Goal: Communication & Community: Answer question/provide support

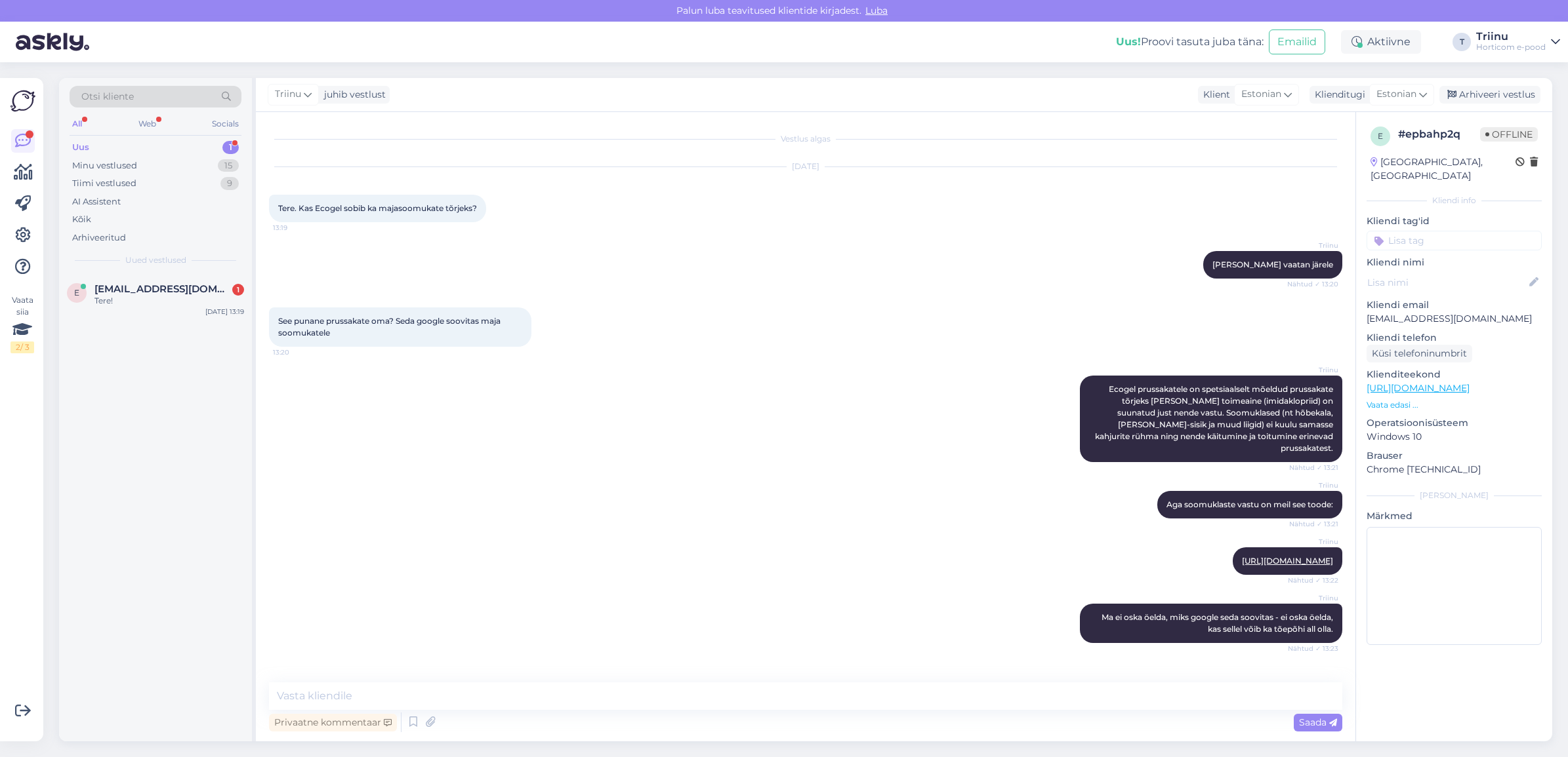
scroll to position [1218, 0]
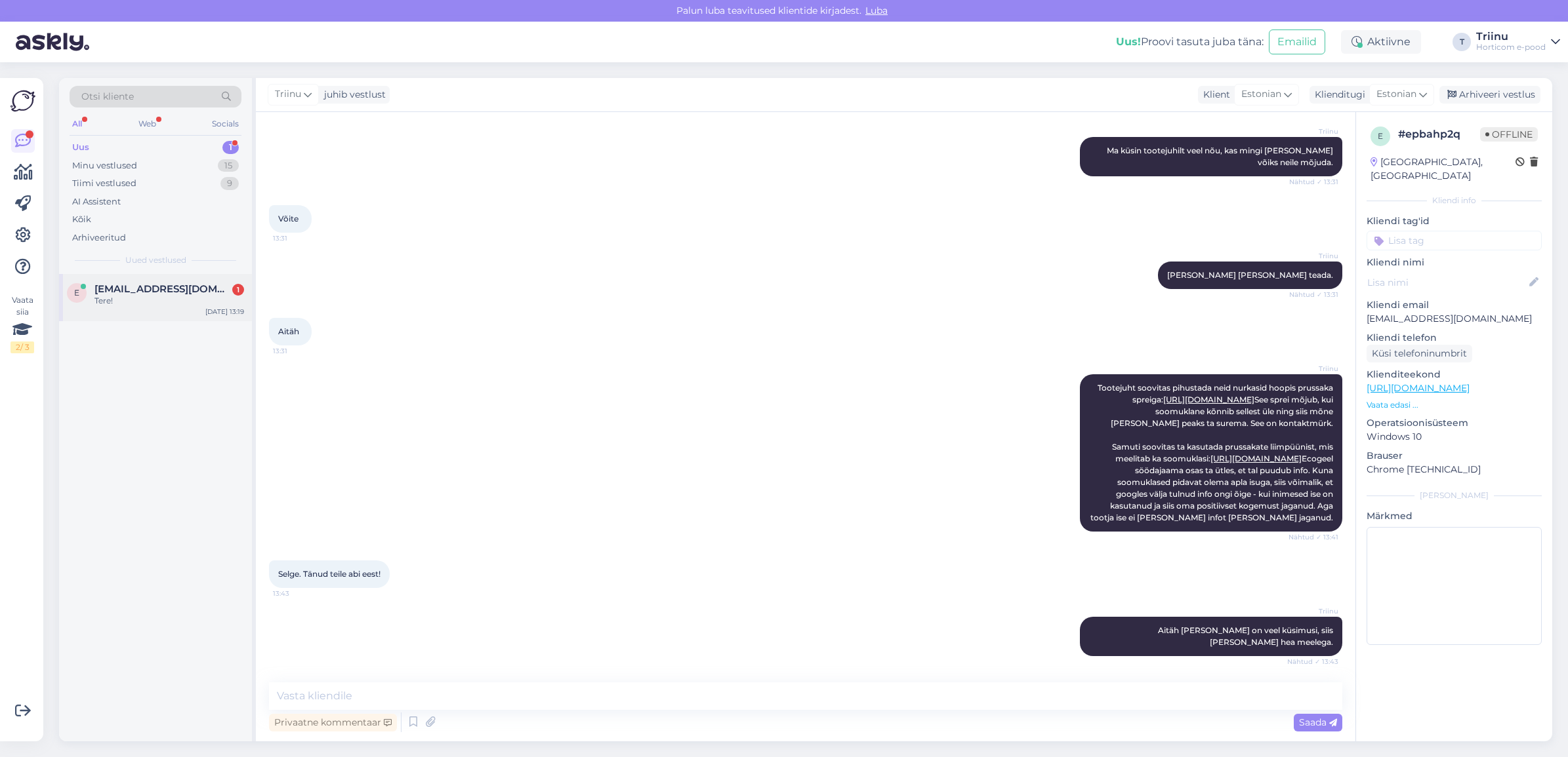
click at [122, 293] on span "[EMAIL_ADDRESS][DOMAIN_NAME]" at bounding box center [163, 289] width 137 height 12
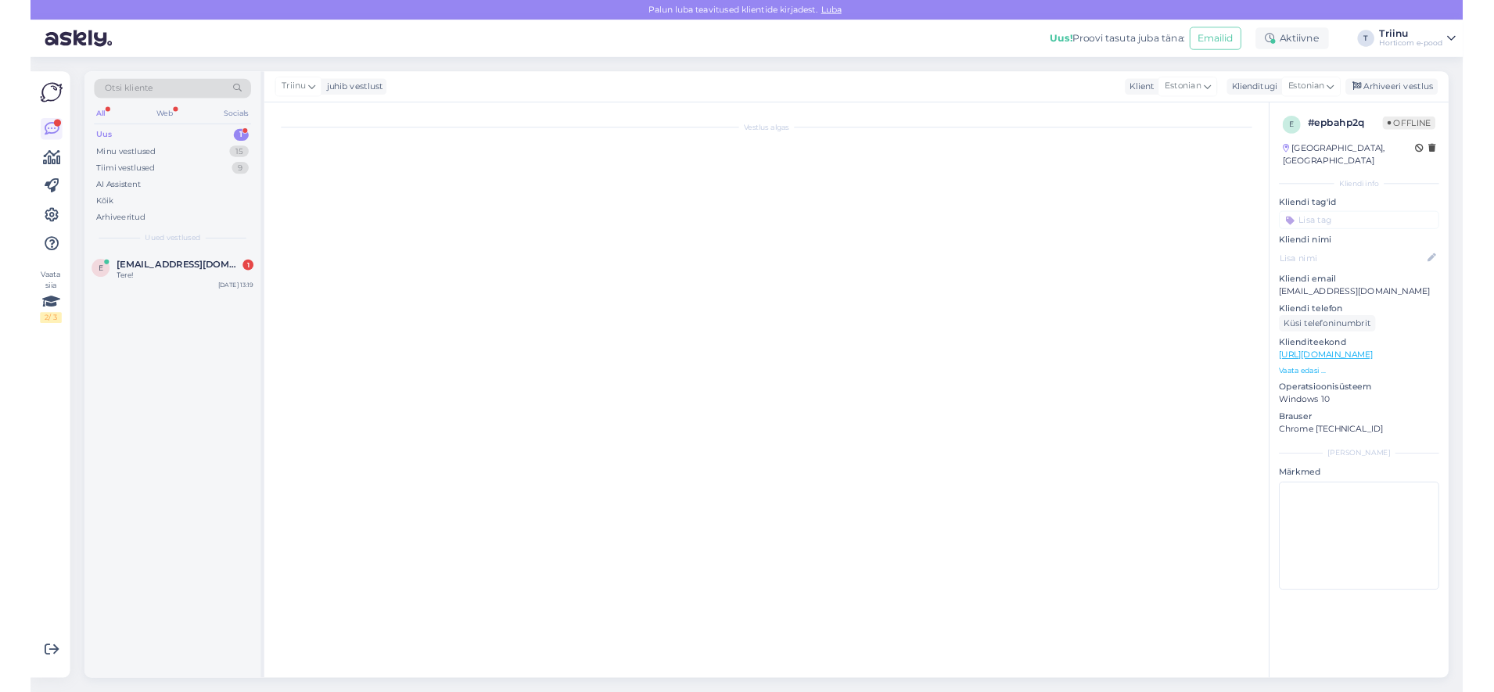
scroll to position [0, 0]
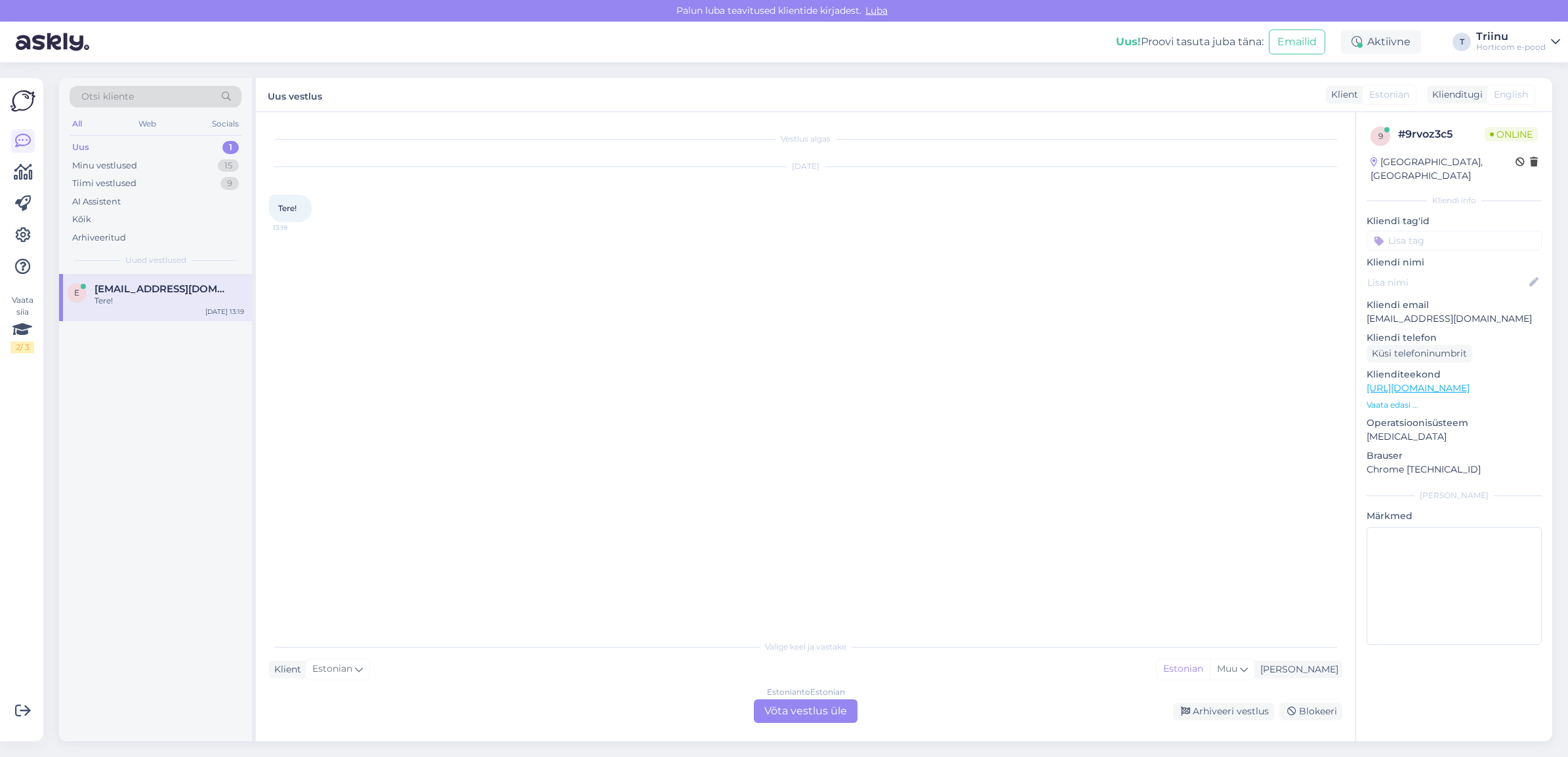
drag, startPoint x: 768, startPoint y: 708, endPoint x: 789, endPoint y: 717, distance: 22.8
click at [768, 707] on div "Estonian to Estonian Võta vestlus üle" at bounding box center [806, 712] width 104 height 23
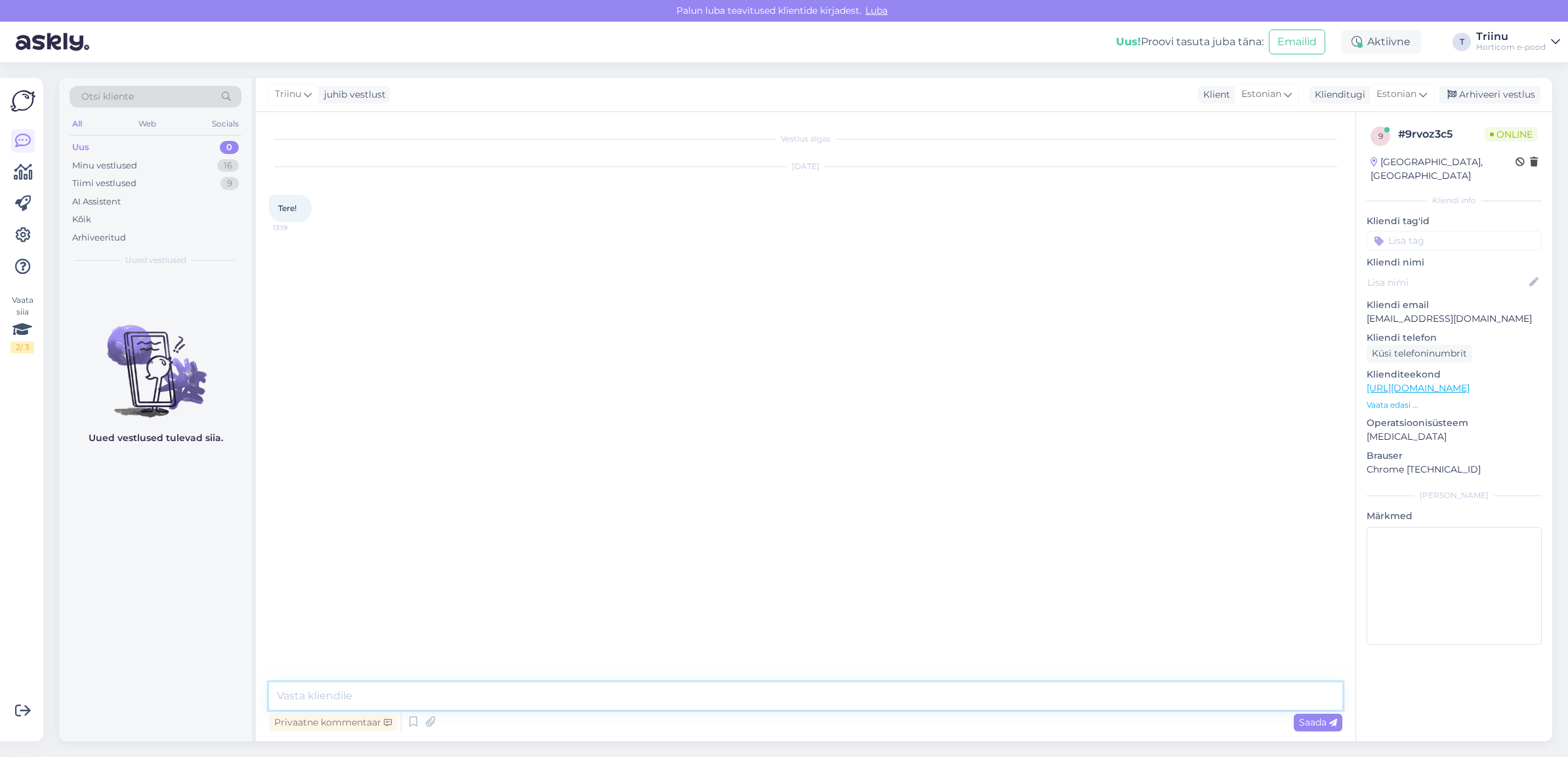
click at [589, 694] on textarea at bounding box center [806, 696] width 1073 height 28
type textarea "[PERSON_NAME] saan abiks olla?"
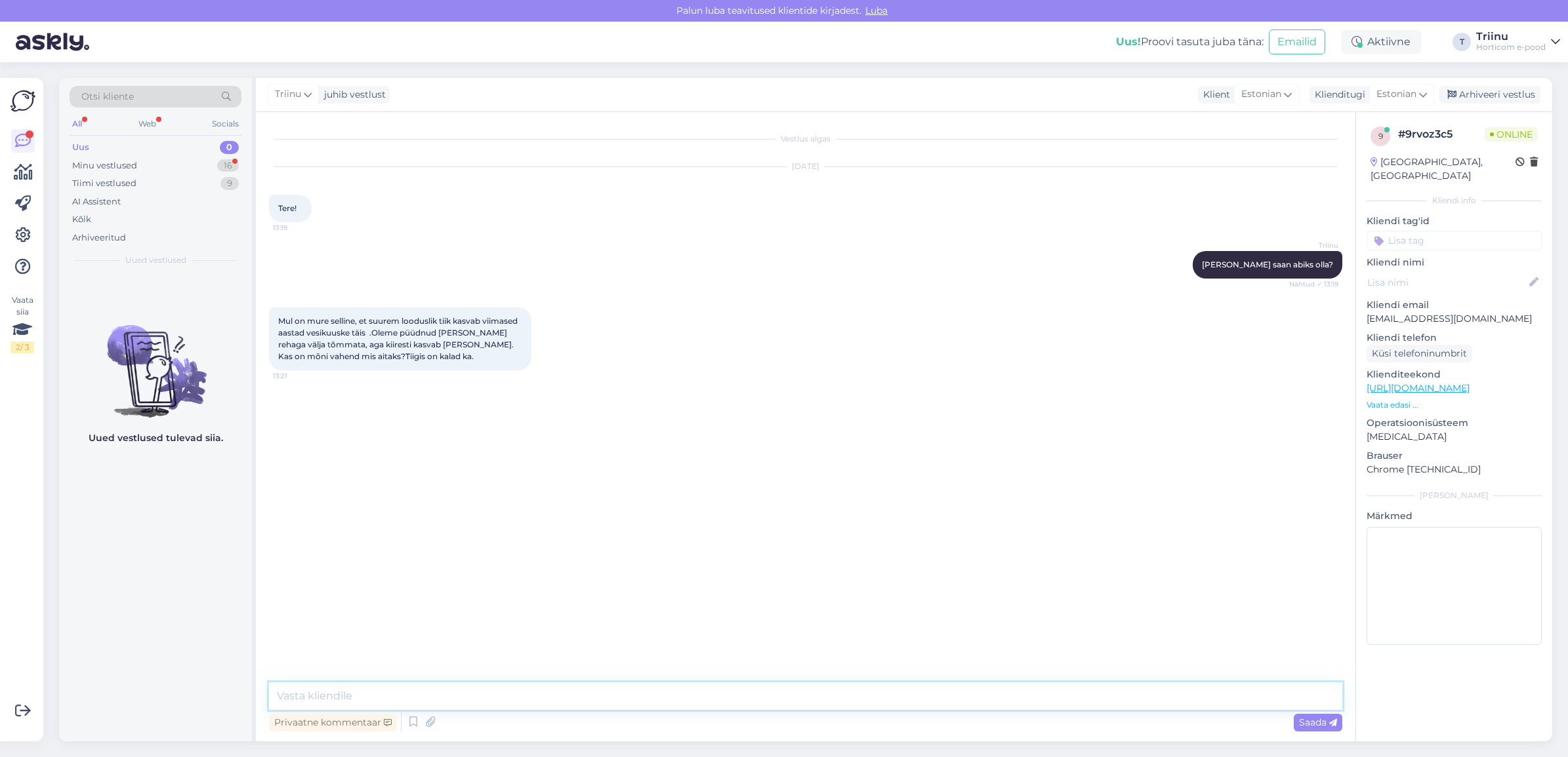
click at [382, 696] on textarea at bounding box center [806, 696] width 1073 height 28
type textarea "Jah, on [PERSON_NAME] vahendeid, mis aitavad."
type textarea "V"
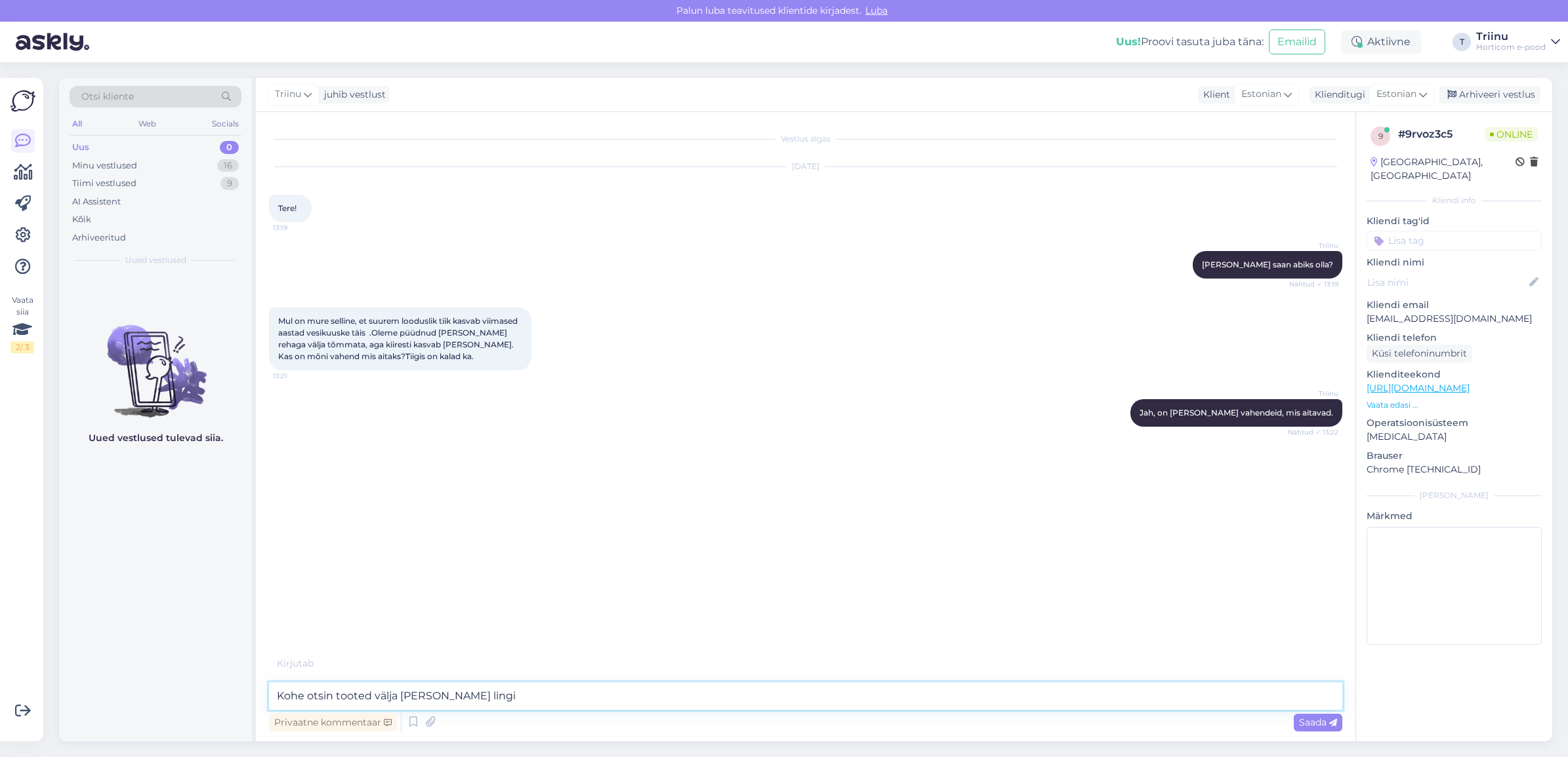
type textarea "Kohe otsin tooted välja [PERSON_NAME] lingid"
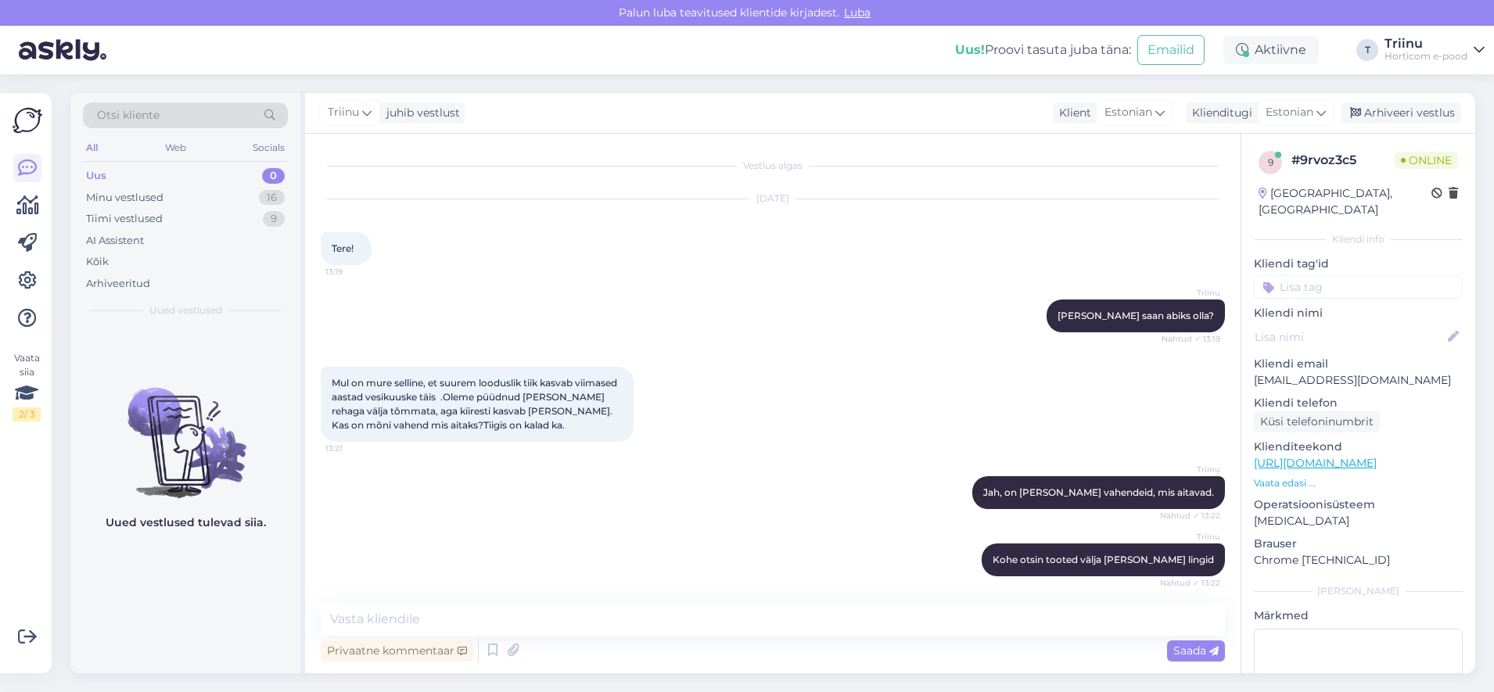
scroll to position [86, 0]
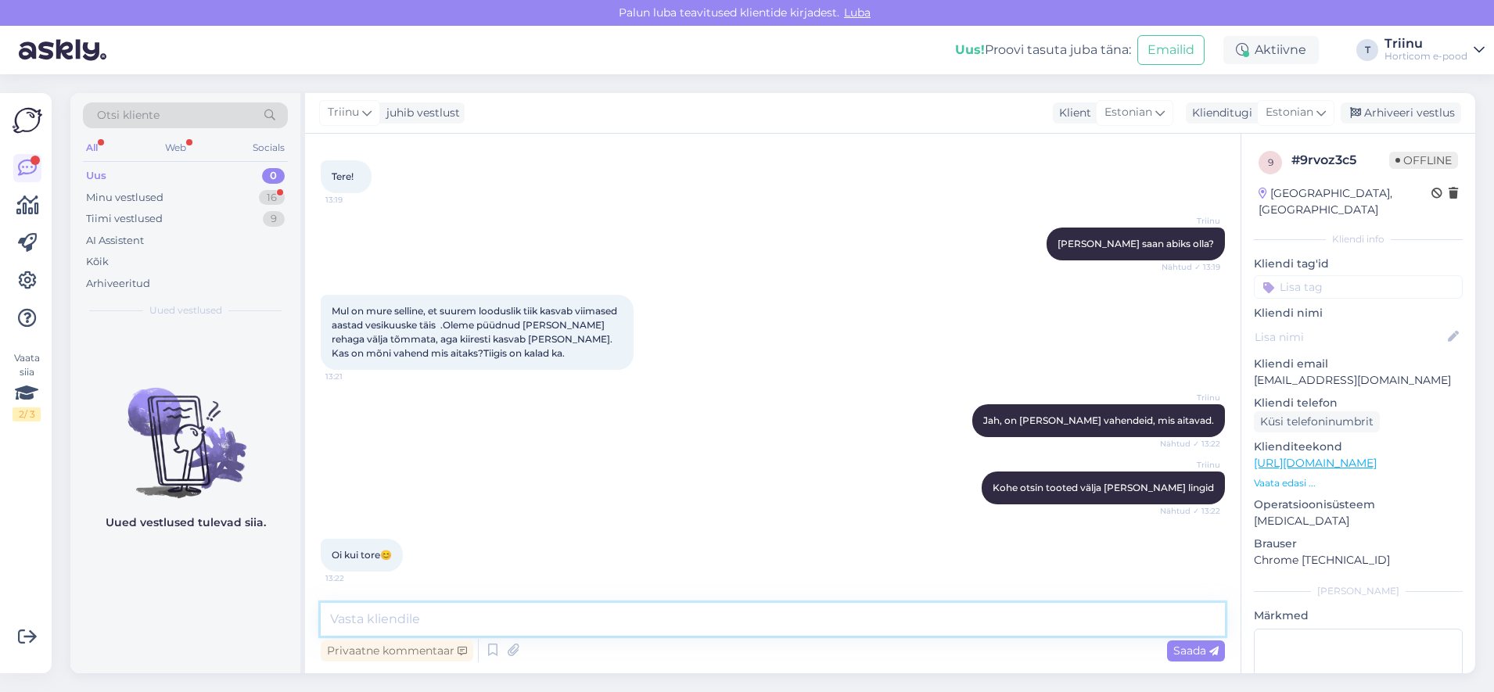
click at [581, 622] on textarea at bounding box center [773, 619] width 904 height 33
type textarea "K"
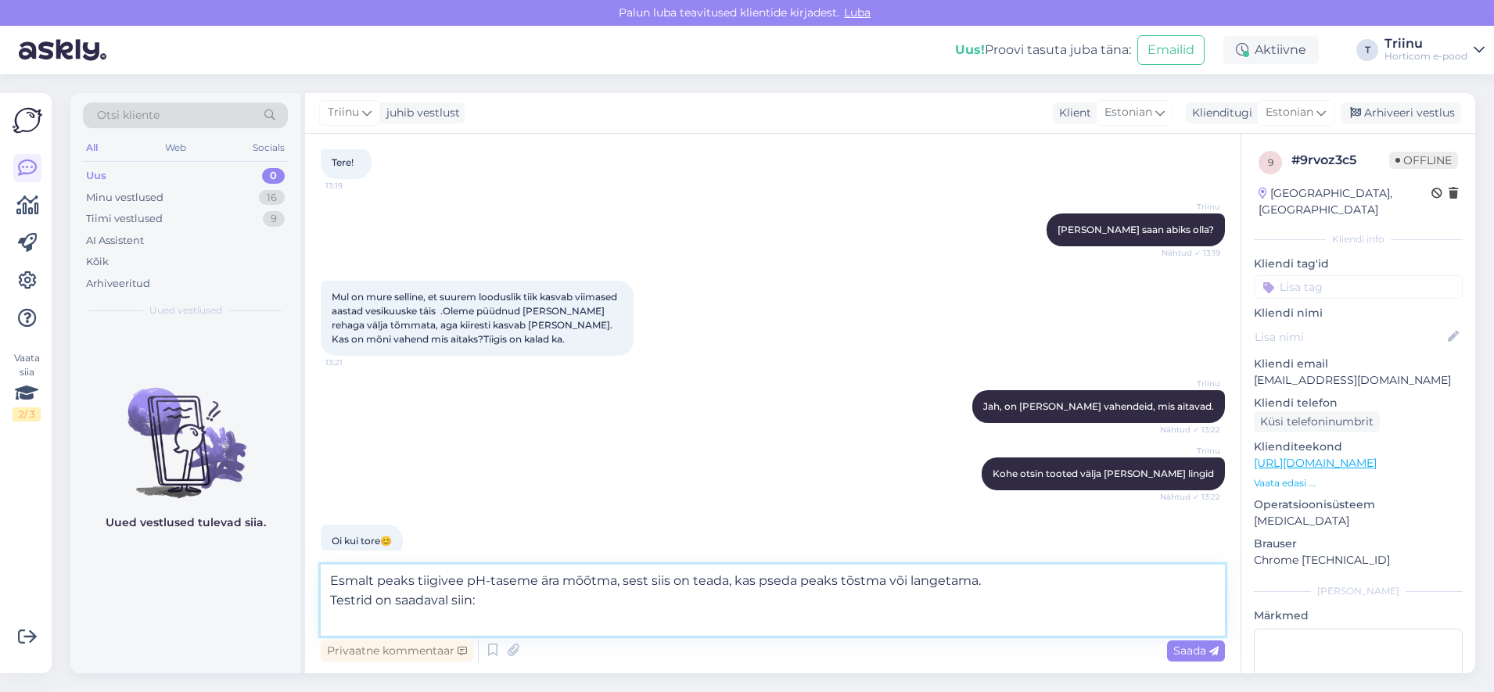
click at [436, 623] on textarea "Esmalt peaks tiigivee pH-taseme ära mõõtma, sest siis on teada, kas pseda peaks…" at bounding box center [773, 600] width 904 height 71
paste textarea "[URL][DOMAIN_NAME]"
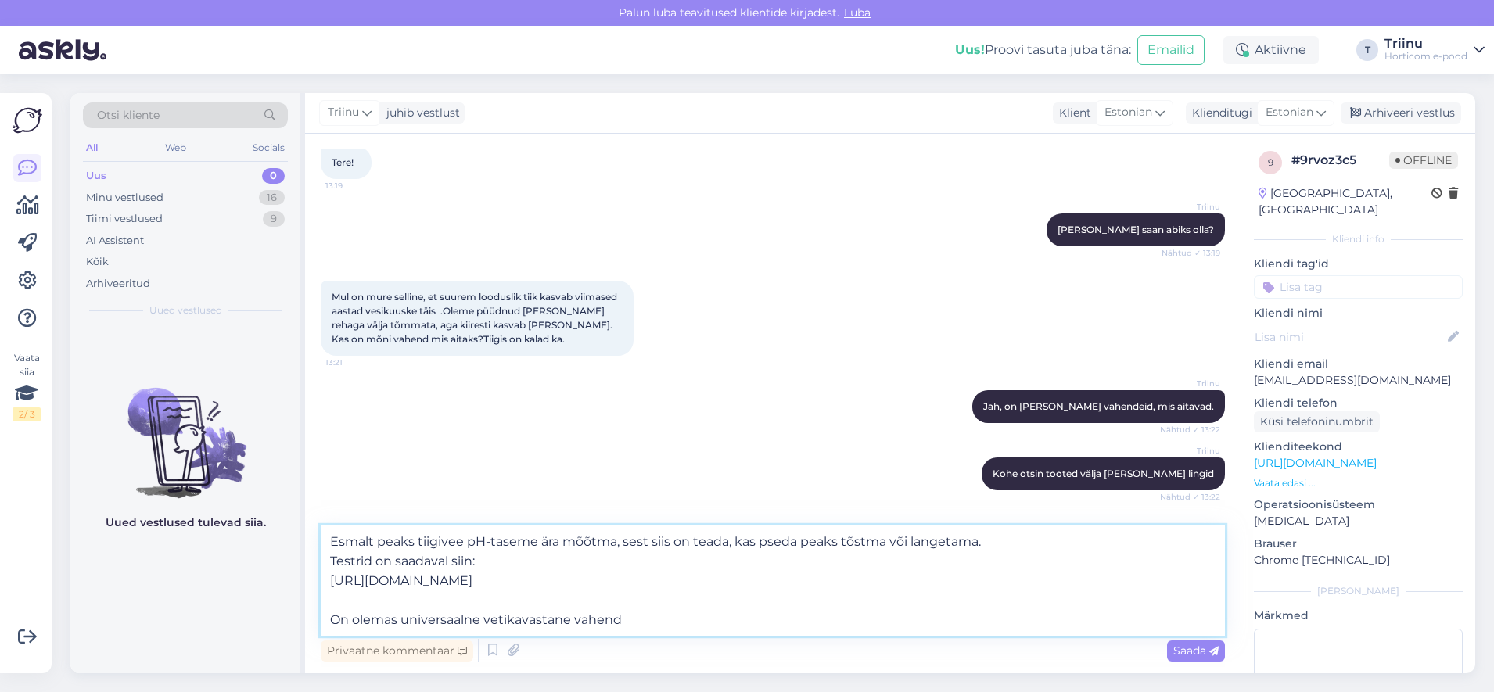
click at [642, 616] on textarea "Esmalt peaks tiigivee pH-taseme ära mõõtma, sest siis on teada, kas pseda peaks…" at bounding box center [773, 581] width 904 height 110
paste textarea "See on vedelik, mis eemaldab fosfaadid tiigiveest. Fosfaadid on toiduks vetikat…"
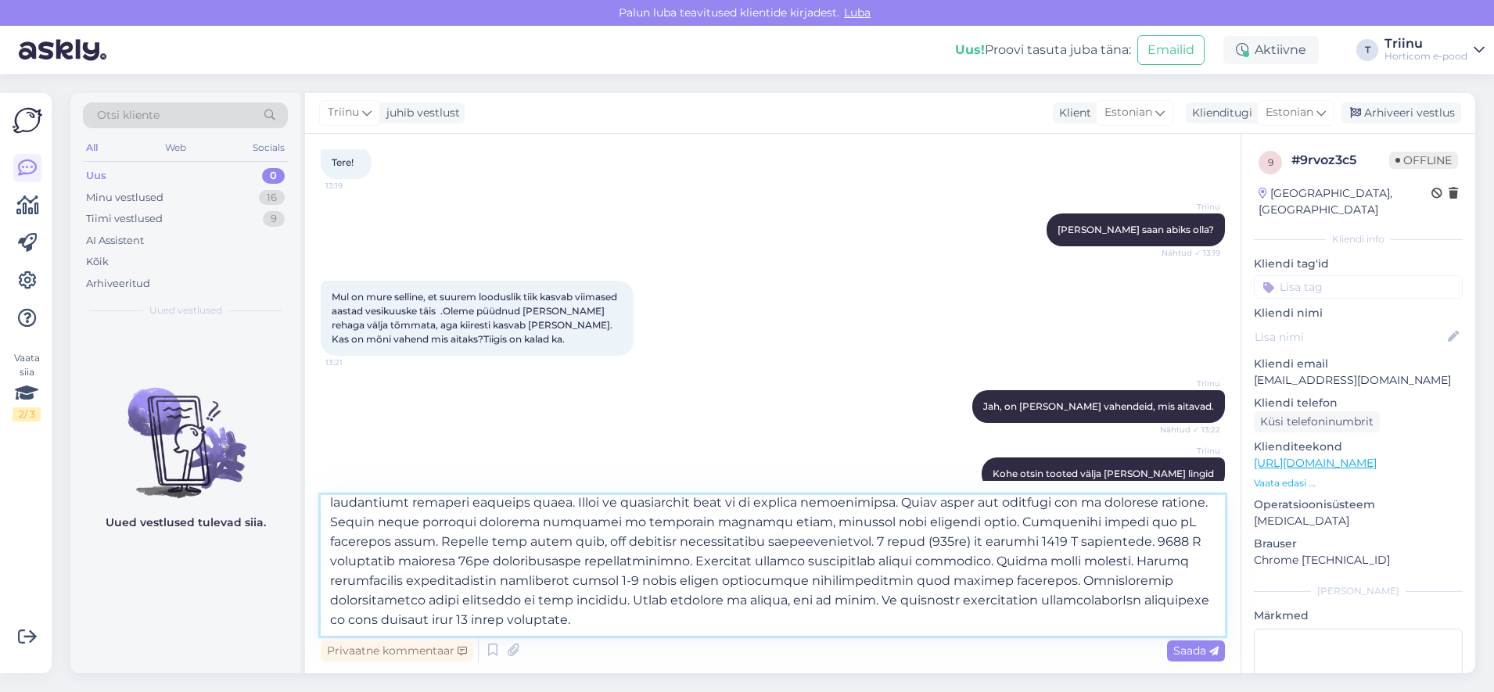
scroll to position [117, 0]
click at [349, 630] on textarea at bounding box center [773, 565] width 904 height 141
paste textarea "[URL][DOMAIN_NAME]"
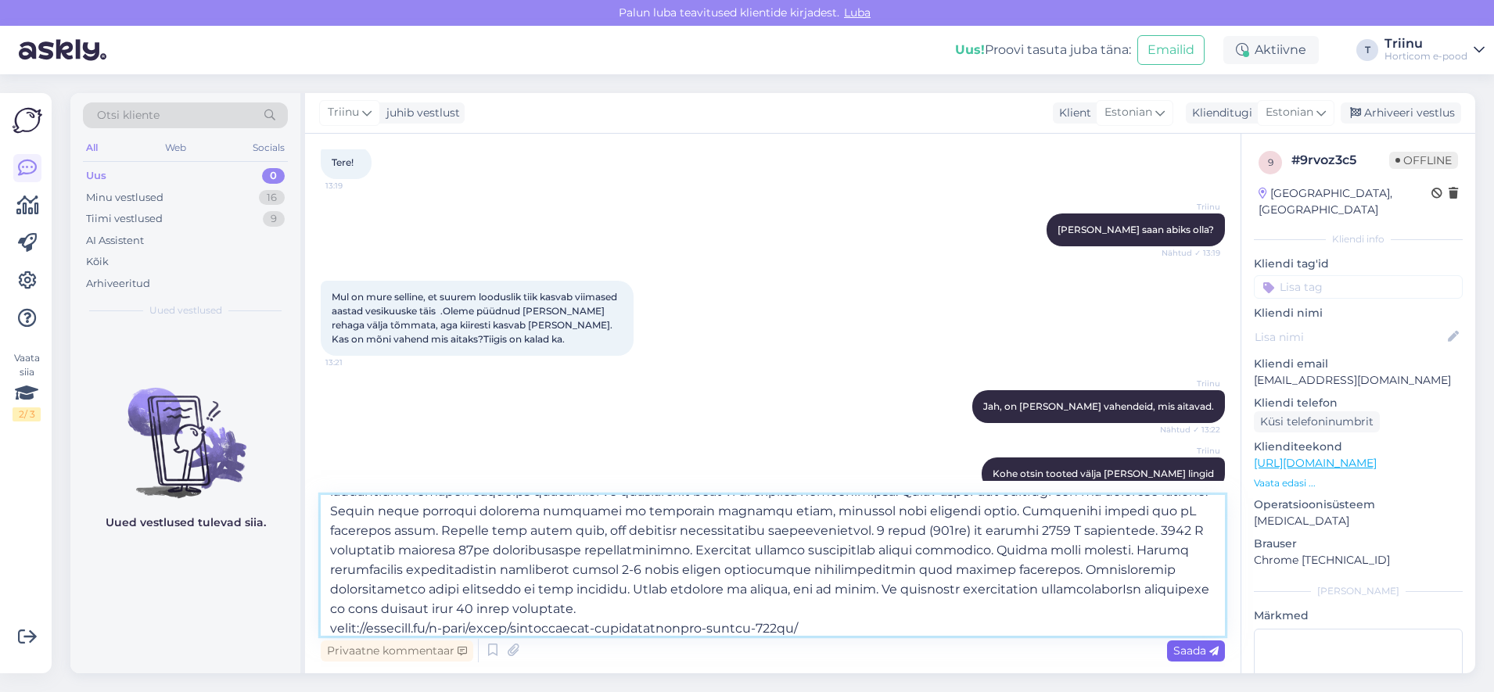
type textarea "Loremi dolor sitametc aD-elitse doe tempor, inci utla et dolor, mag aliqu enima…"
click at [1182, 652] on span "Saada" at bounding box center [1195, 651] width 45 height 14
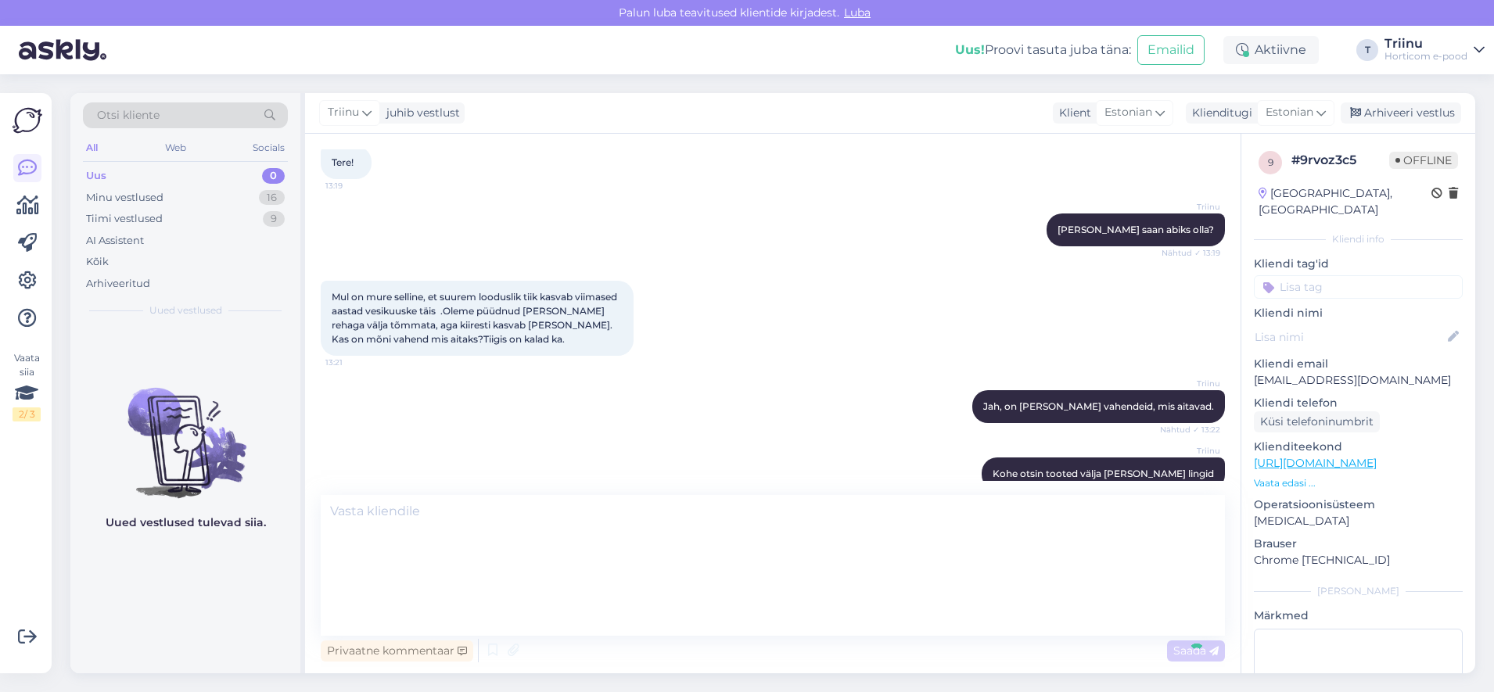
scroll to position [0, 0]
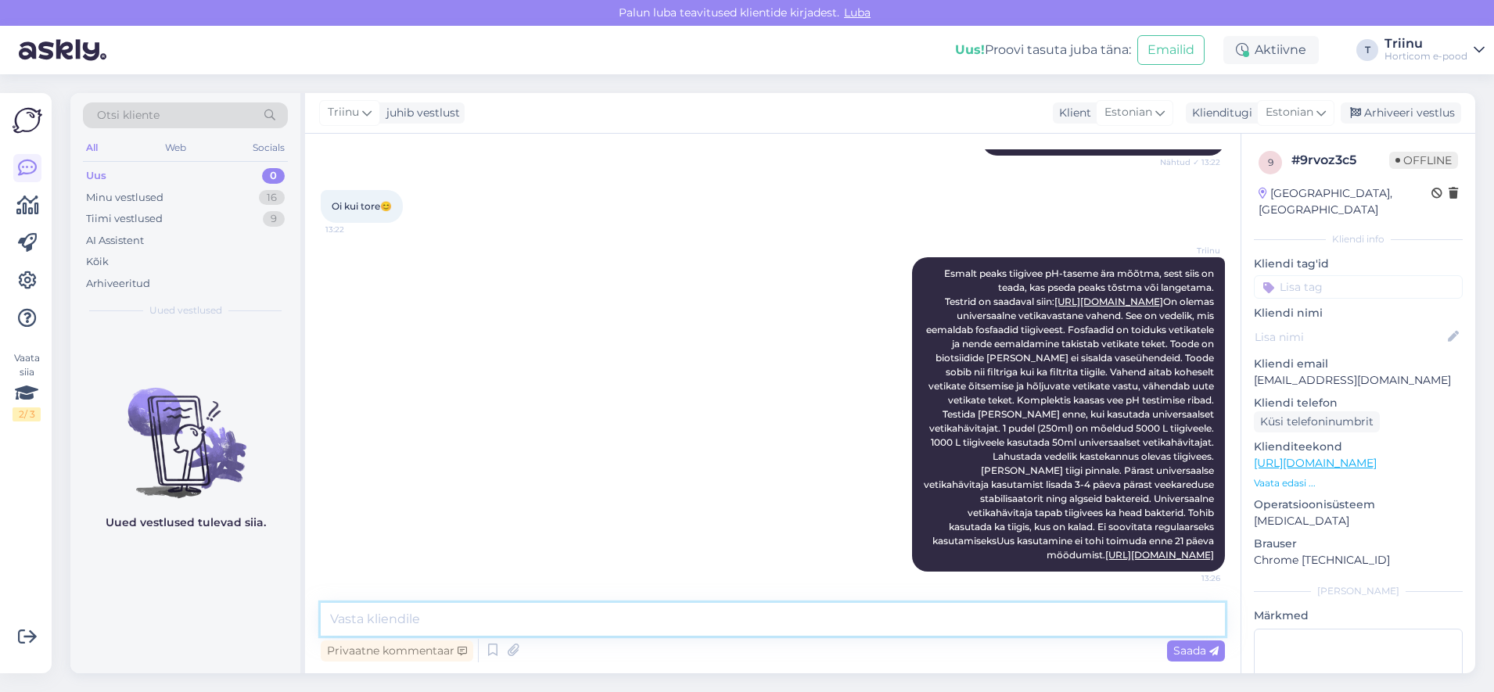
click at [463, 613] on textarea at bounding box center [773, 619] width 904 height 33
type textarea "Aga me valikus enamveekareduse stabilisaatorit või algseid baktereid ei ole."
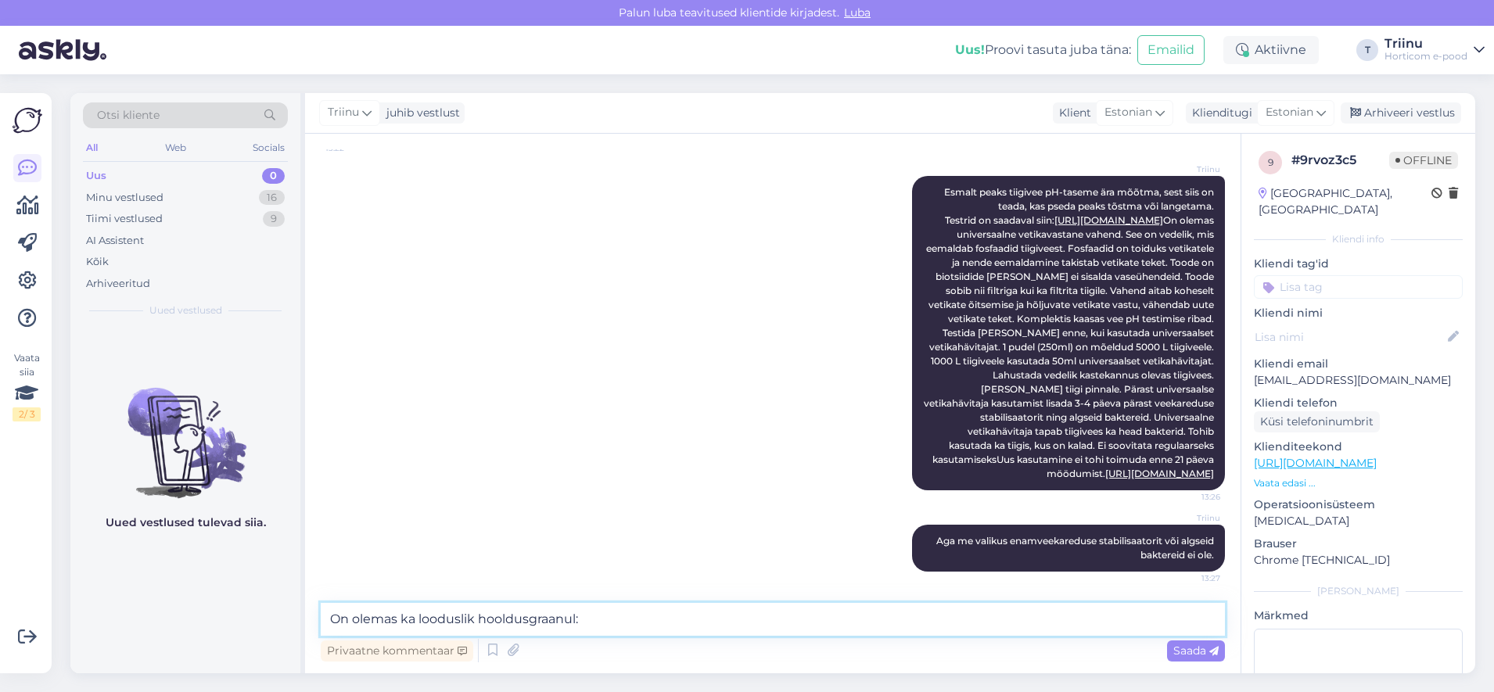
click at [595, 622] on textarea "On olemas ka looduslik hooldusgraanul:" at bounding box center [773, 619] width 904 height 33
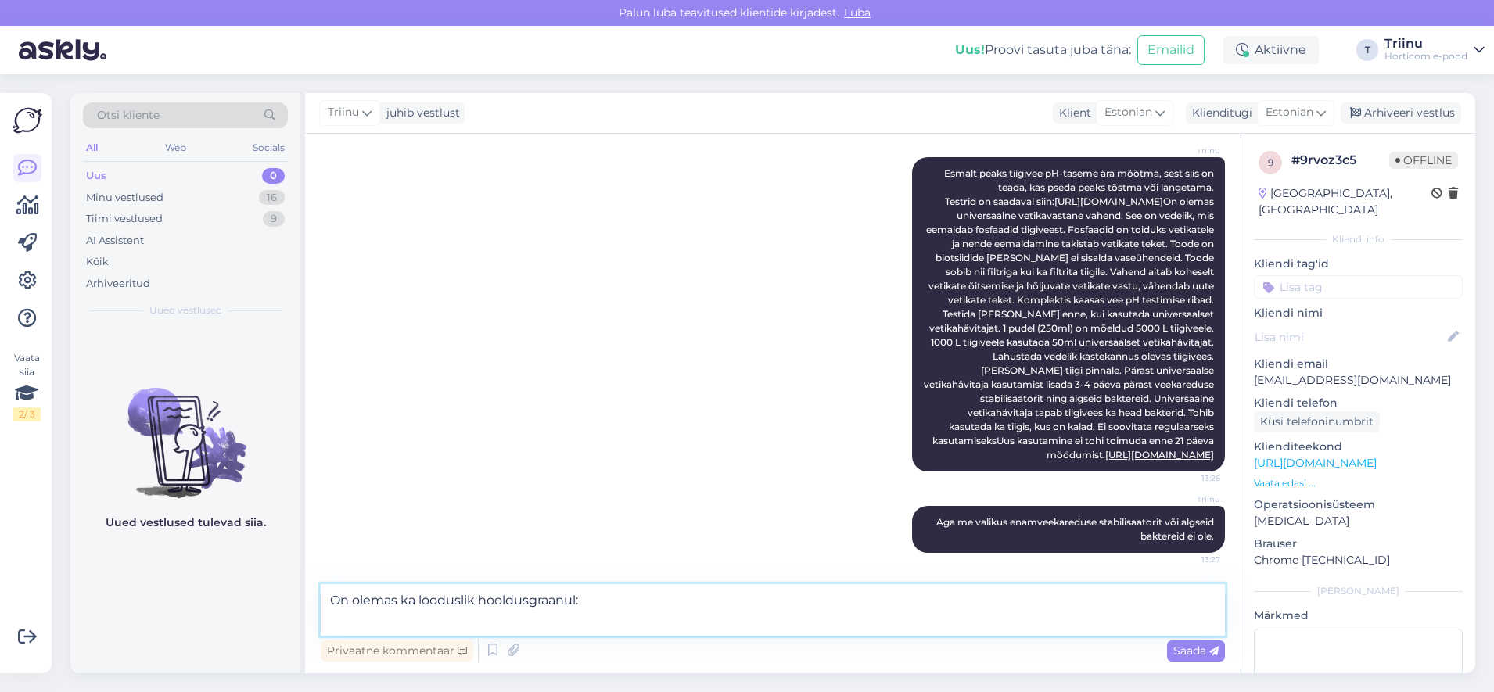
paste textarea "[URL][DOMAIN_NAME]"
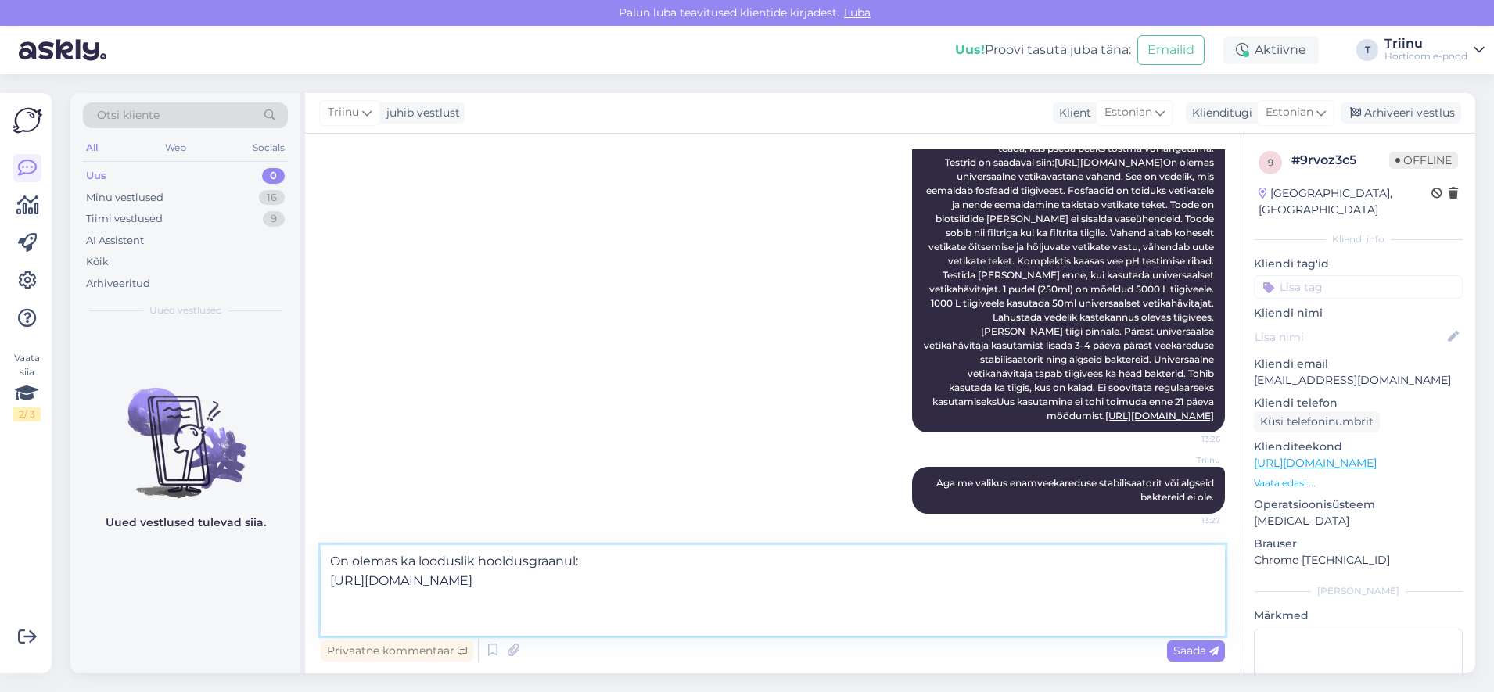
click at [347, 609] on textarea "On olemas ka looduslik hooldusgraanul: [URL][DOMAIN_NAME]" at bounding box center [773, 590] width 904 height 91
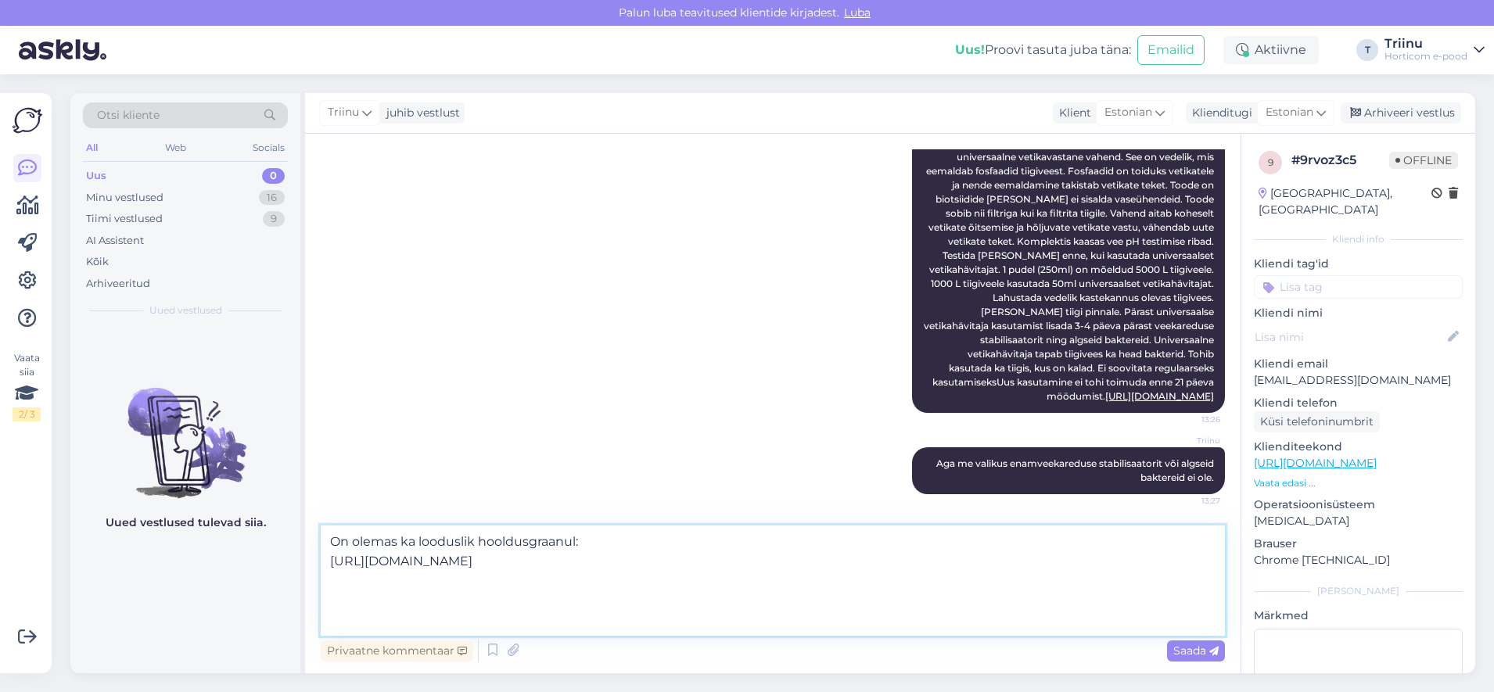
paste textarea "sobib nii karedasse kui ka aluselisse vette, sest see reguleerib vee pH-taset j…"
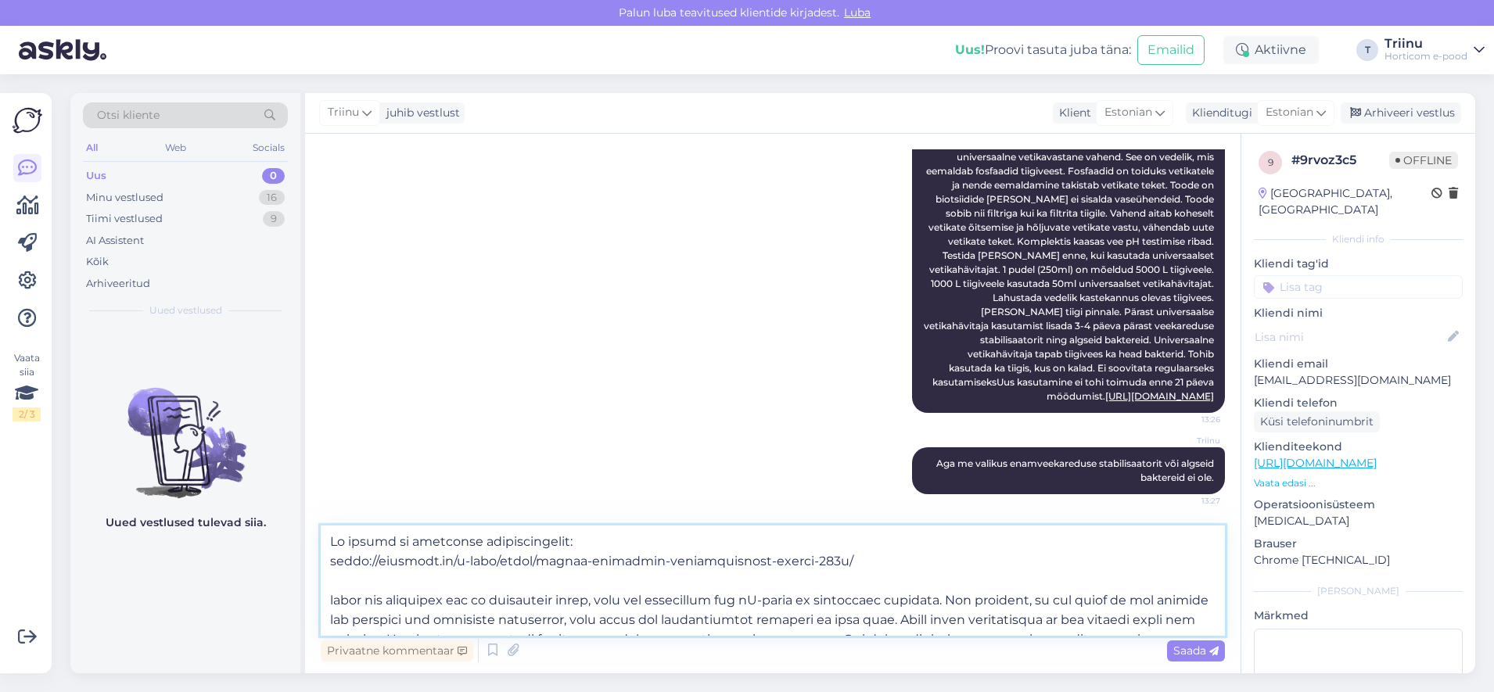
scroll to position [59, 0]
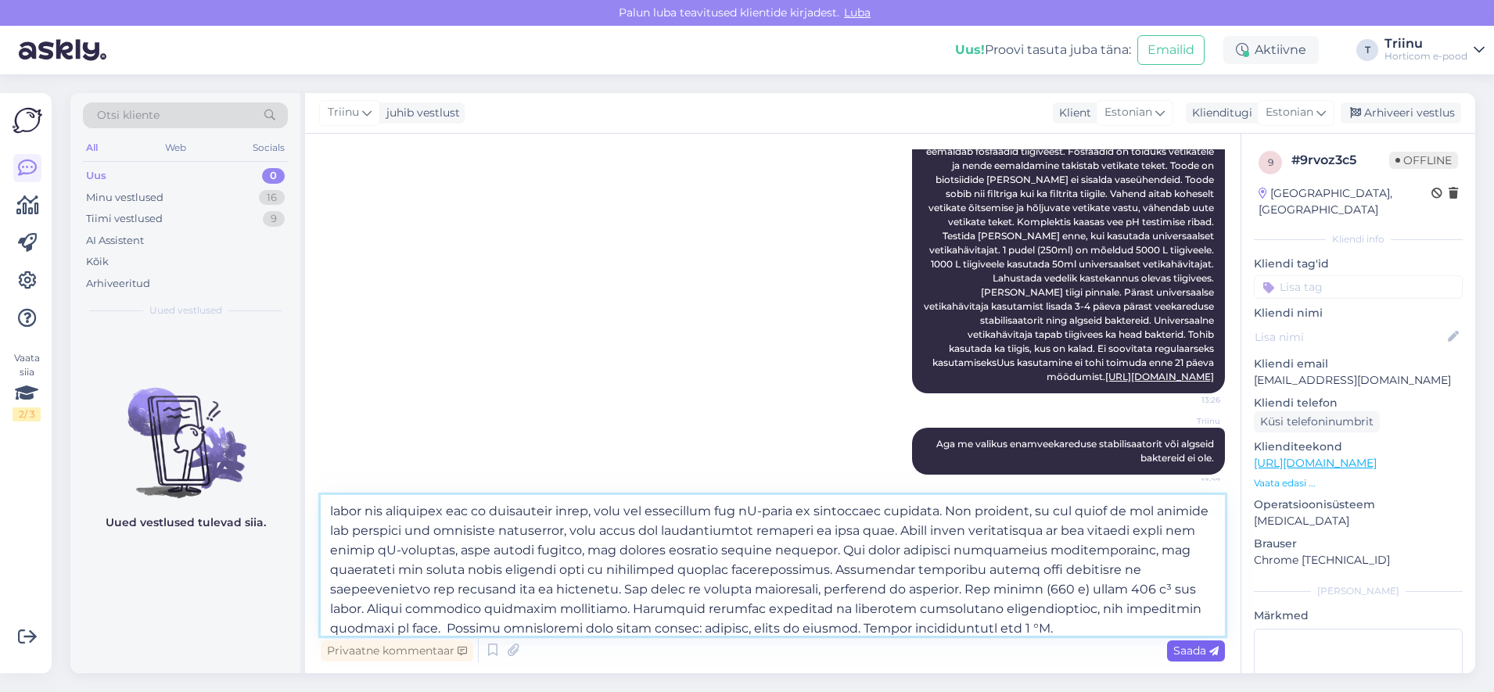
type textarea "Lo ipsumd si ametconse adipiscingelit: seddo://eiusmodt.in/u-labo/etdol/magnaa-…"
click at [1191, 652] on span "Saada" at bounding box center [1195, 651] width 45 height 14
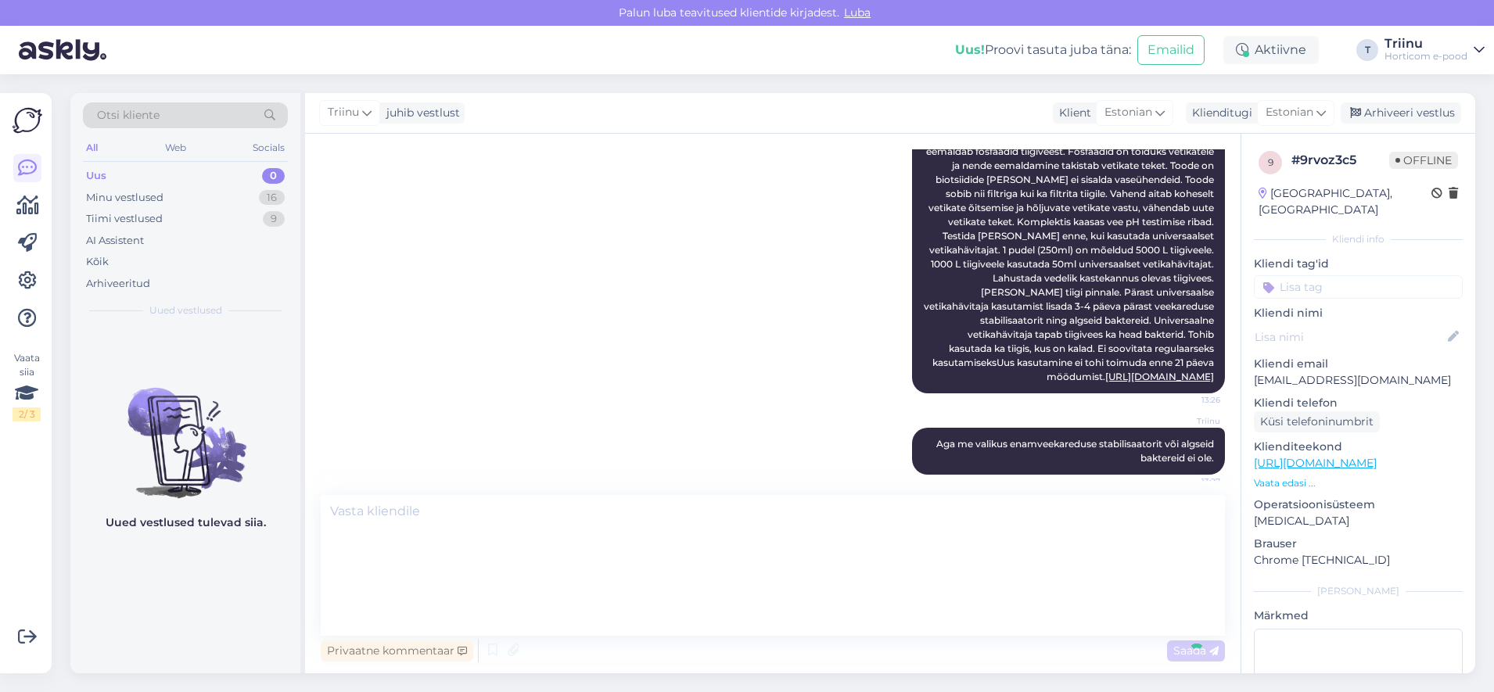
scroll to position [0, 0]
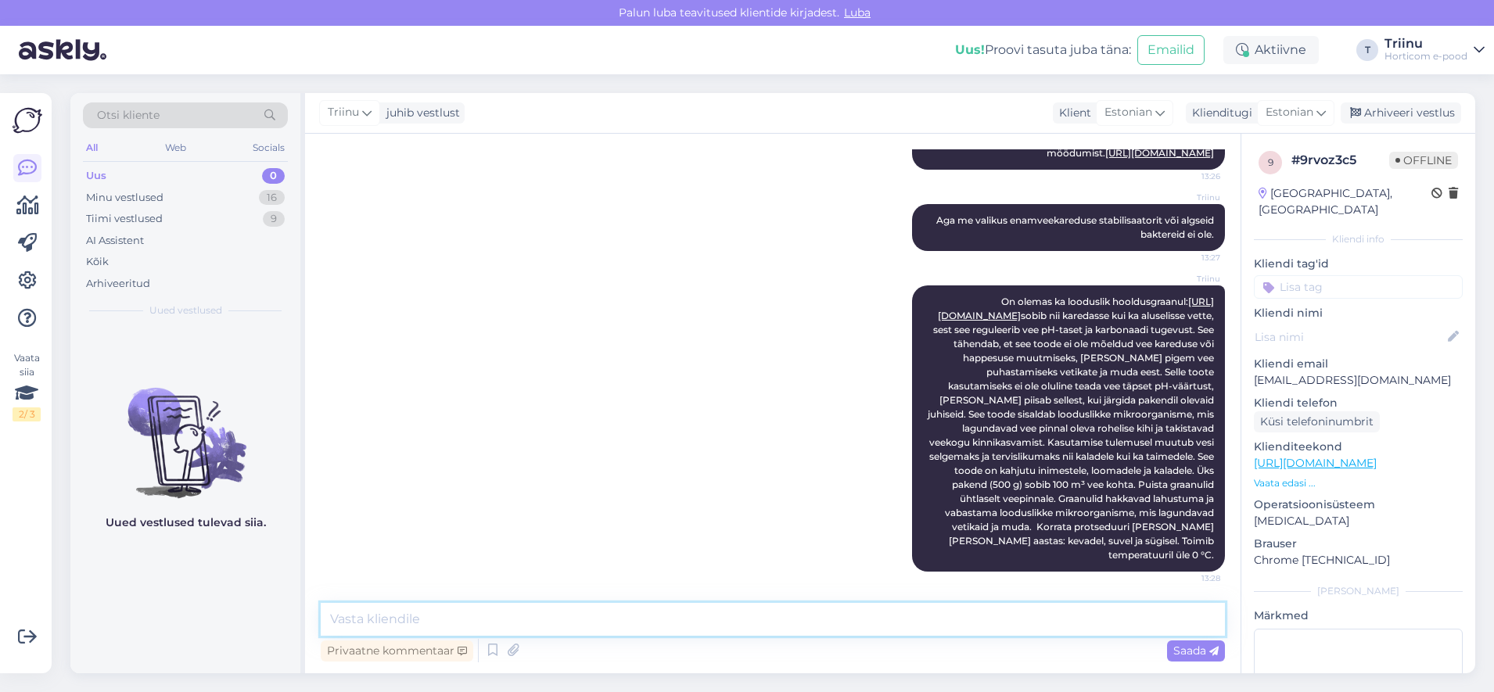
click at [550, 616] on textarea at bounding box center [773, 619] width 904 height 33
type textarea "N"
type textarea "Mitu kuupmeetrit vett tiigis on?"
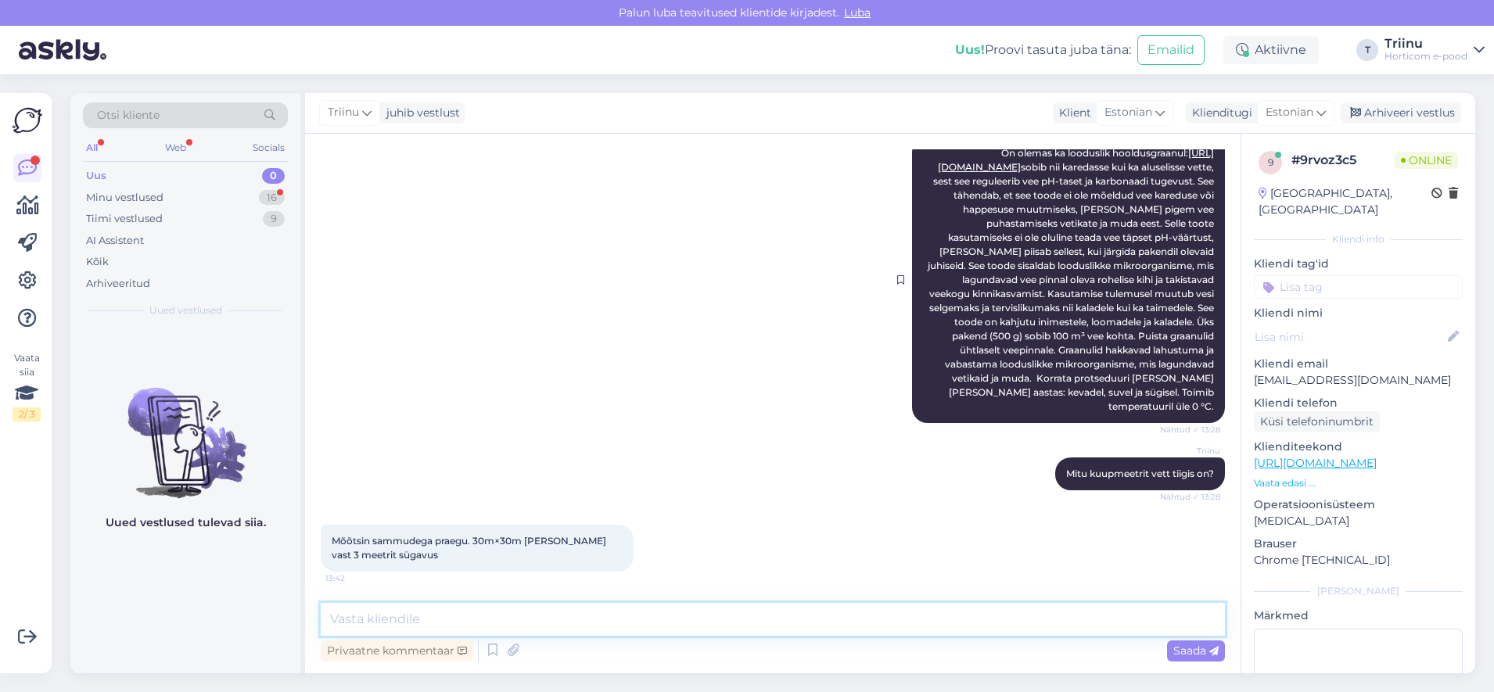
scroll to position [1070, 0]
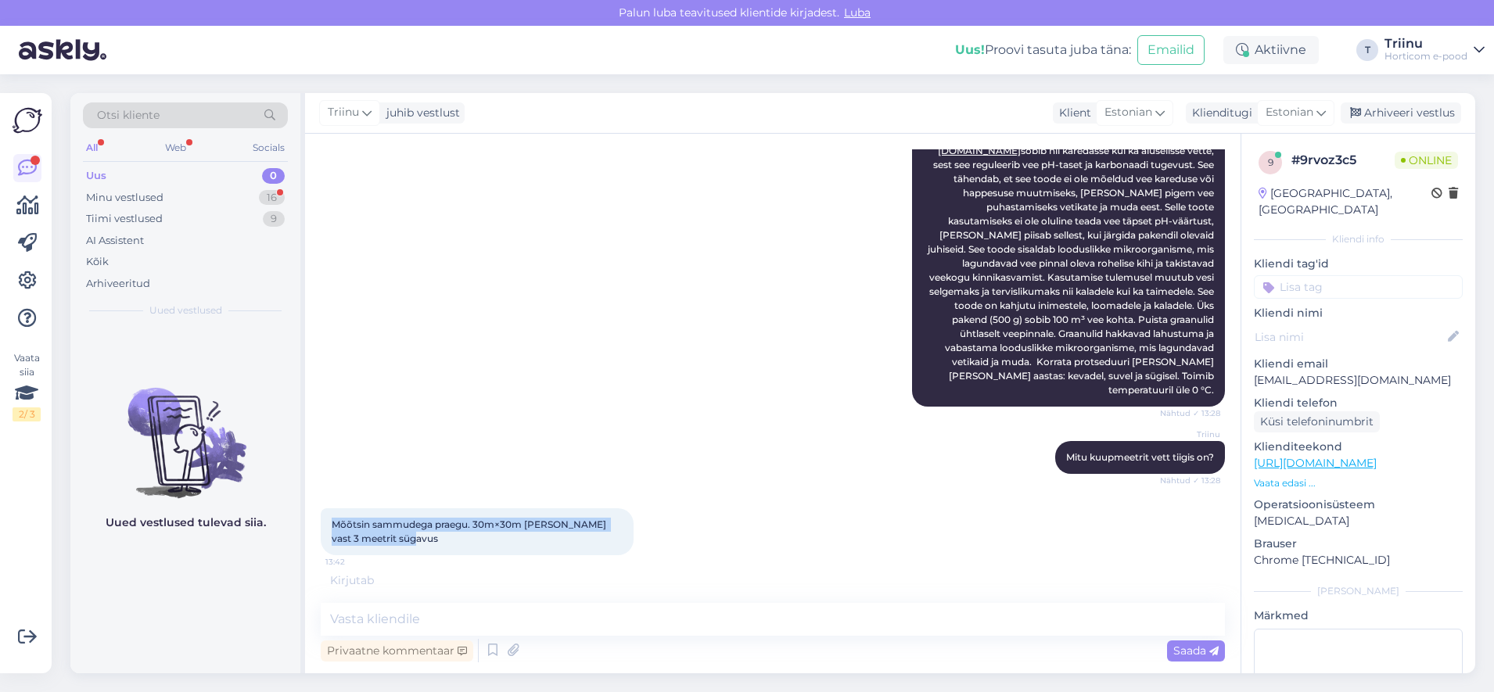
drag, startPoint x: 333, startPoint y: 537, endPoint x: 415, endPoint y: 552, distance: 82.8
click at [415, 552] on div "Mõõtsin sammudega praegu. 30m×30m [PERSON_NAME] vast 3 meetrit sügavus 13:42" at bounding box center [477, 531] width 313 height 47
copy span "Mõõtsin sammudega praegu. 30m×30m [PERSON_NAME] vast 3 meetrit sügavus"
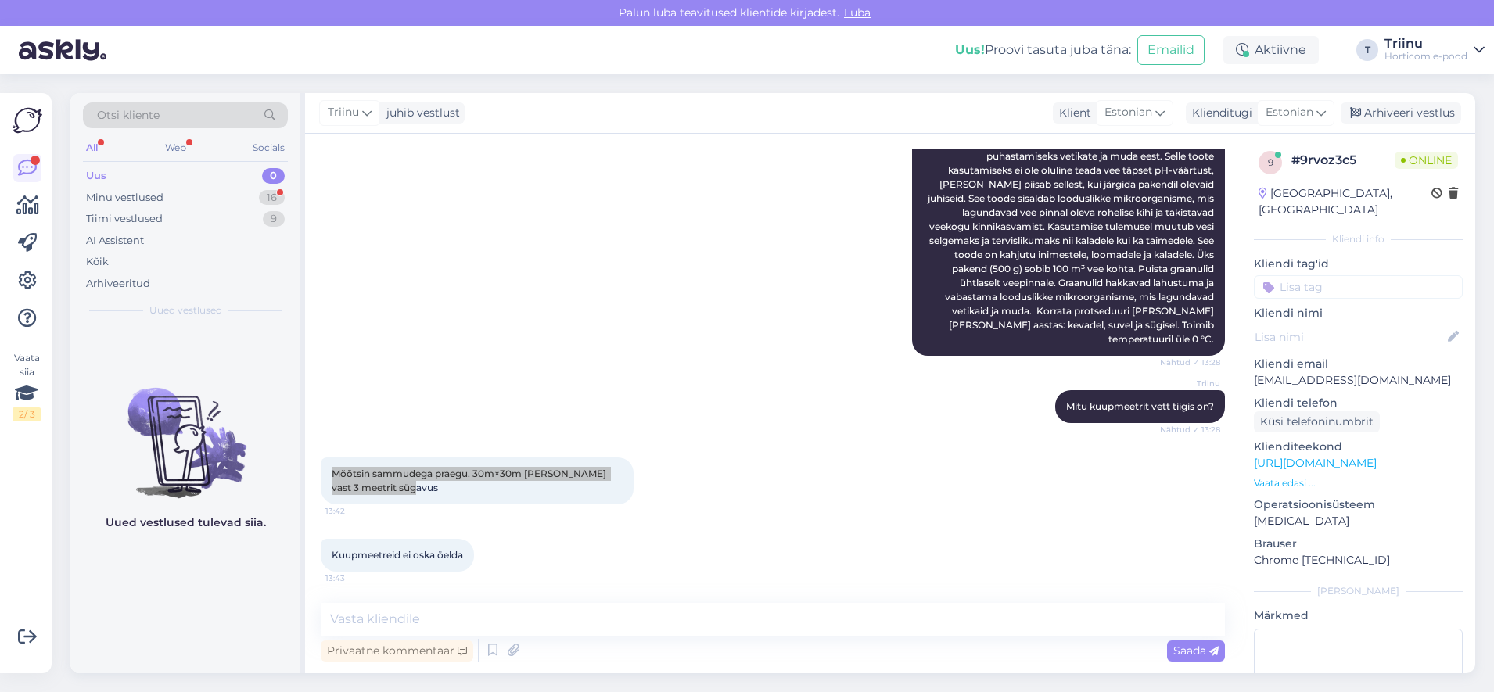
scroll to position [1137, 0]
drag, startPoint x: 415, startPoint y: 613, endPoint x: 422, endPoint y: 615, distance: 8.0
click at [415, 613] on textarea at bounding box center [773, 619] width 904 height 33
click at [1076, 532] on div "Kuupmeetreid ei oska öelda 13:43" at bounding box center [773, 555] width 904 height 67
click at [996, 621] on textarea at bounding box center [773, 619] width 904 height 33
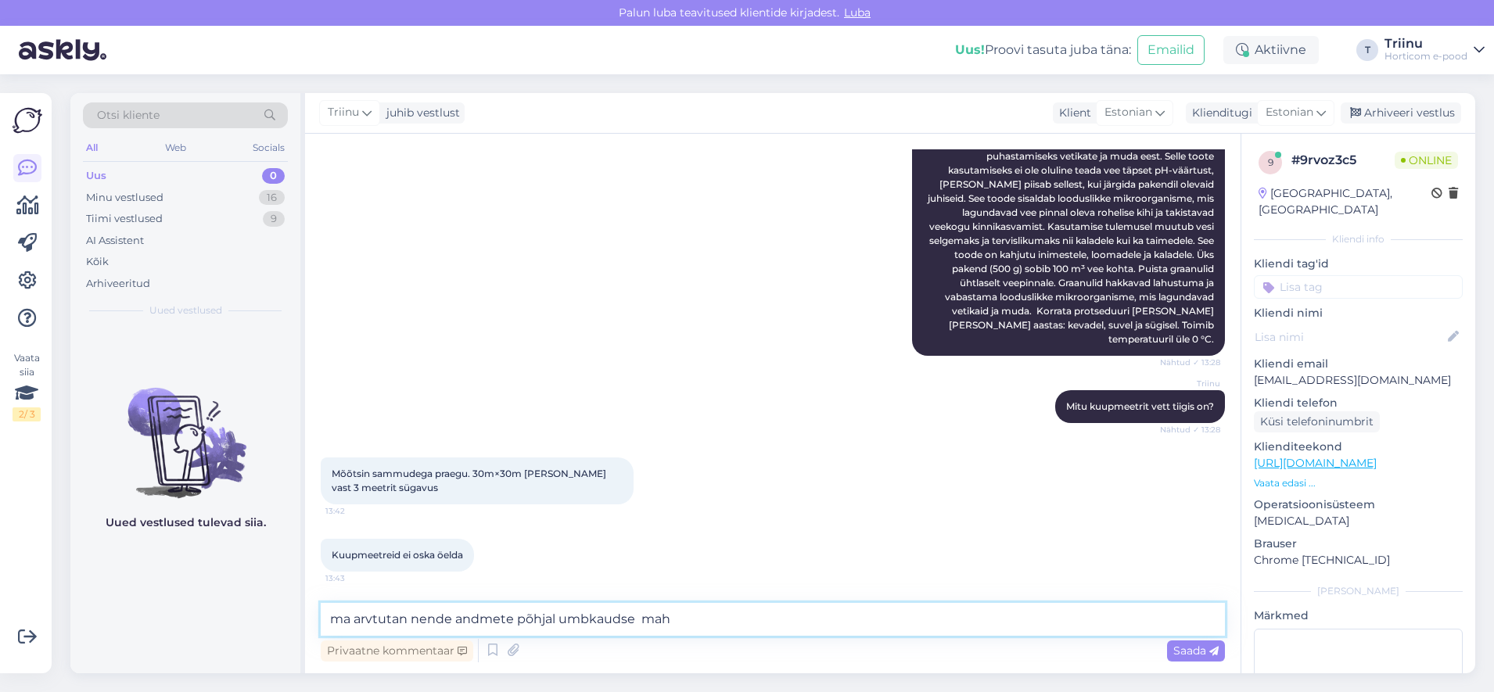
type textarea "ma arvtutan nende andmete põhjal umbkaudse mahu"
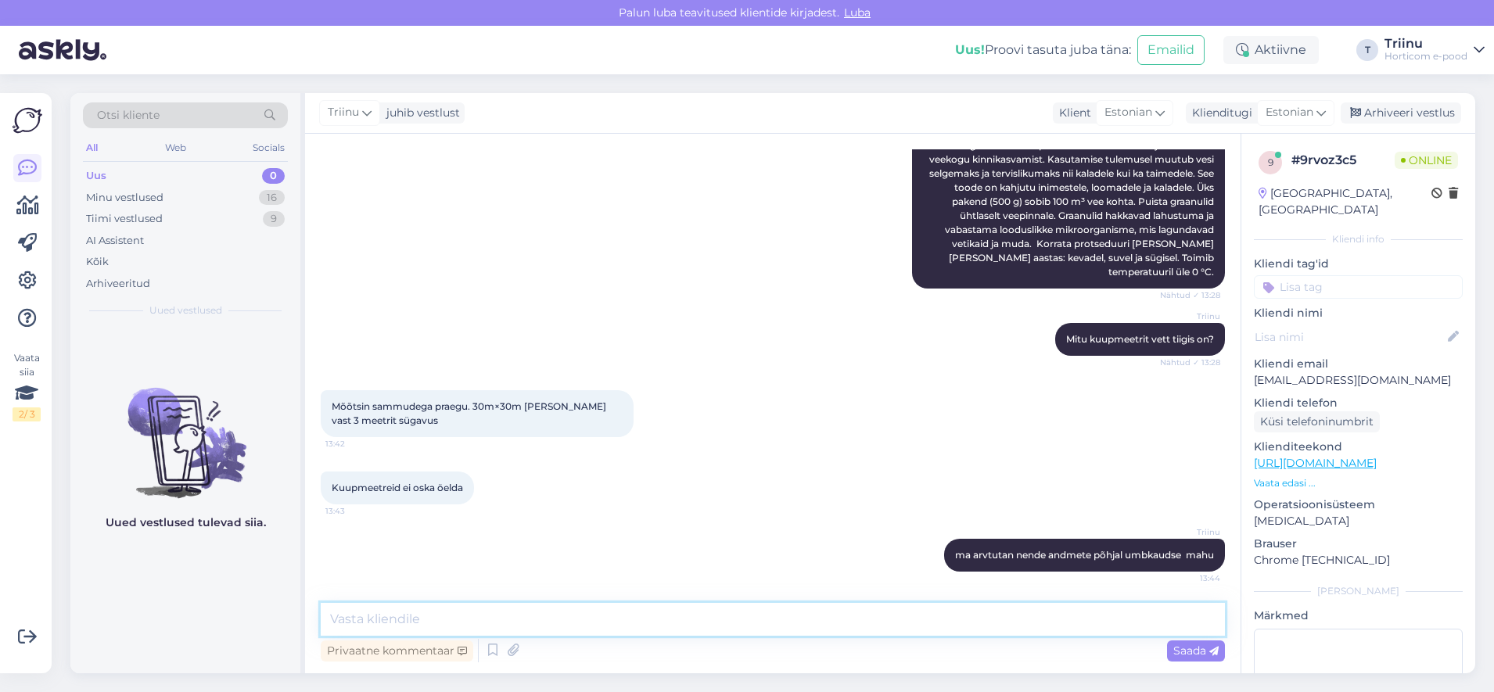
scroll to position [1205, 0]
click at [544, 626] on textarea at bounding box center [773, 619] width 904 height 33
paste textarea "[DATE]–[DATE] m³"
click at [329, 617] on textarea "See võib olla umbes [DATE]–[DATE] m³" at bounding box center [773, 619] width 904 height 33
drag, startPoint x: 462, startPoint y: 619, endPoint x: 486, endPoint y: 612, distance: 25.0
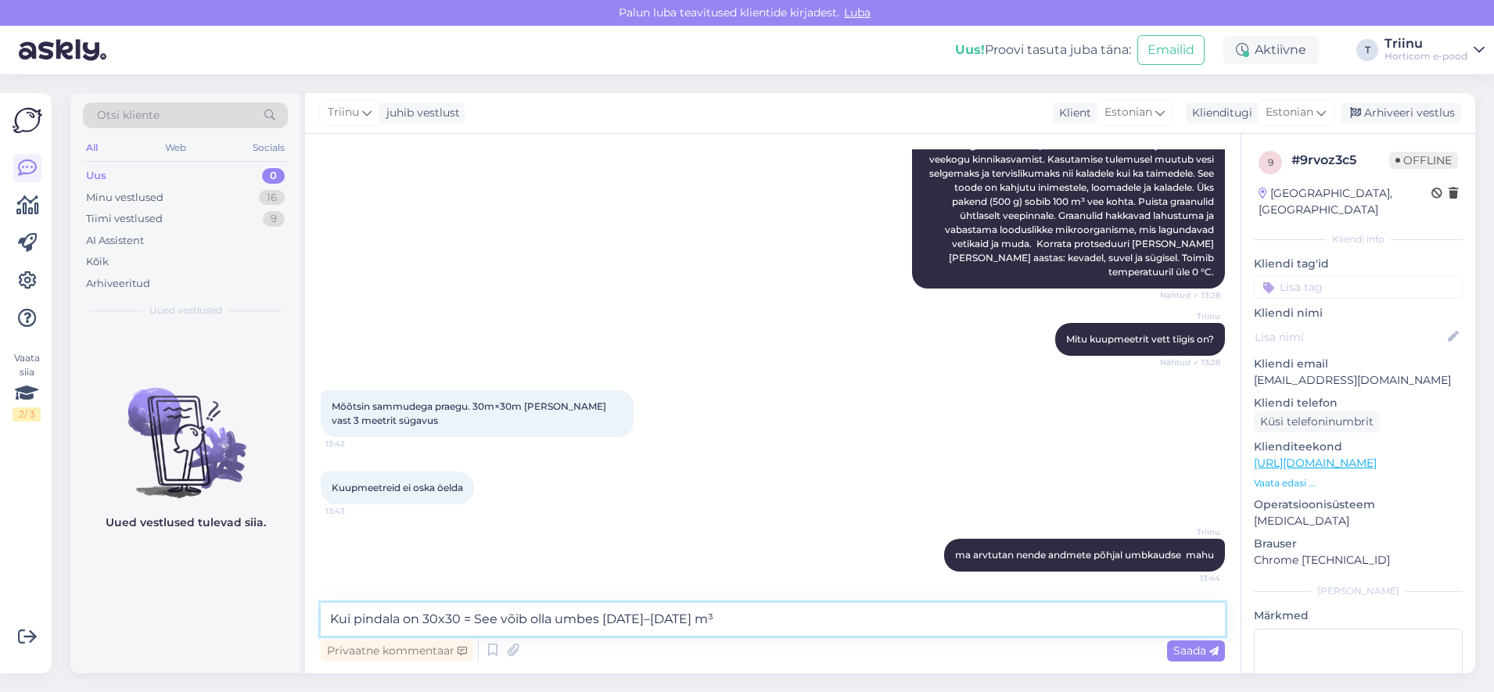
click at [465, 616] on textarea "Kui pindala on 30x30 = See võib olla umbes [DATE]–[DATE] m³" at bounding box center [773, 619] width 904 height 33
drag, startPoint x: 472, startPoint y: 621, endPoint x: 480, endPoint y: 616, distance: 8.9
click at [475, 619] on textarea "Kui pindala on 30x30 = See võib olla umbes [DATE]–[DATE] m³" at bounding box center [773, 619] width 904 height 33
paste textarea "900 m²"
type textarea "Kui pindala on 30x30 = 900 m² ja [PERSON_NAME], aga keskel ca 3m, siis see võib…"
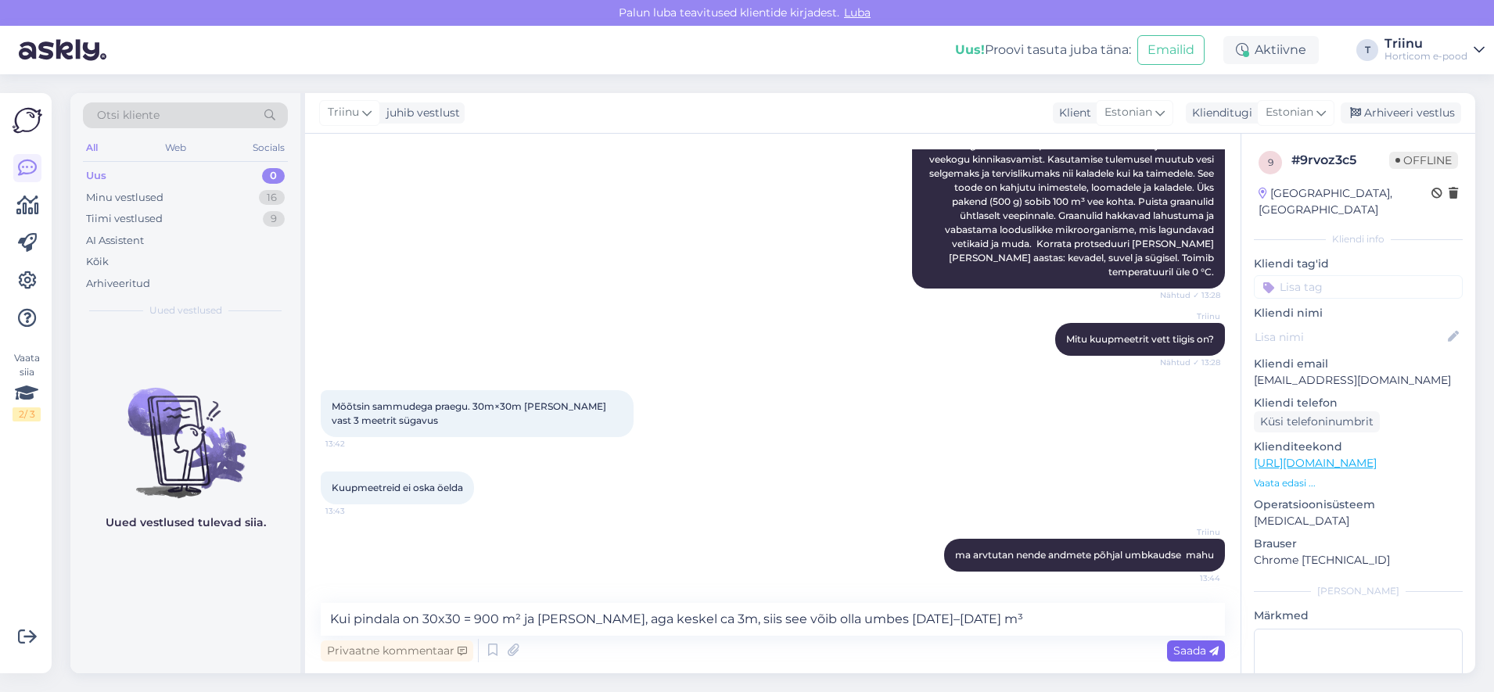
click at [1190, 655] on span "Saada" at bounding box center [1195, 651] width 45 height 14
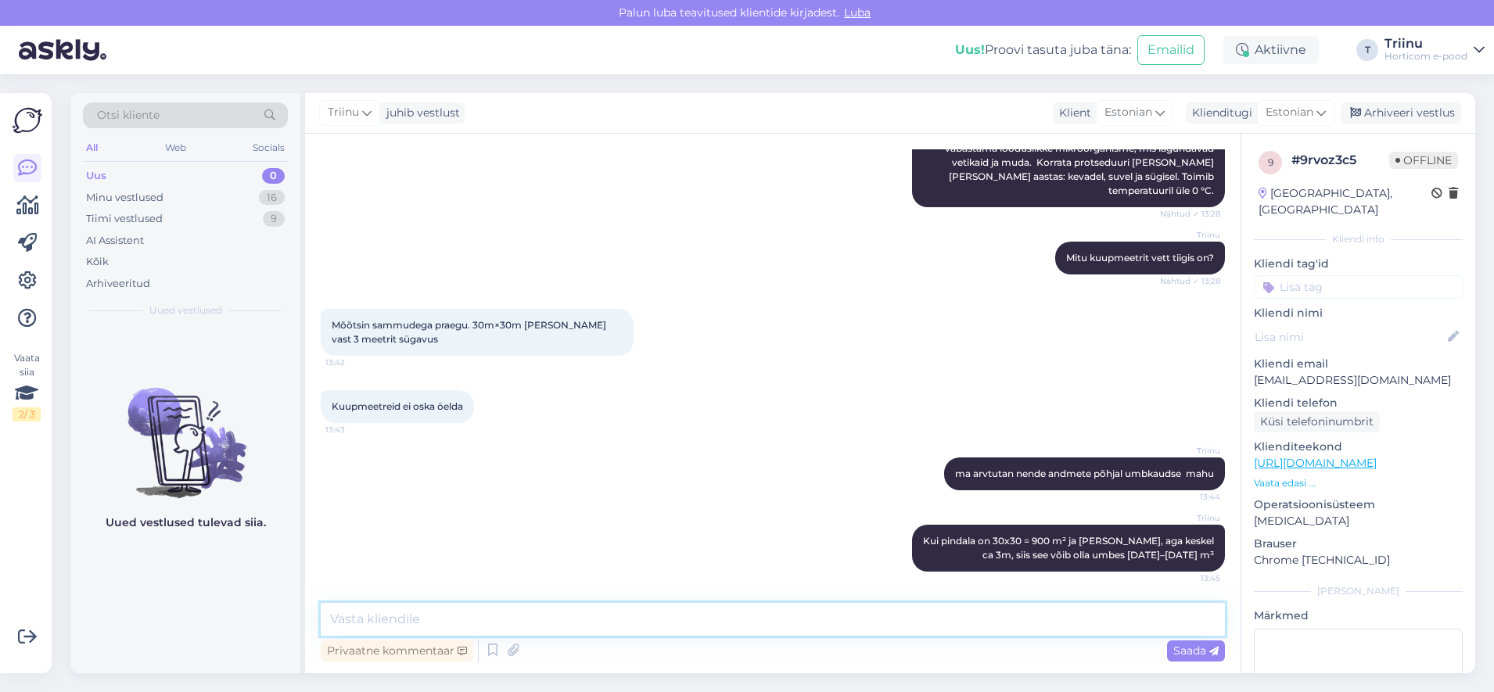
click at [436, 617] on textarea at bounding box center [773, 619] width 904 height 33
click at [438, 620] on textarea at bounding box center [773, 619] width 904 height 33
type textarea "kohe arvutan välja, kui palju vahendit kuluks"
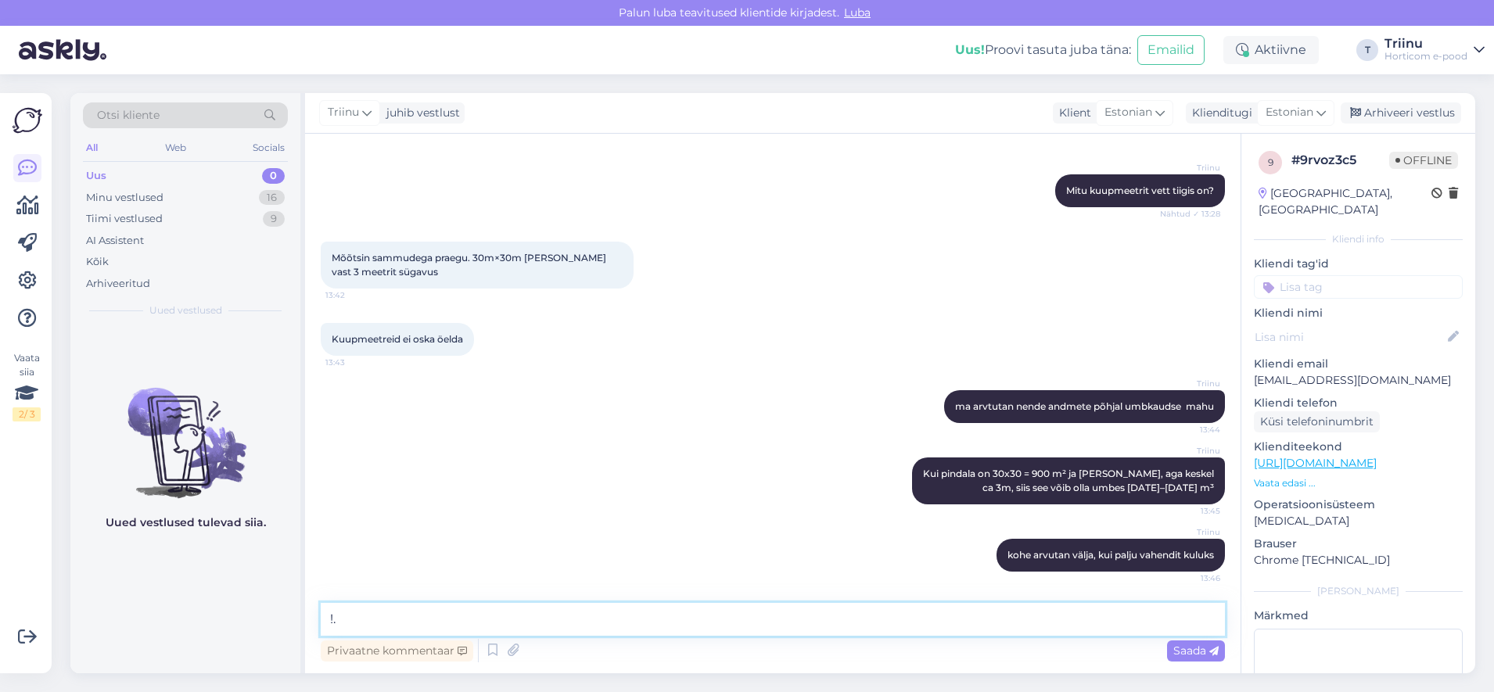
type textarea "!"
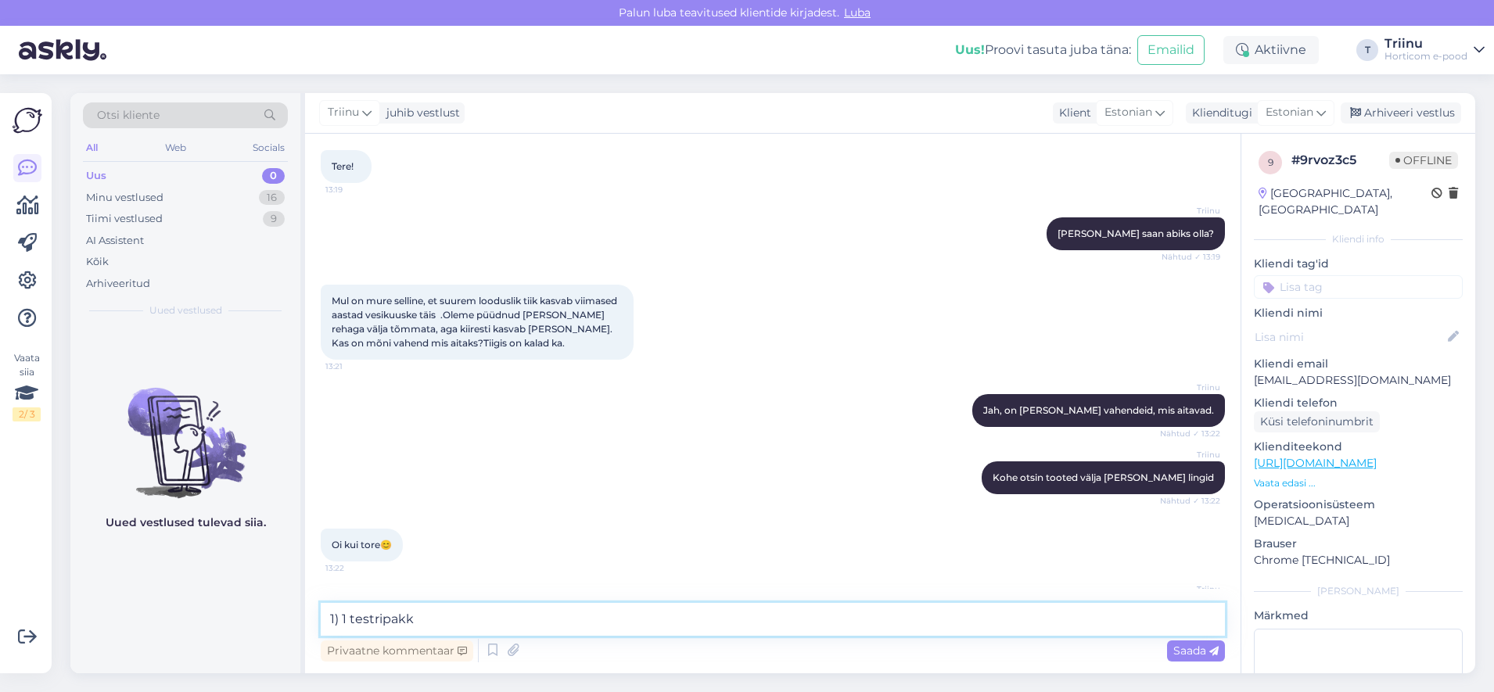
scroll to position [375, 0]
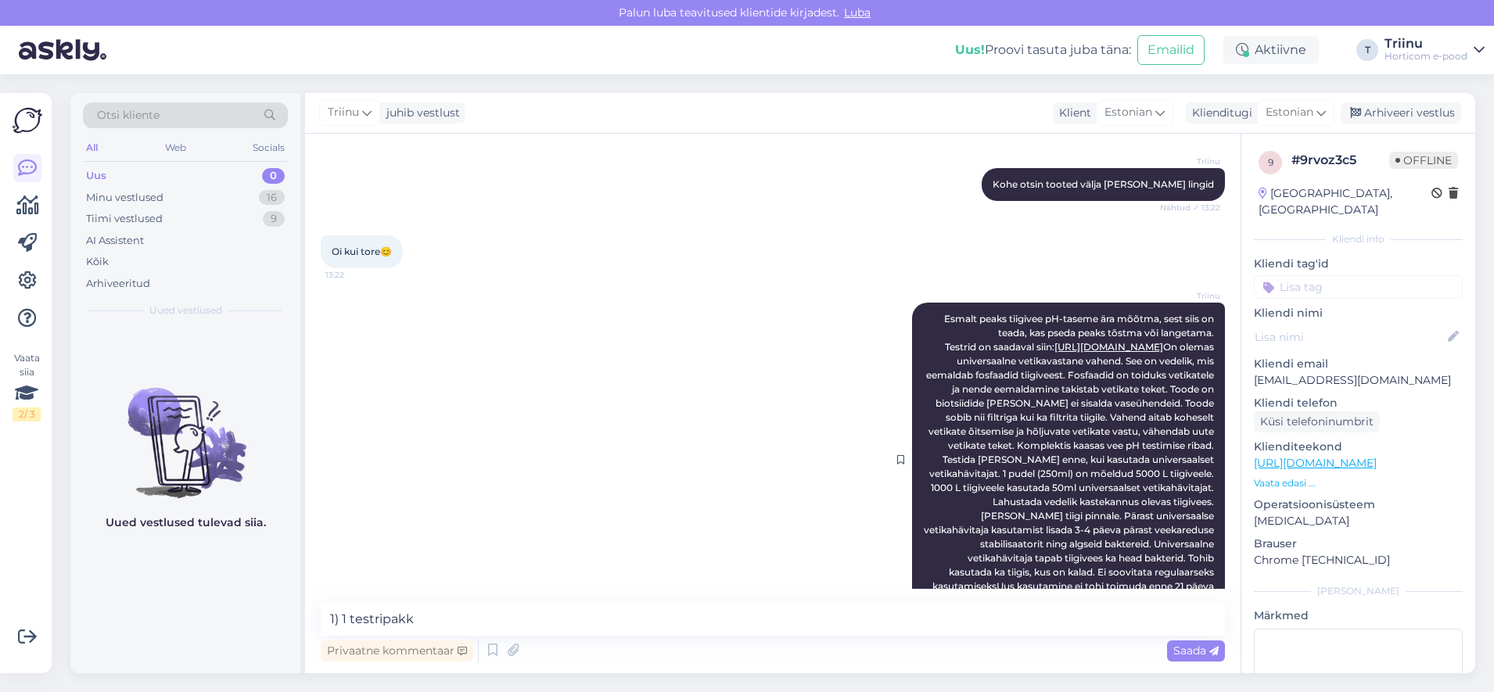
drag, startPoint x: 911, startPoint y: 375, endPoint x: 1198, endPoint y: 377, distance: 287.1
click at [1198, 377] on div "Triinu Esmalt peaks tiigivee pH-taseme ära mõõtma, sest siis on teada, kas psed…" at bounding box center [1068, 460] width 313 height 314
copy link "[URL][DOMAIN_NAME]"
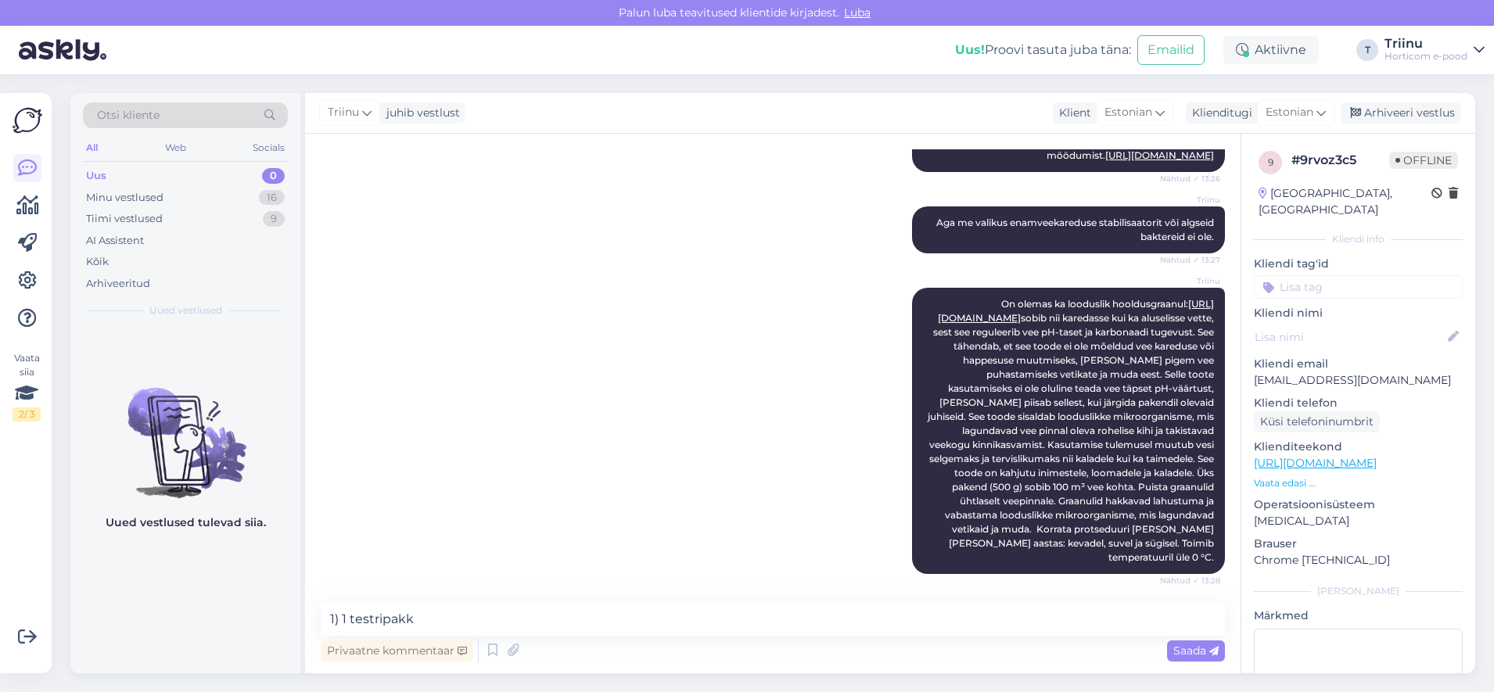
scroll to position [962, 0]
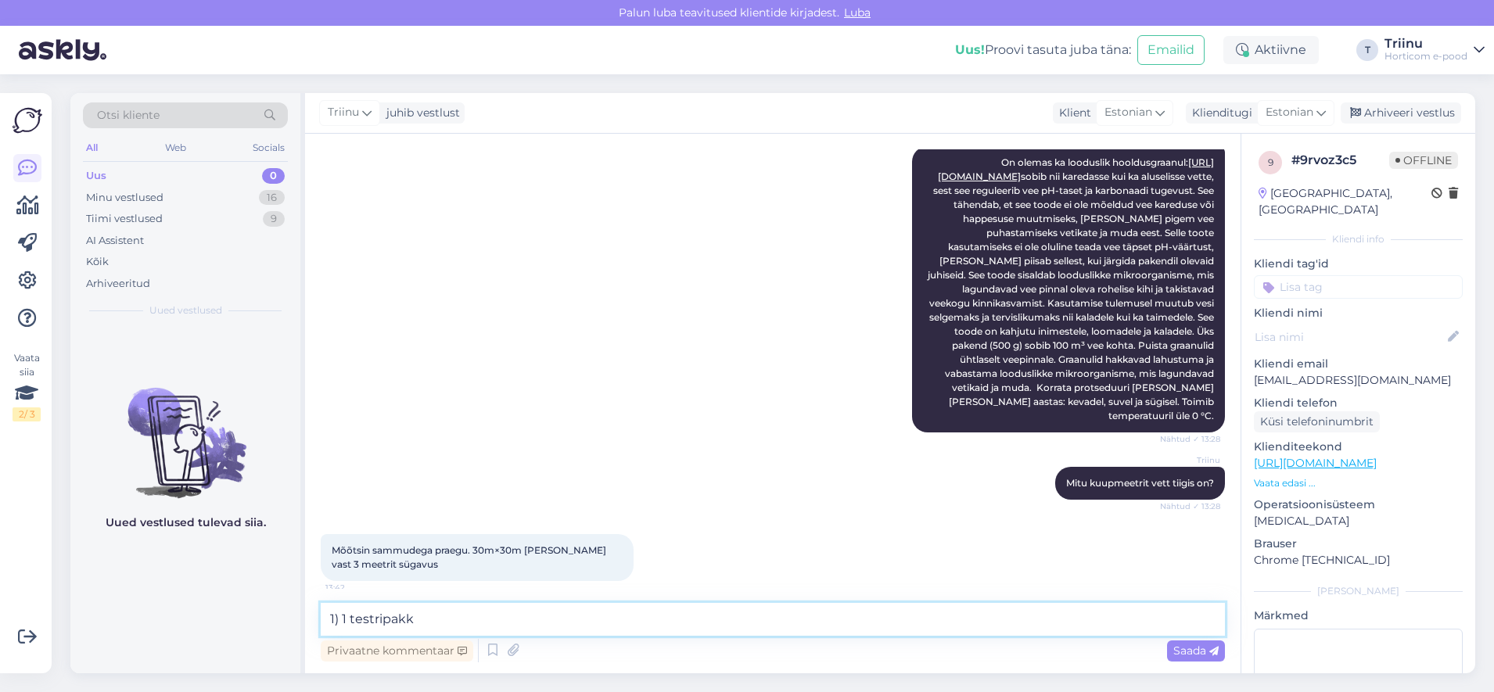
click at [433, 620] on textarea "1) 1 testripakk" at bounding box center [773, 619] width 904 height 33
paste textarea "[URL][DOMAIN_NAME]"
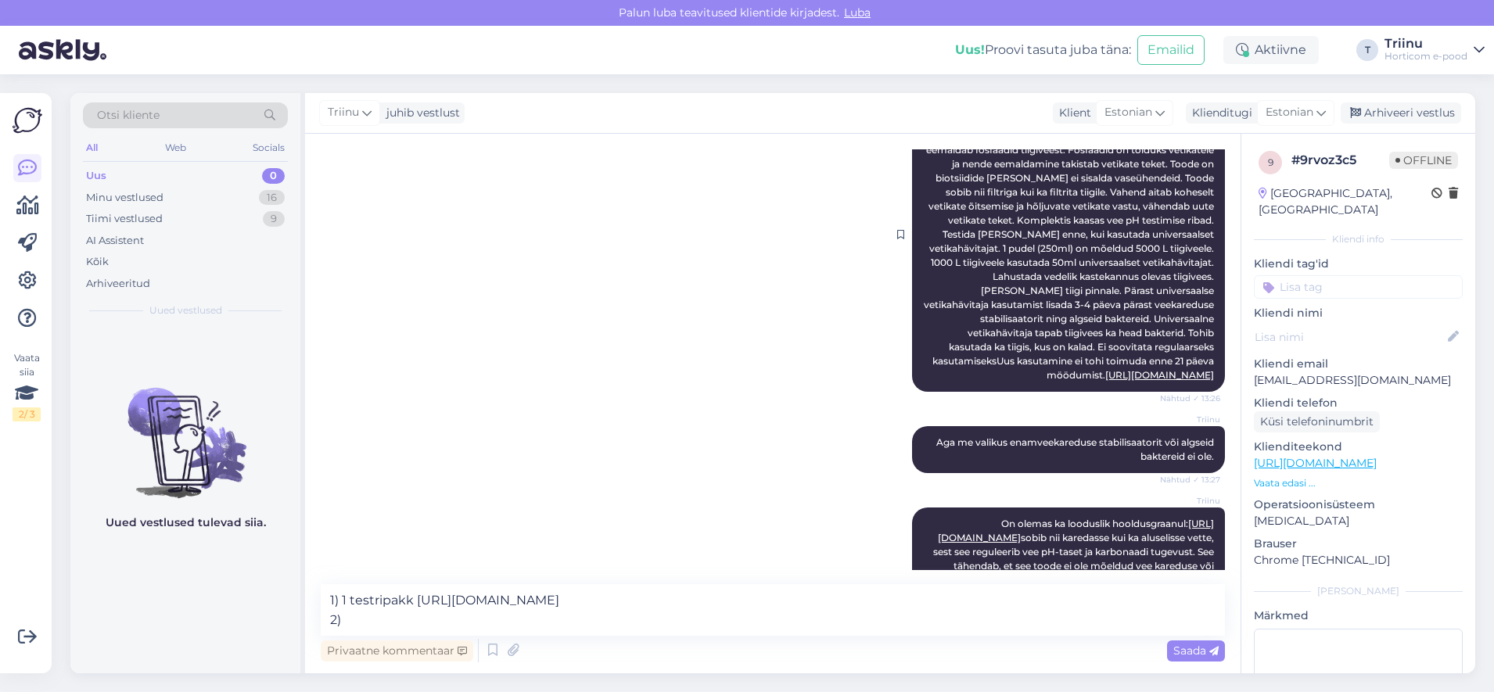
scroll to position [571, 0]
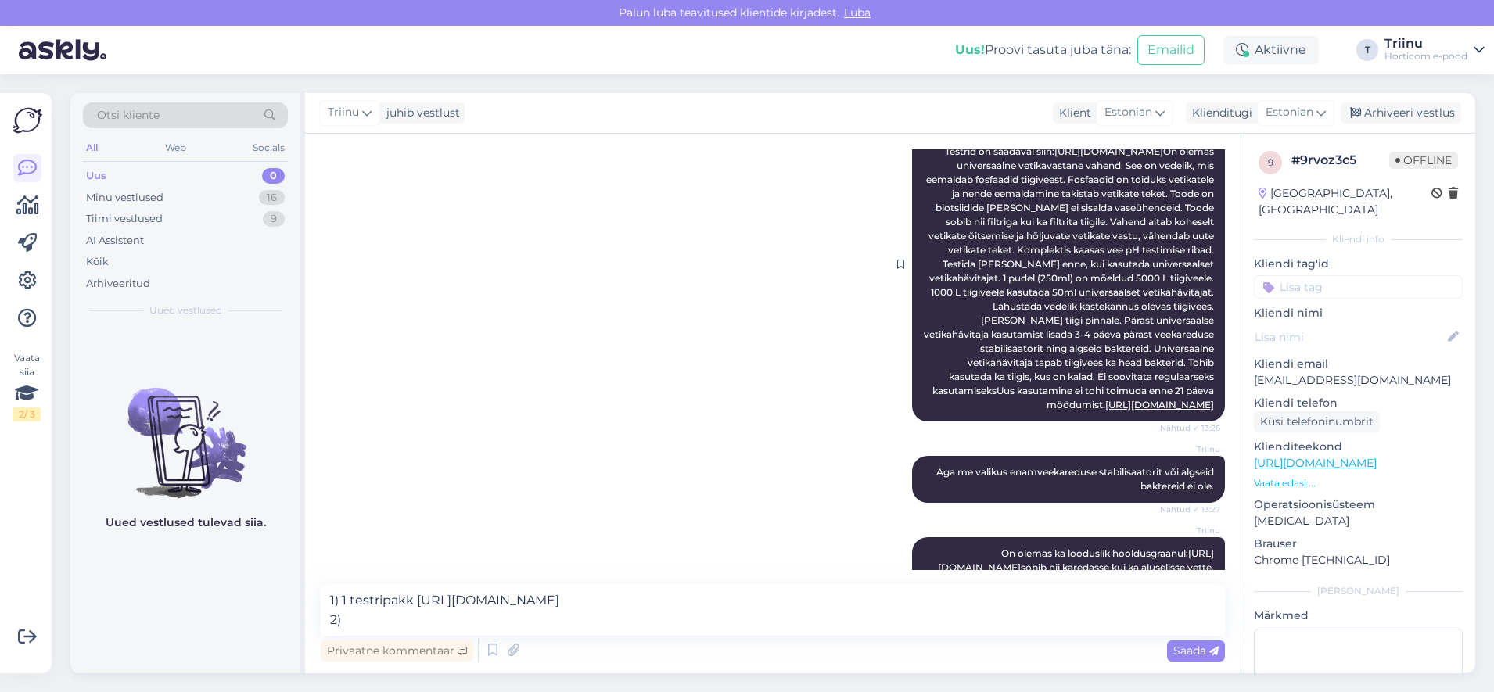
drag, startPoint x: 940, startPoint y: 204, endPoint x: 1202, endPoint y: 477, distance: 378.4
click at [1202, 422] on div "Triinu Esmalt peaks tiigivee pH-taseme ära mõõtma, sest siis on teada, kas psed…" at bounding box center [1068, 264] width 313 height 314
copy span "Lo ipsumd sitametconse adipiscingeli seddoe. Tem in utlabor, etd magnaali enima…"
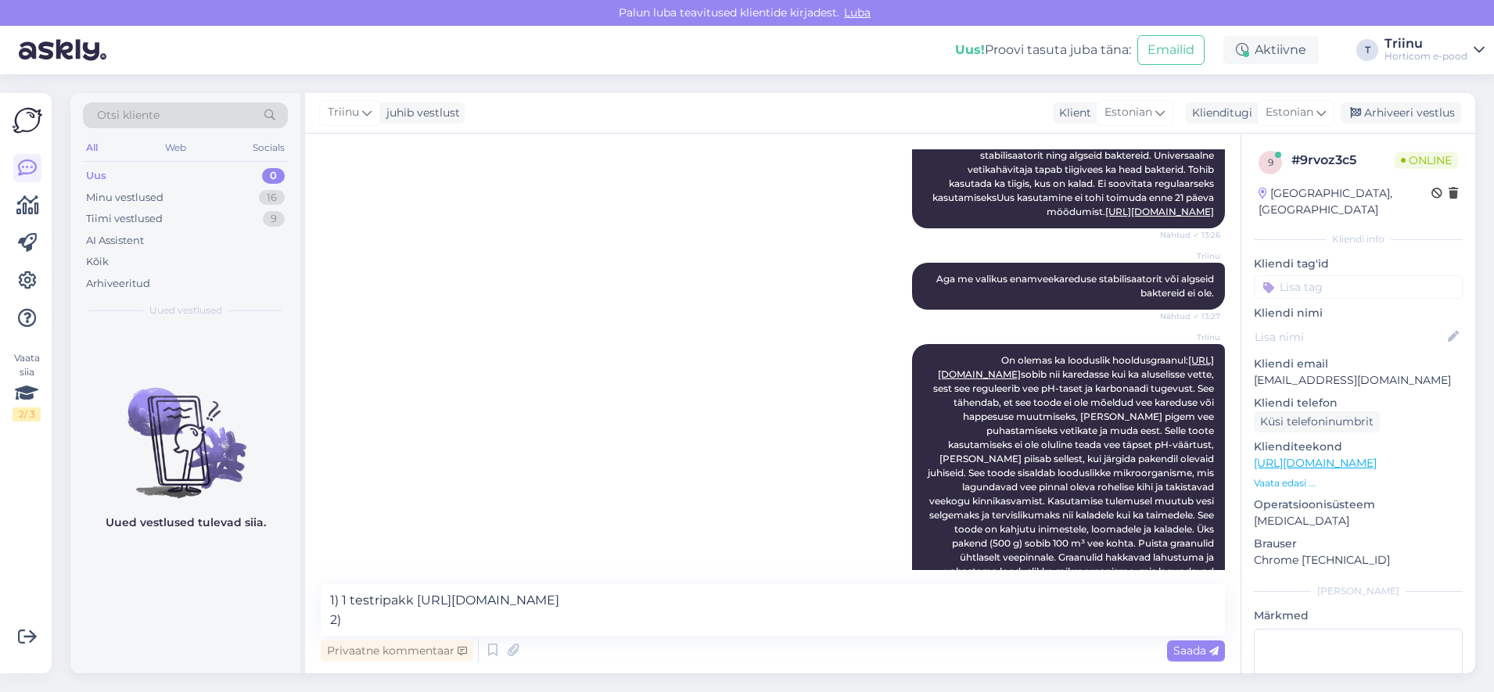
scroll to position [767, 0]
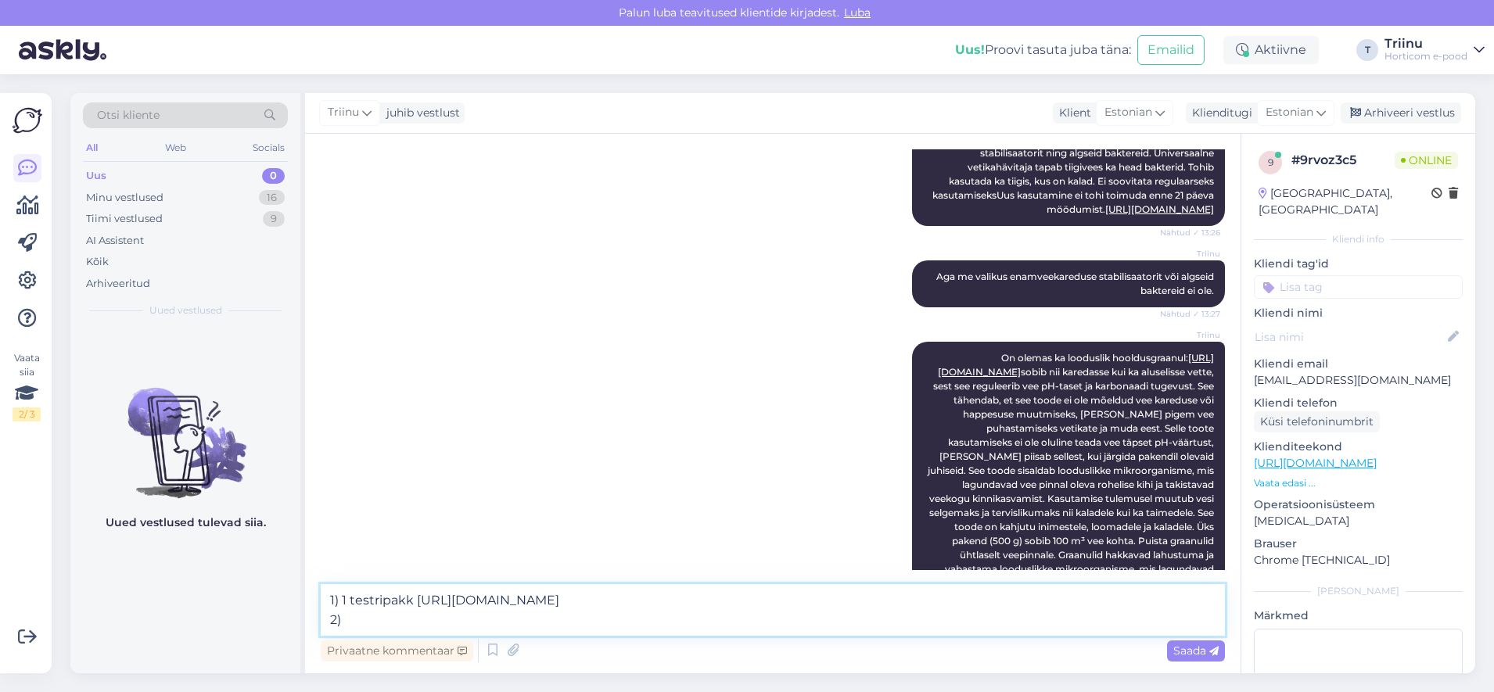
click at [564, 620] on textarea "1) 1 testripakk [URL][DOMAIN_NAME] 2)" at bounding box center [773, 610] width 904 height 52
click at [414, 598] on textarea "1) 1 testripakk [URL][DOMAIN_NAME] 2) 180 - 270 pudelit:" at bounding box center [773, 610] width 904 height 52
click at [463, 621] on textarea "1) 1 testripakk: [URL][DOMAIN_NAME] 2) 180 - 270 pudelit:" at bounding box center [773, 610] width 904 height 52
click at [520, 617] on textarea "1) 1 testripakk: [URL][DOMAIN_NAME] 2) 180 - 270 pudelit:" at bounding box center [773, 610] width 904 height 52
paste textarea "[URL][DOMAIN_NAME]"
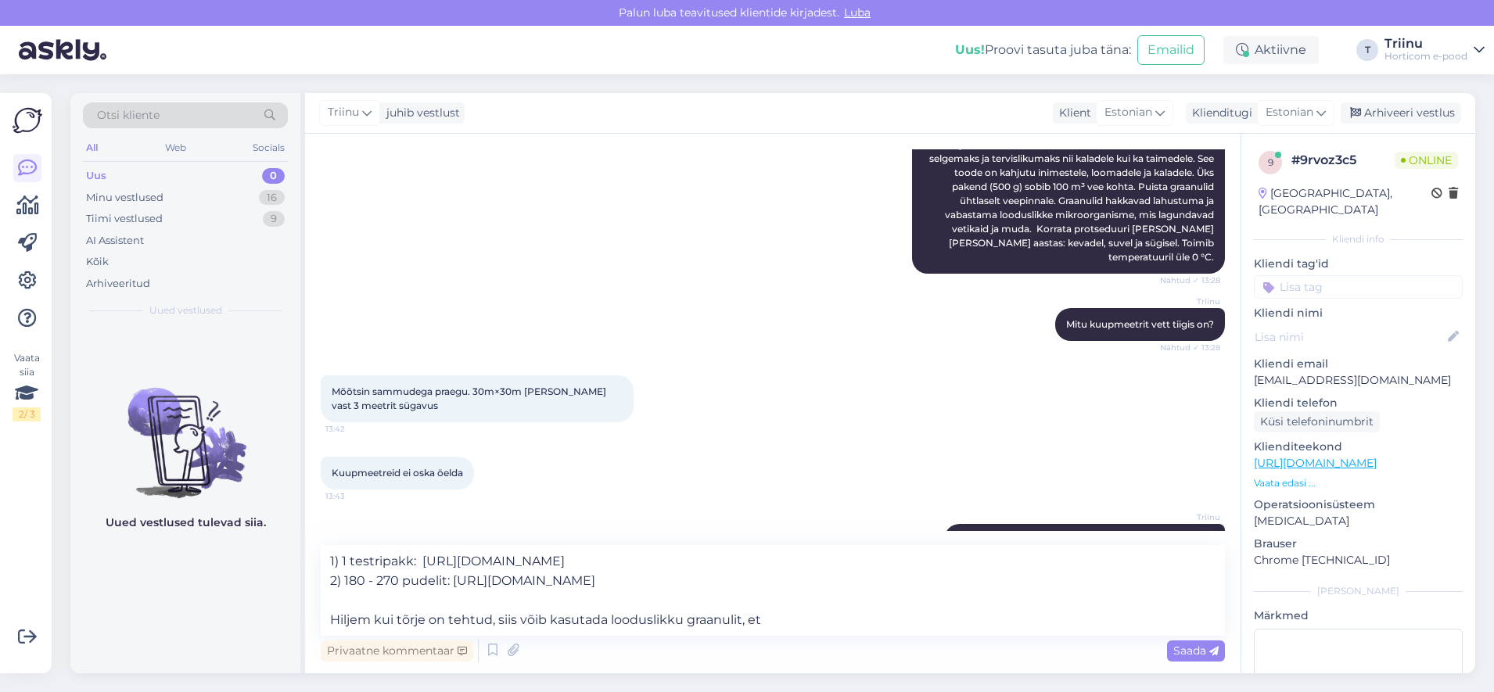
scroll to position [1118, 0]
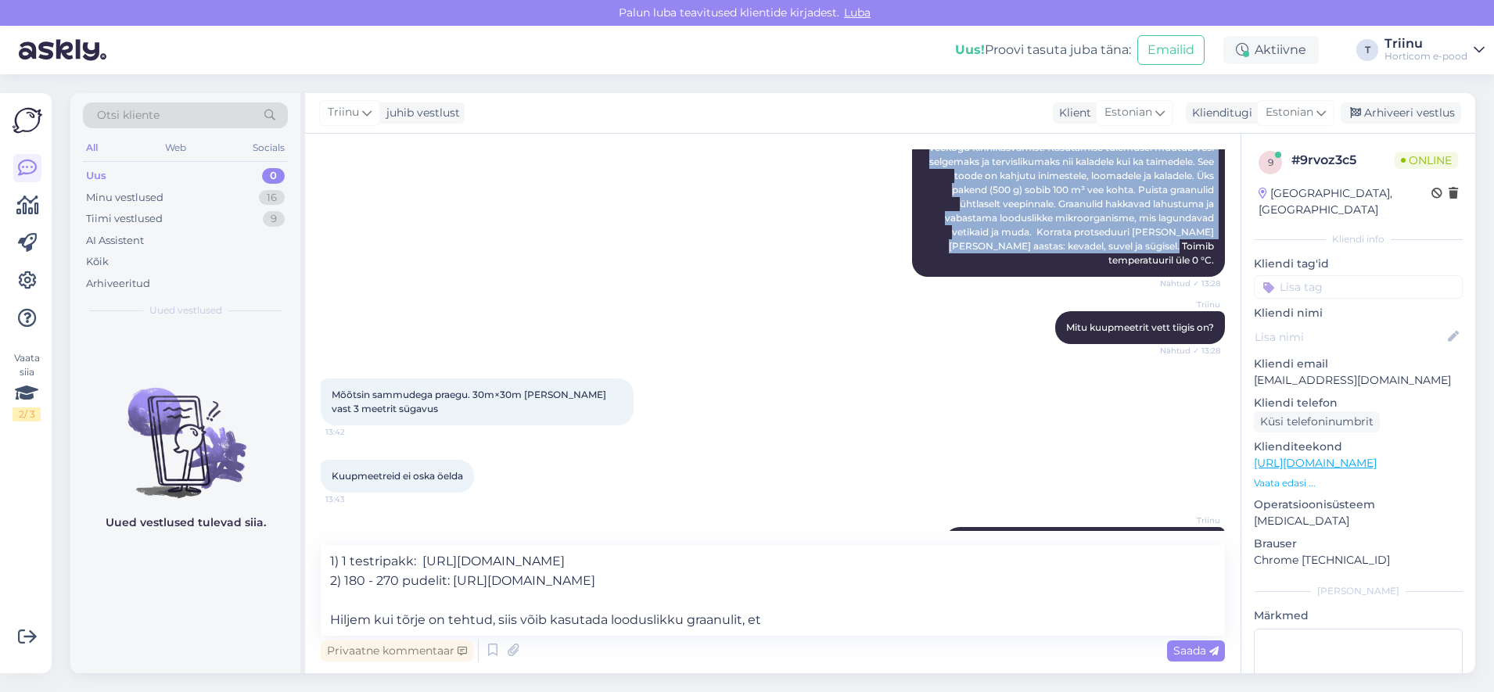
drag, startPoint x: 1008, startPoint y: 329, endPoint x: 1202, endPoint y: 361, distance: 196.8
click at [1202, 277] on div "Triinu On olemas ka looduslik hooldusgraanul: [URL][DOMAIN_NAME] Nähtud ✓ 13:28" at bounding box center [1068, 134] width 313 height 286
copy span "Lo ipsumd si ametconse adipiscingelit: seddo://eiusmodt.in/u-labo/etdol/magnaa-…"
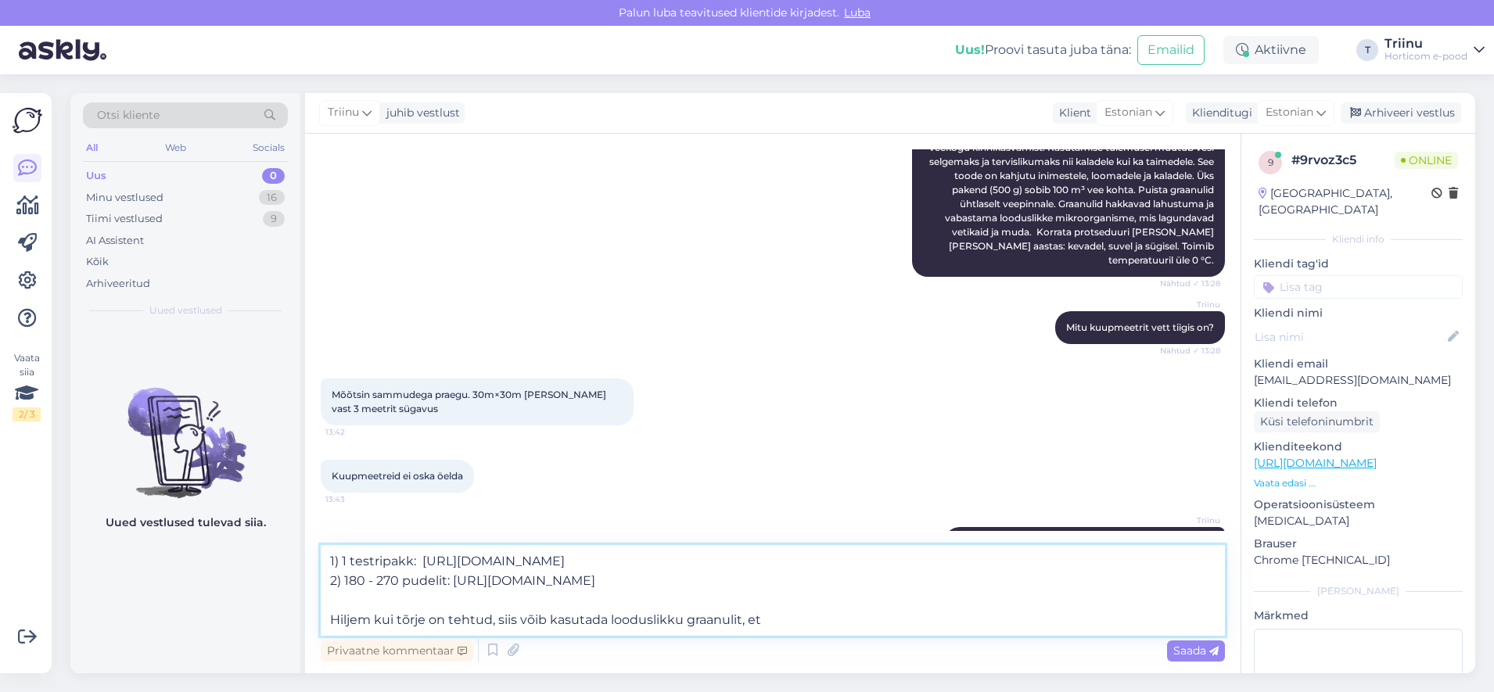
click at [974, 576] on textarea "1) 1 testripakk: [URL][DOMAIN_NAME] 2) 180 - 270 pudelit: [URL][DOMAIN_NAME] Hi…" at bounding box center [773, 590] width 904 height 91
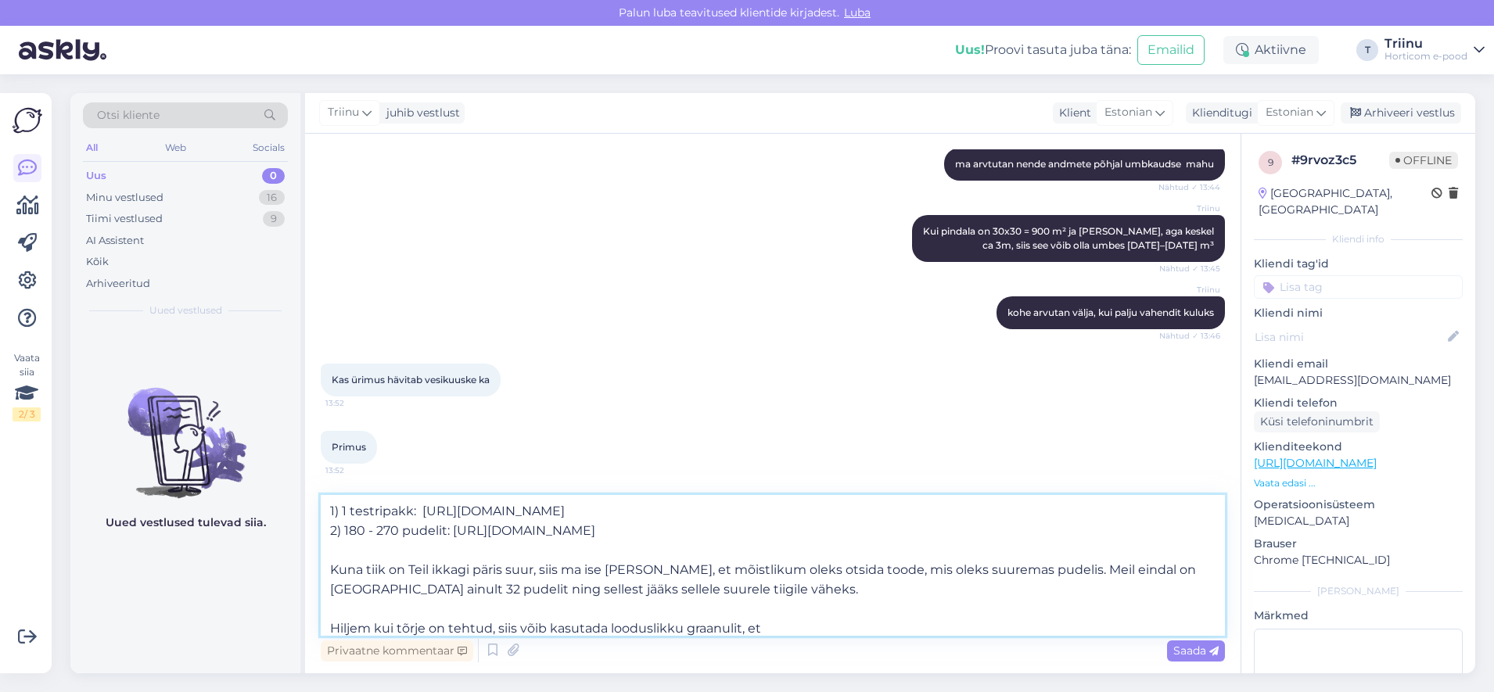
scroll to position [9, 0]
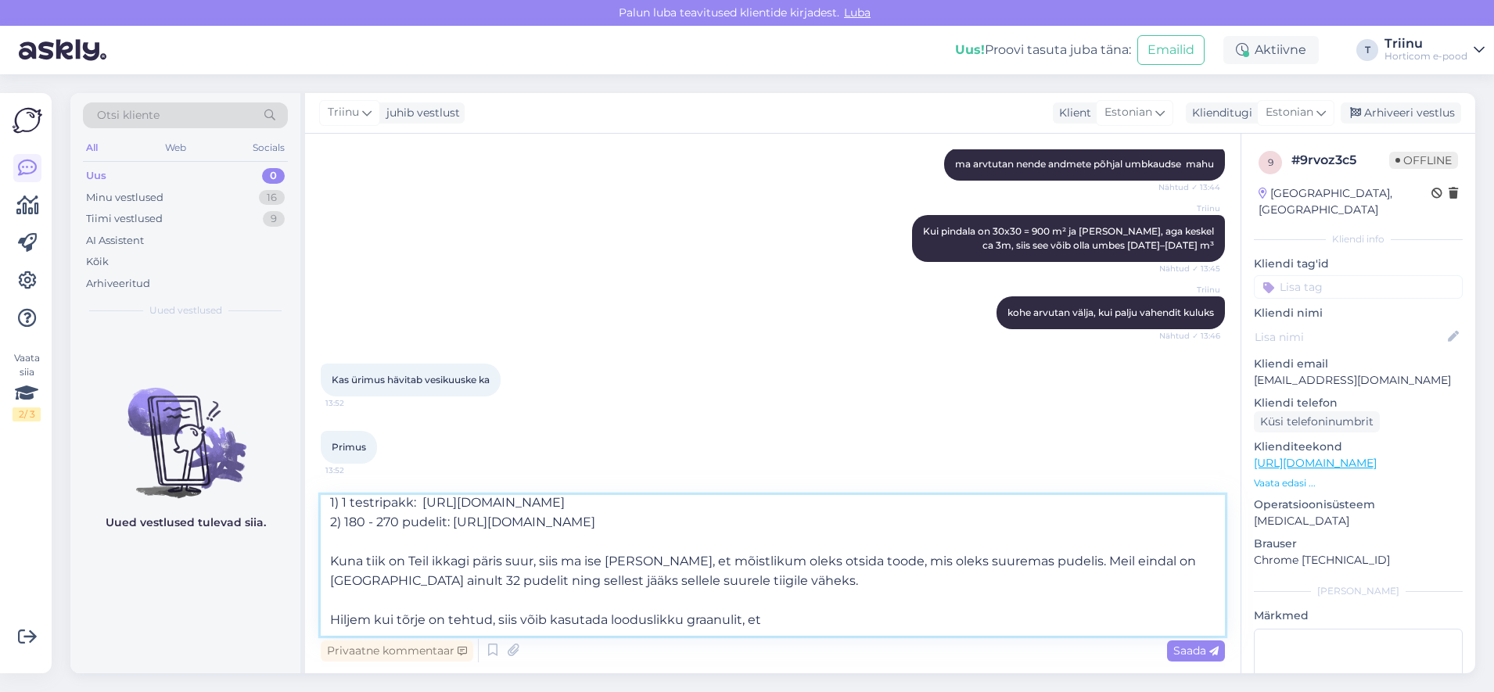
drag, startPoint x: 775, startPoint y: 624, endPoint x: 321, endPoint y: 619, distance: 454.5
click at [321, 619] on textarea "1) 1 testripakk: [URL][DOMAIN_NAME] 2) 180 - 270 pudelit: [URL][DOMAIN_NAME] Ku…" at bounding box center [773, 565] width 904 height 141
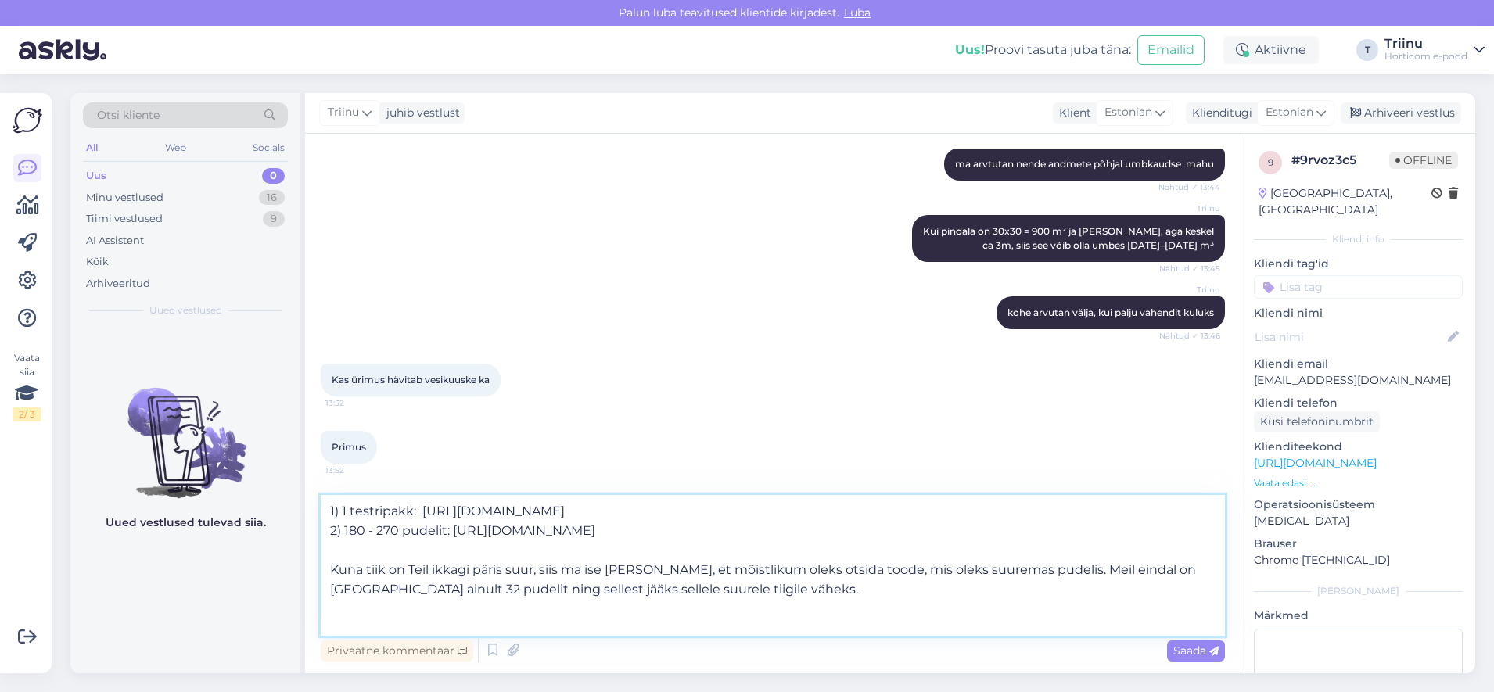
scroll to position [0, 0]
type textarea "1) 1 testripakk: [URL][DOMAIN_NAME] 2) 180 - 270 pudelit: [URL][DOMAIN_NAME] Ku…"
click at [1199, 652] on span "Saada" at bounding box center [1195, 651] width 45 height 14
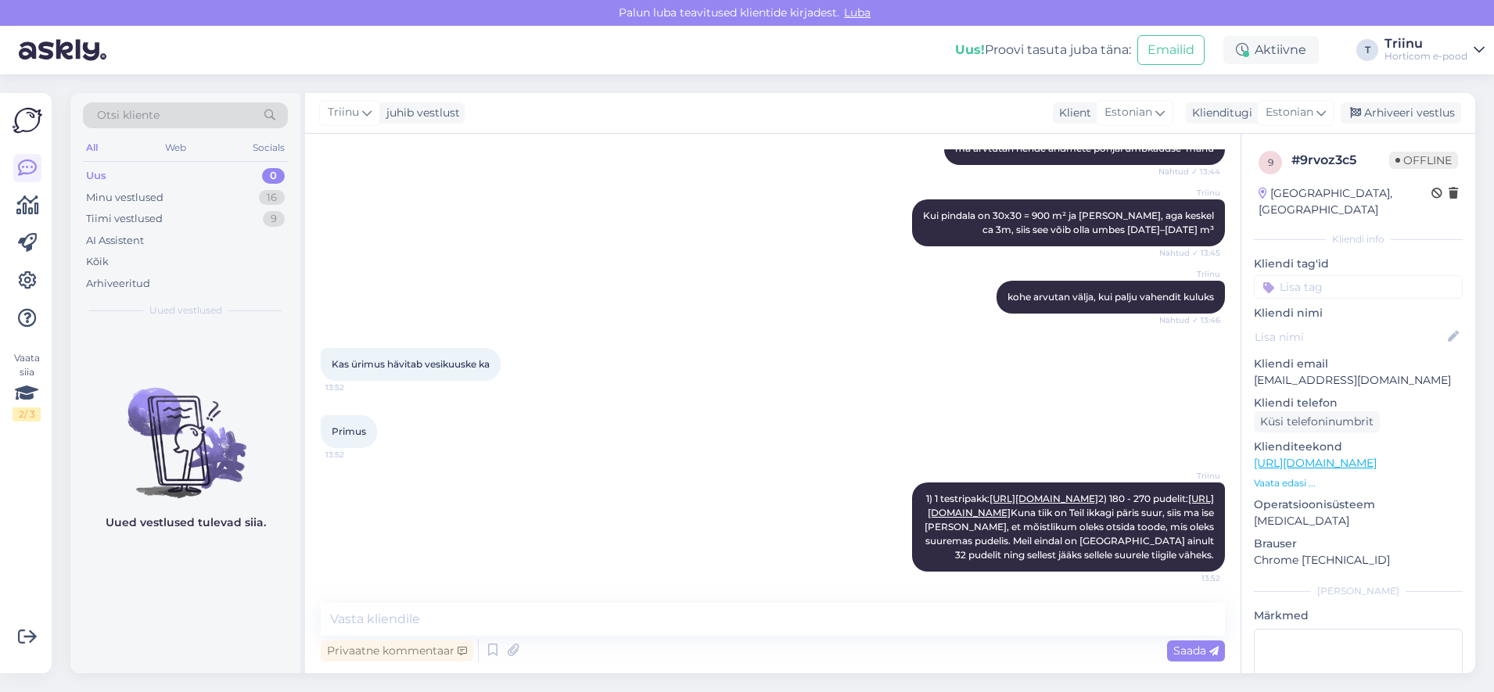
scroll to position [1682, 0]
click at [518, 612] on textarea at bounding box center [773, 619] width 904 height 33
click at [575, 618] on textarea "Primus graanuleid kuluks tiigile 9-14 tk (500g pudelid)" at bounding box center [773, 619] width 904 height 33
drag, startPoint x: 667, startPoint y: 622, endPoint x: 575, endPoint y: 620, distance: 92.3
click at [575, 620] on textarea "Primus graanuleid kuluks tiigile 9-14 tk (500g pudelid)" at bounding box center [773, 619] width 904 height 33
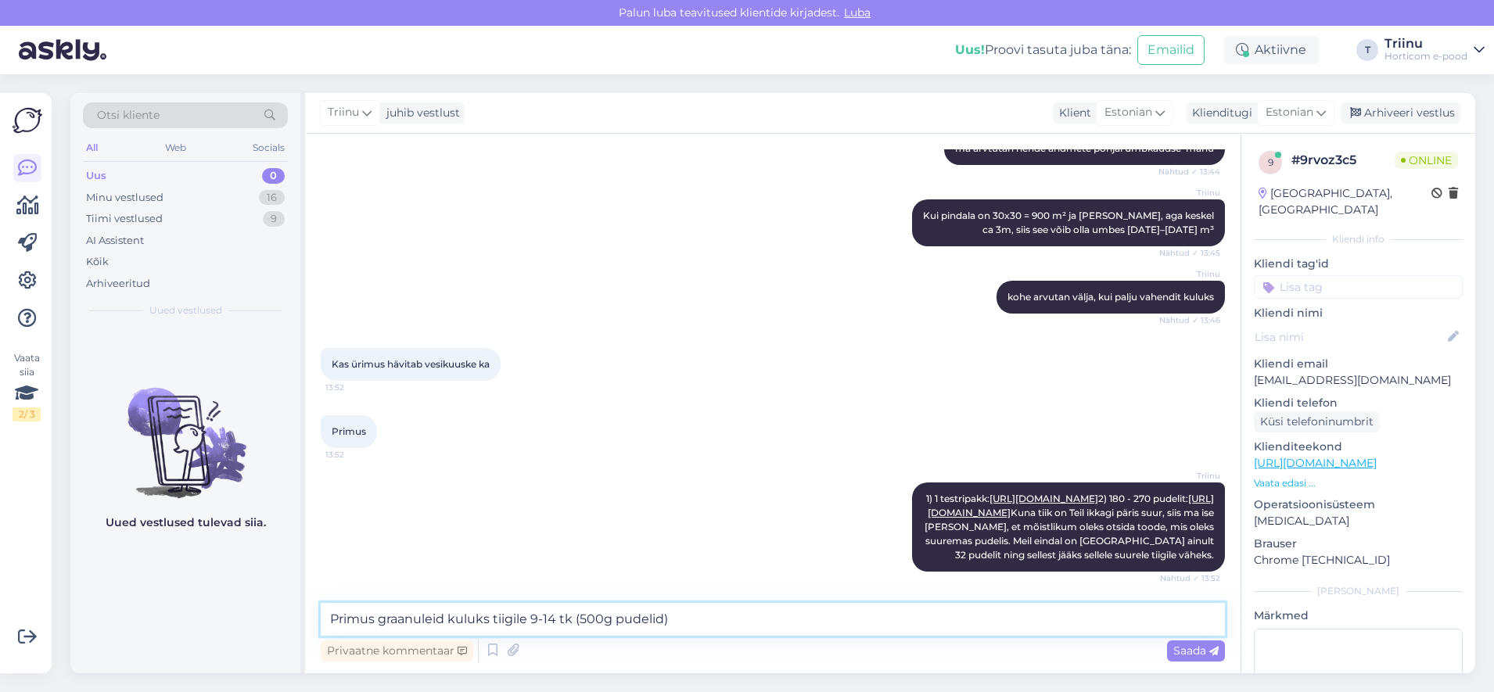
type textarea "Primus graanuleid kuluks tiigile 9-14 tk"
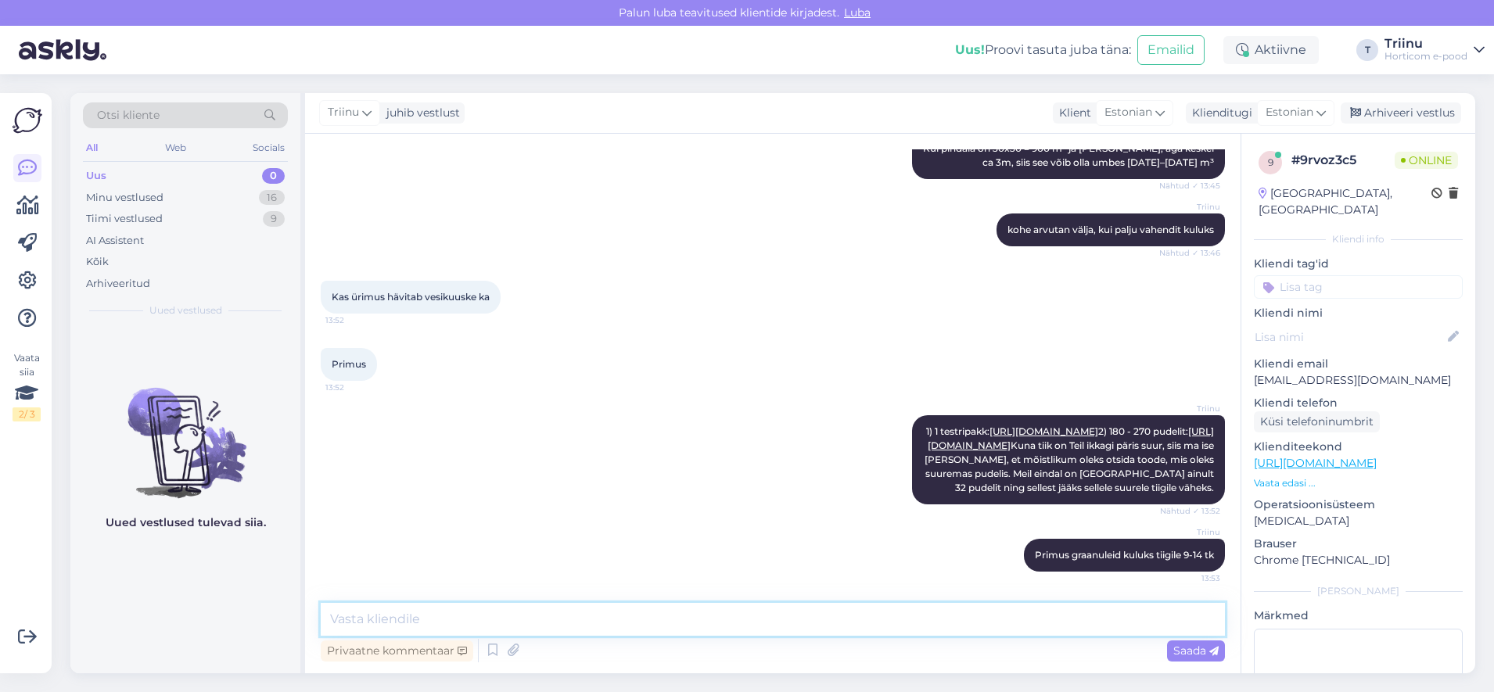
scroll to position [1749, 0]
click at [670, 622] on textarea at bounding box center [773, 619] width 904 height 33
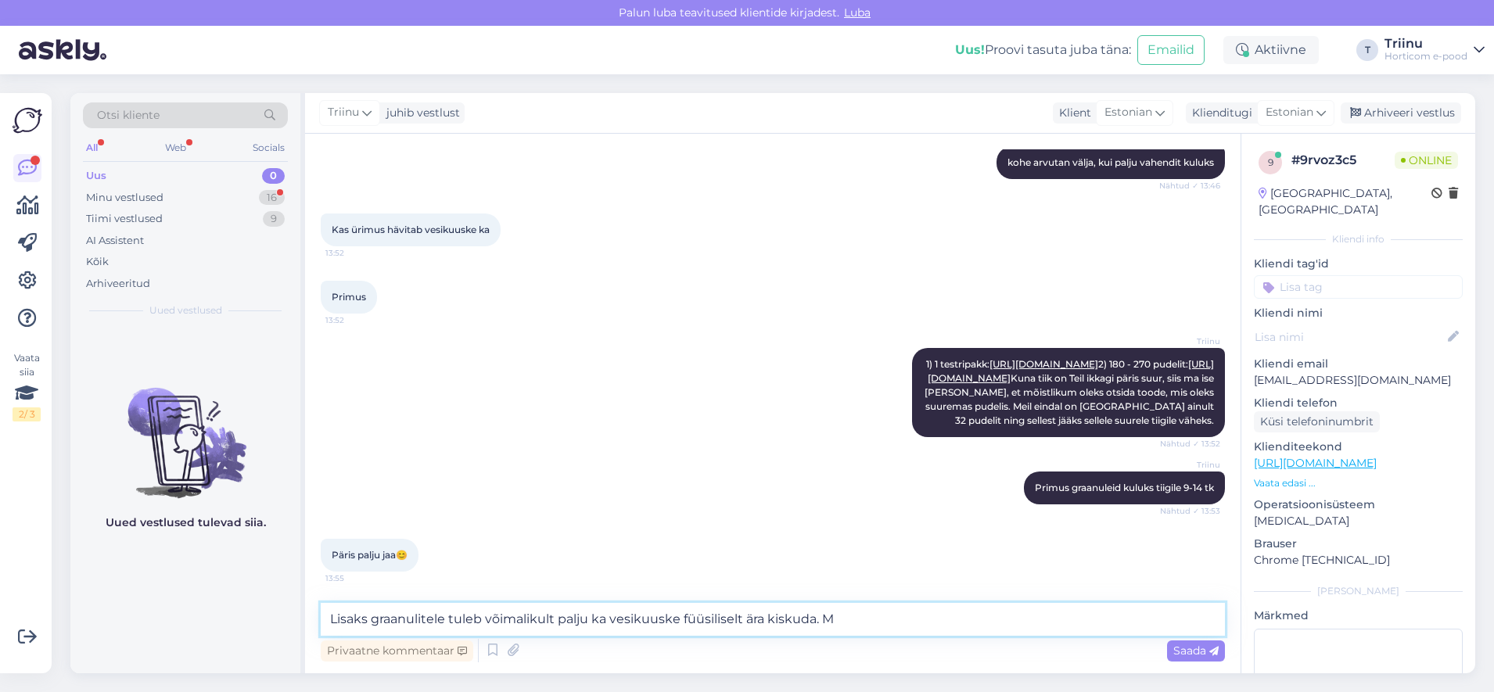
type textarea "Lisaks graanulitele tuleb võimalikult palju ka vesikuuske füüsiliselt ära kisku…"
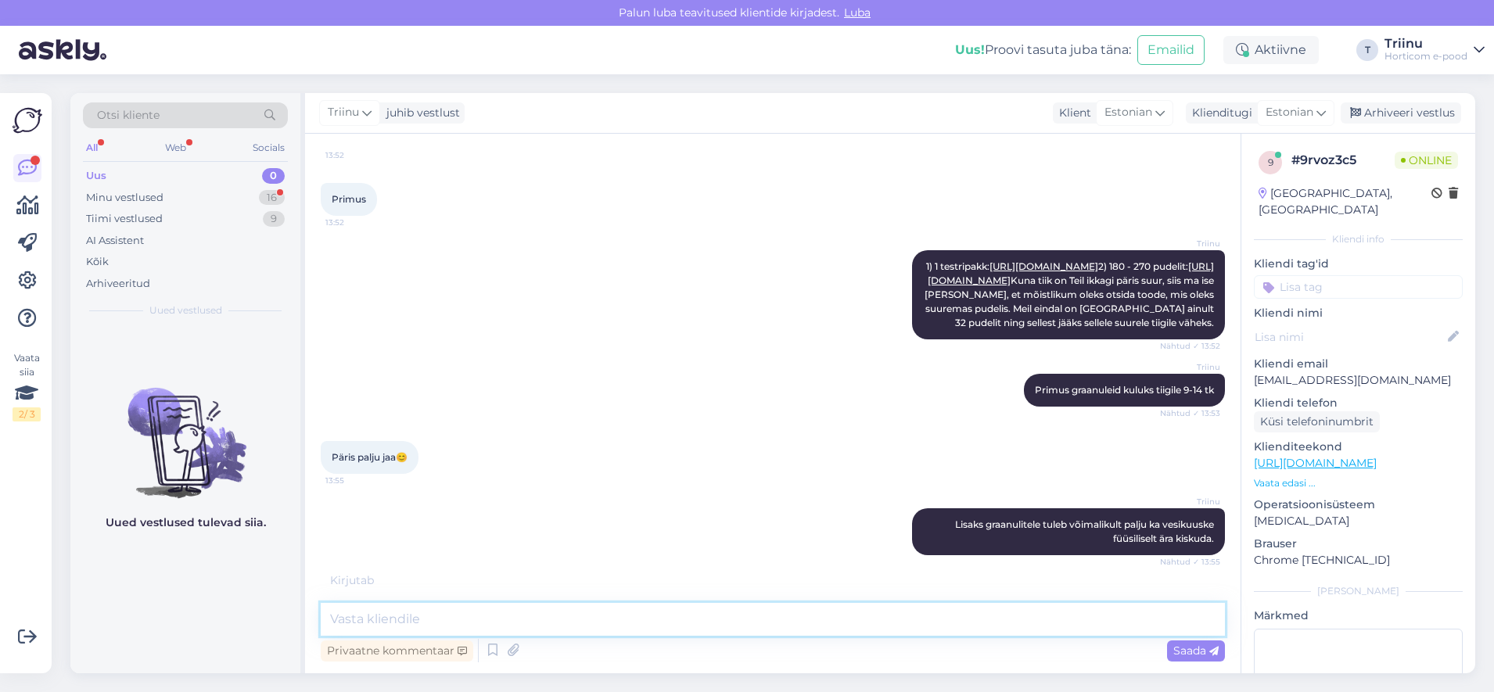
click at [403, 615] on textarea at bounding box center [773, 619] width 904 height 33
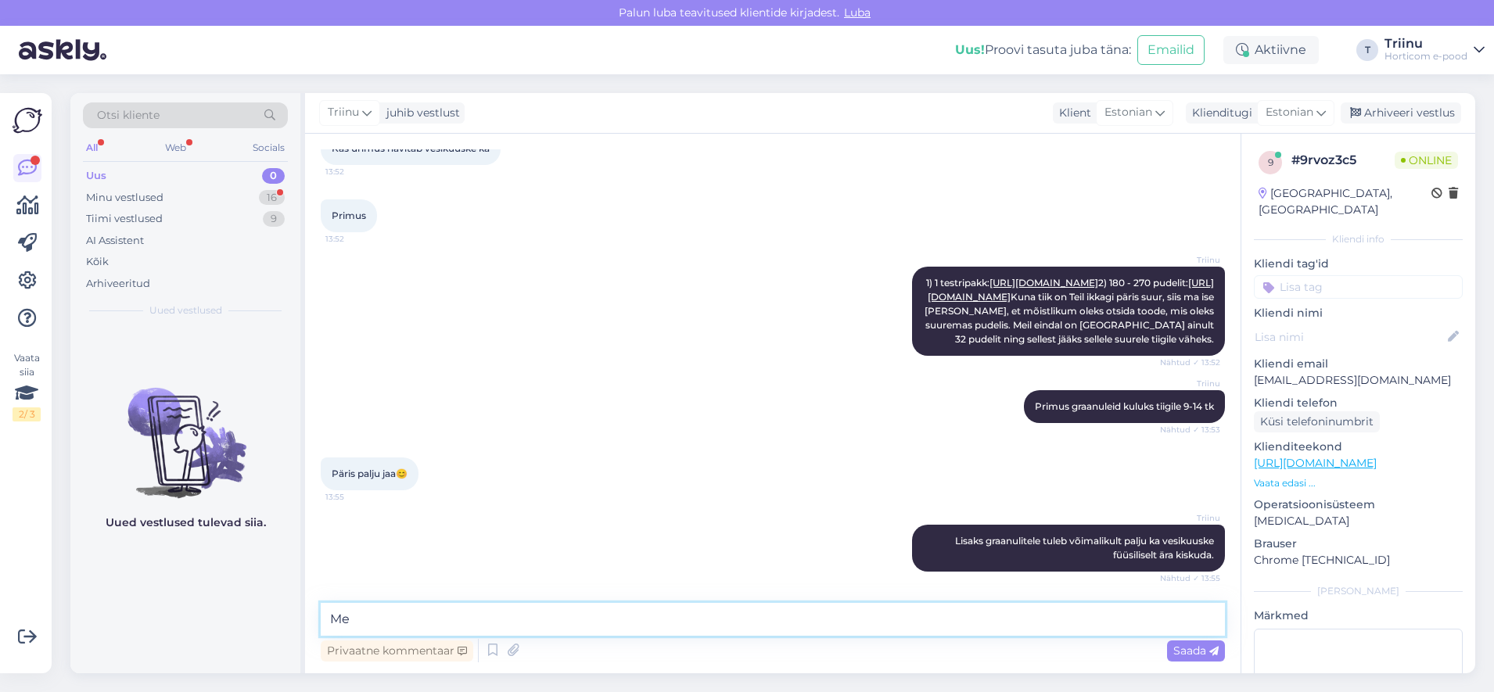
type textarea "M"
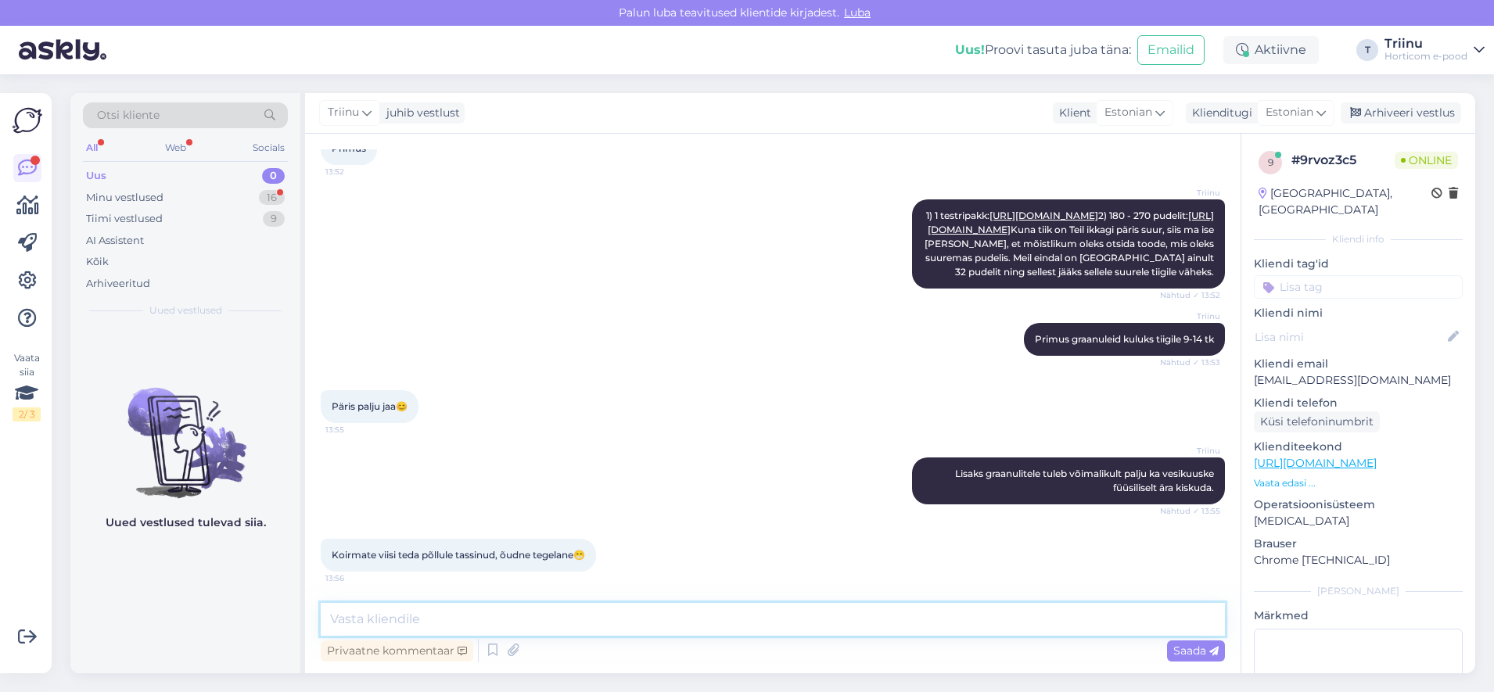
scroll to position [1965, 0]
click at [542, 614] on textarea at bounding box center [773, 619] width 904 height 33
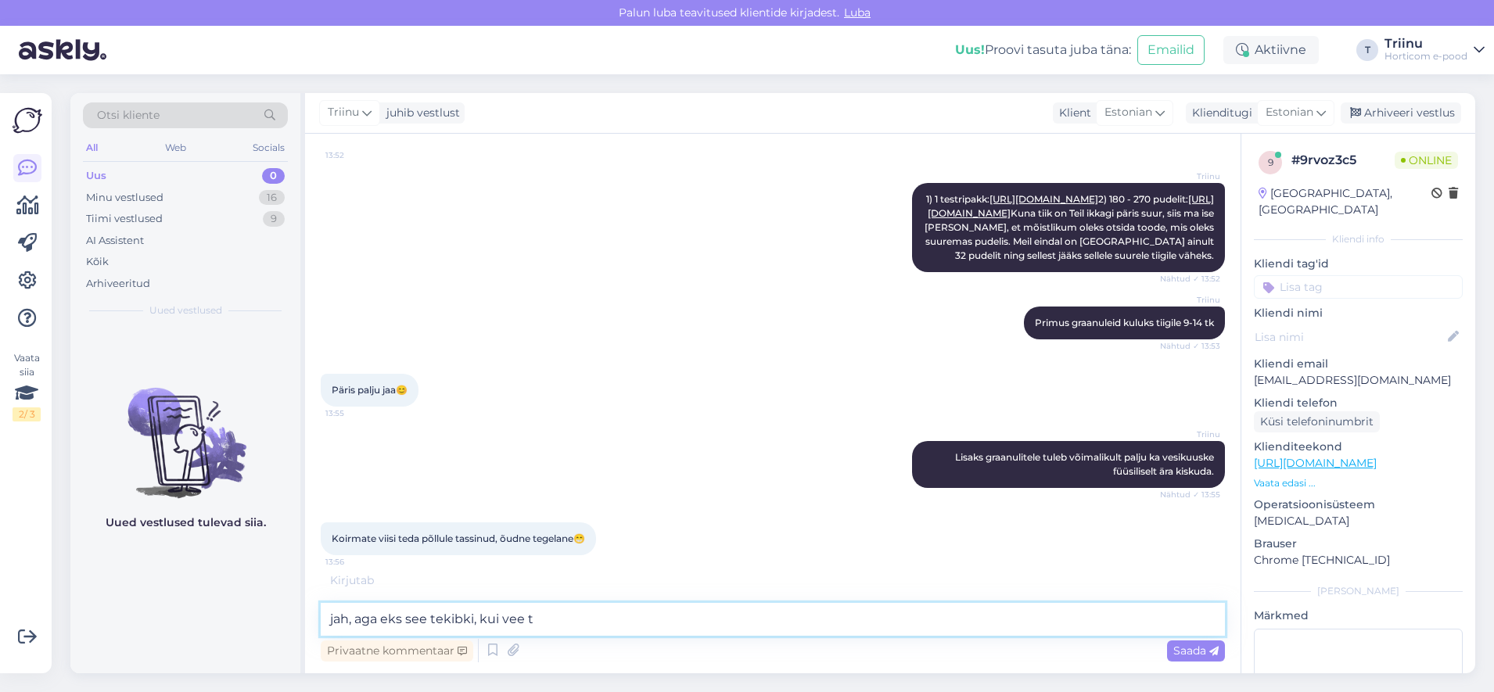
scroll to position [1981, 0]
type textarea "jah, aga eks see tekibki, kui vee tasakaal on paigast ära"
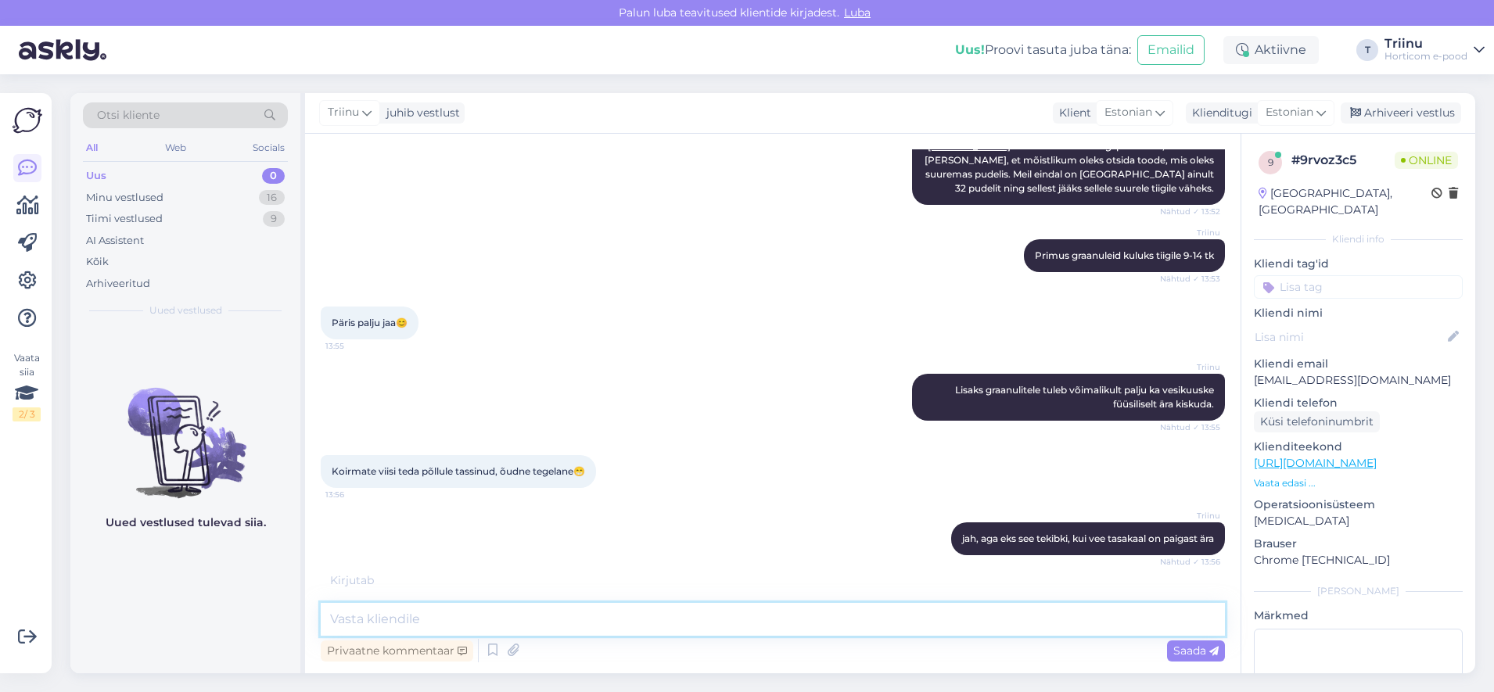
scroll to position [2032, 0]
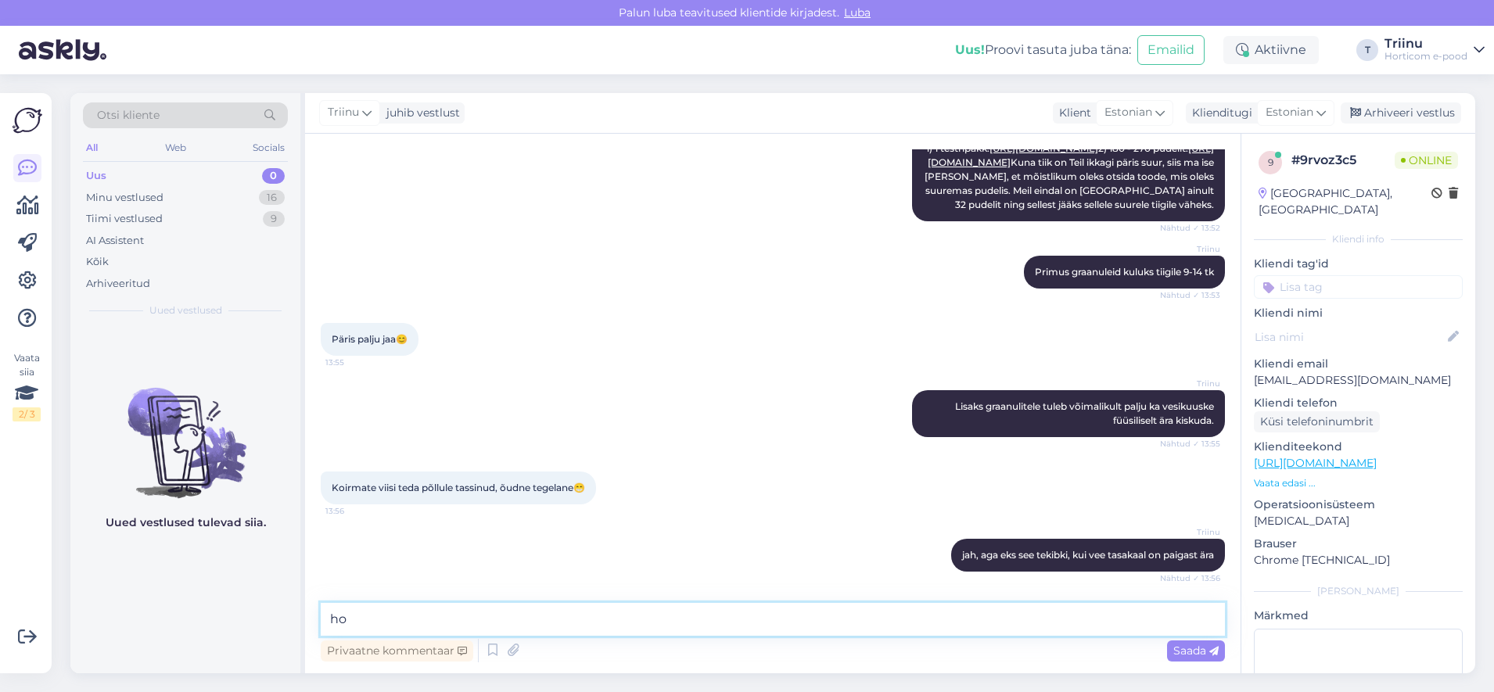
type textarea "h"
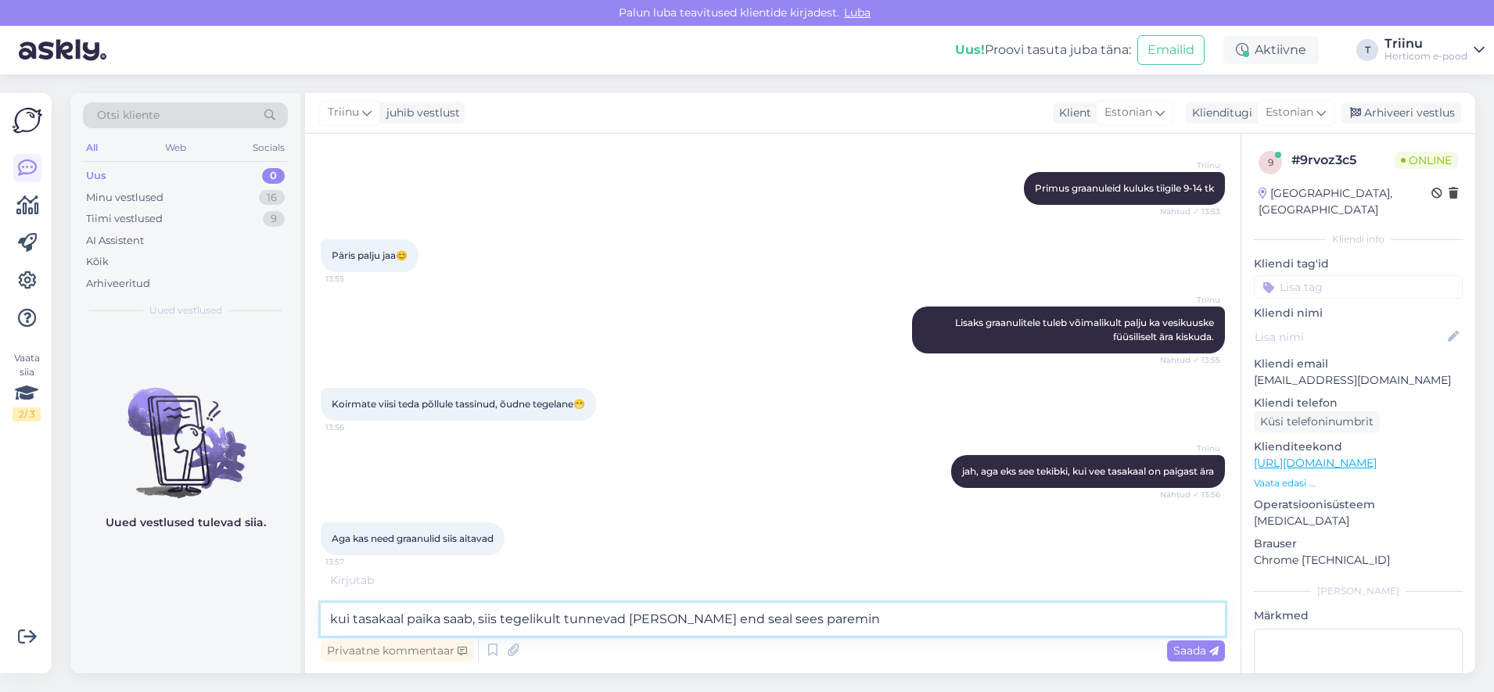
type textarea "kui tasakaal paika saab, siis tegelikult tunnevad [PERSON_NAME] end seal sees p…"
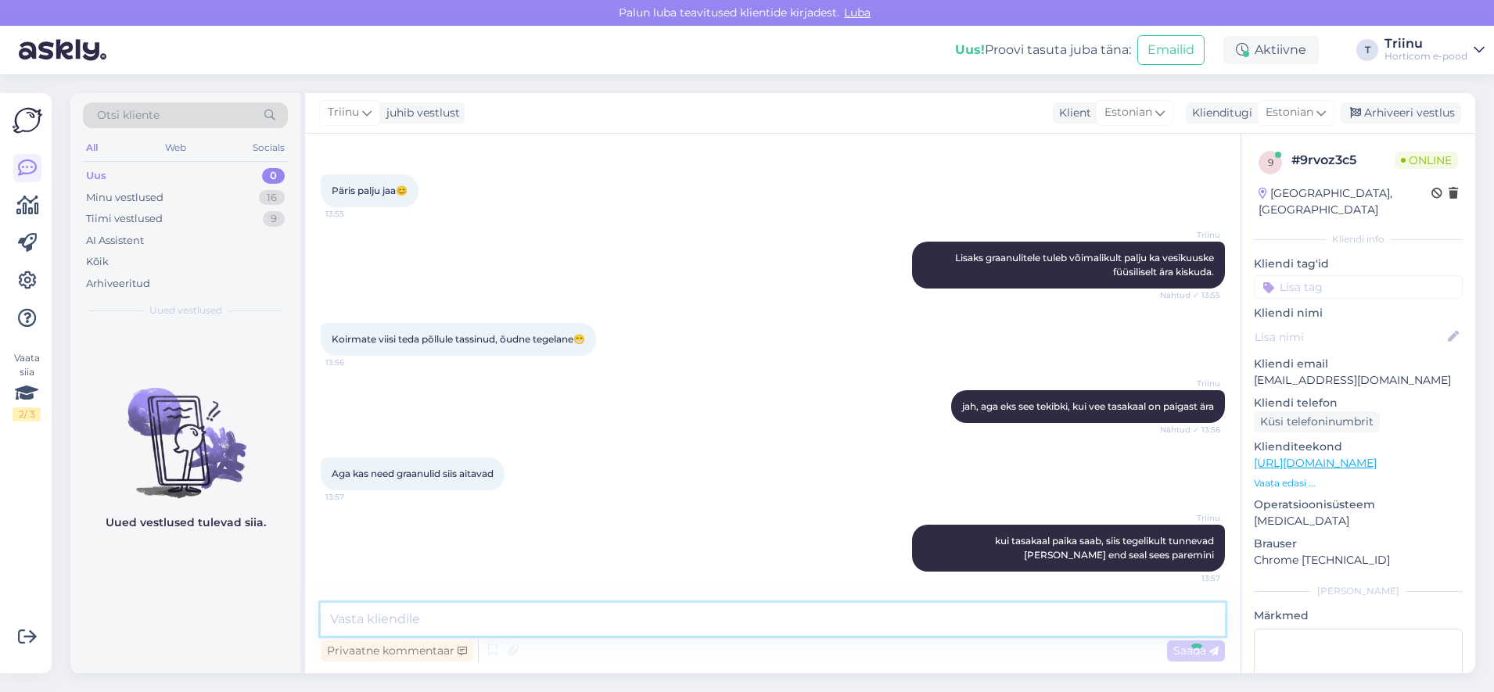
scroll to position [2181, 0]
click at [483, 617] on textarea "Need graanulid ei hävita vetikaid. Need aitavad vee" at bounding box center [773, 619] width 904 height 33
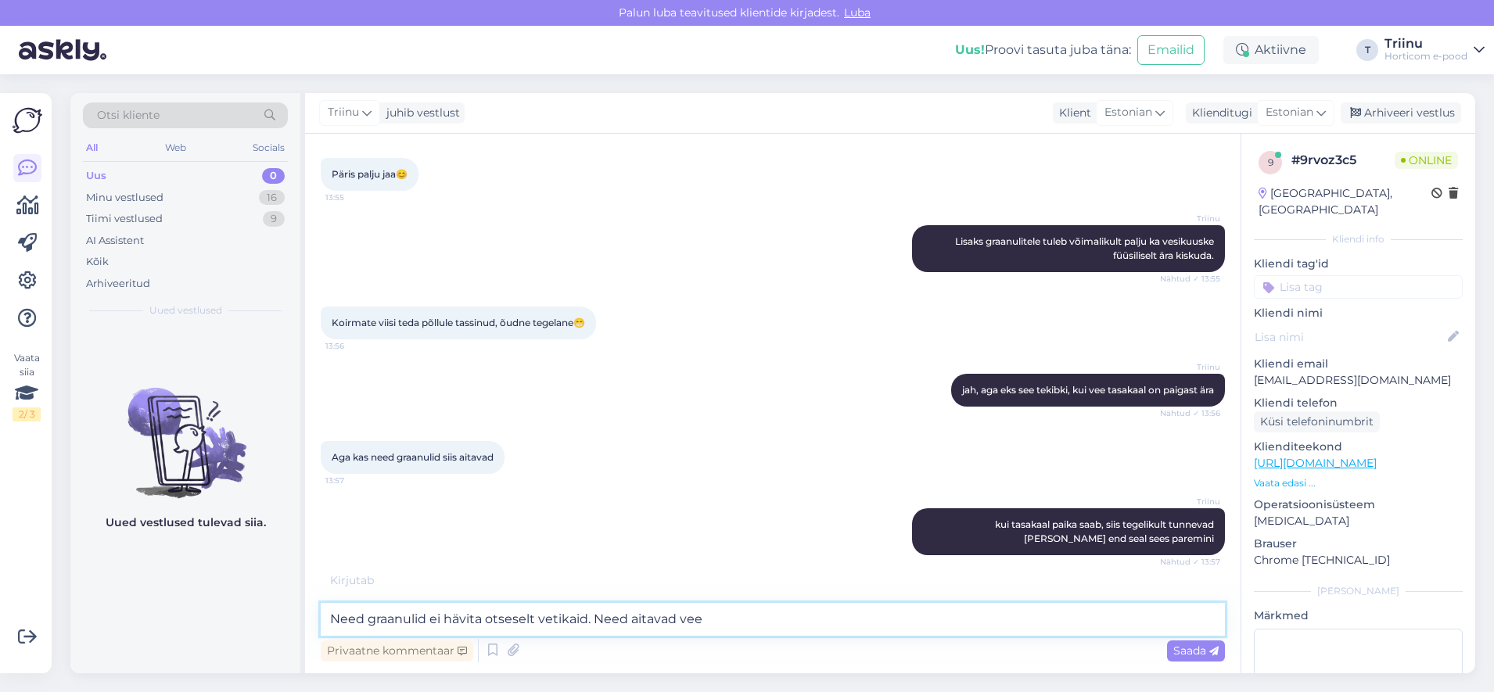
click at [503, 617] on textarea "Need graanulid ei hävita otseselt vetikaid. Need aitavad vee" at bounding box center [773, 619] width 904 height 33
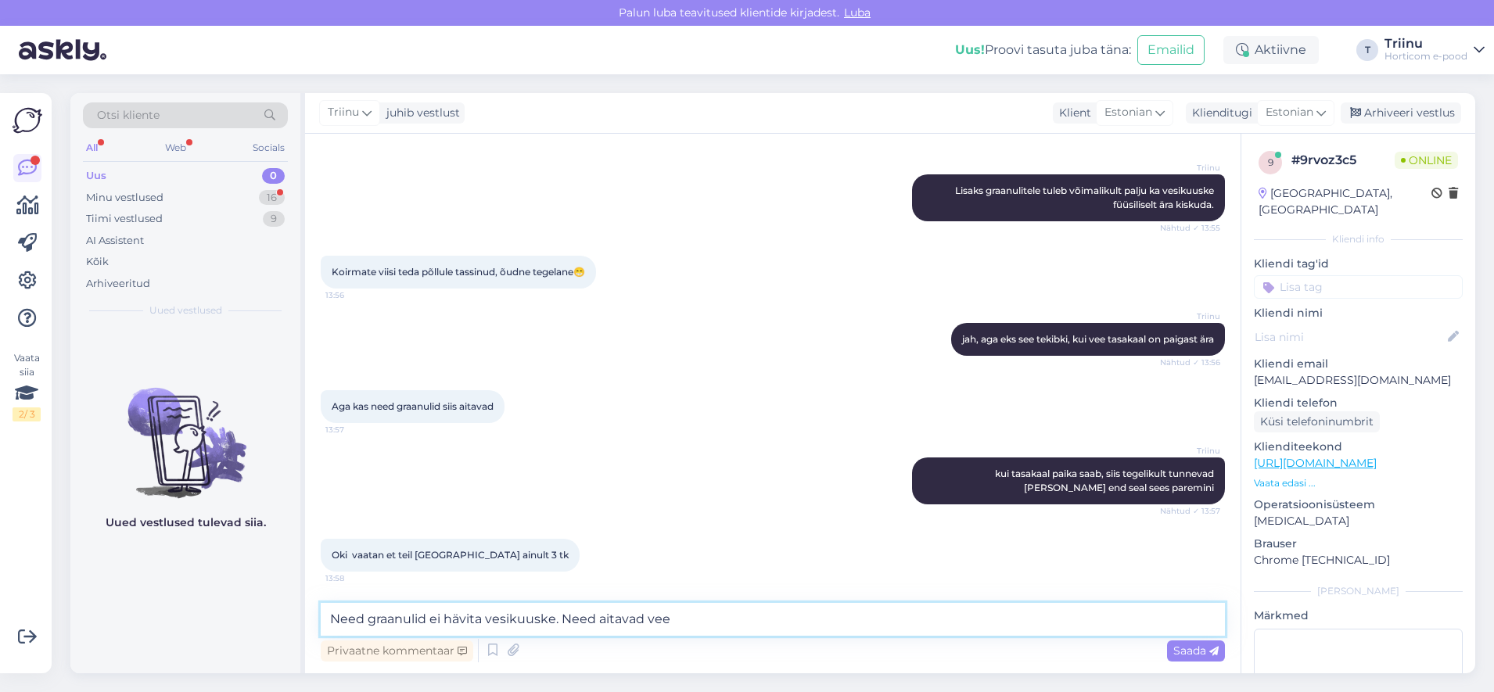
scroll to position [2248, 0]
click at [663, 620] on textarea "Need graanulid ei hävita vesikuuske. Need aitavad vee" at bounding box center [773, 619] width 904 height 33
click at [662, 619] on textarea "Need graanulid ei hävita vesikuuske. Need aitavad vee" at bounding box center [773, 619] width 904 height 33
type textarea "Need graanulid ei hävita vesikuuske. Need aitavad pärast vetikatõrjet taastada …"
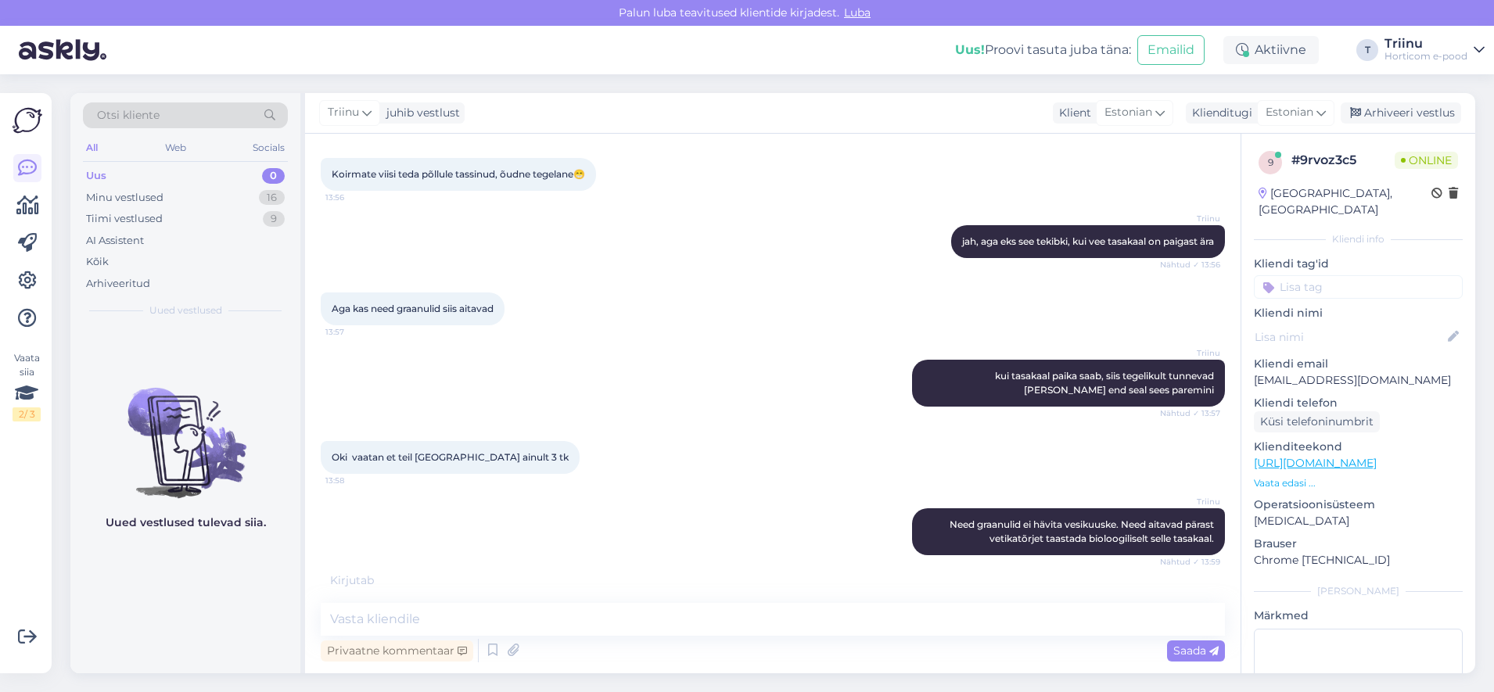
scroll to position [2397, 0]
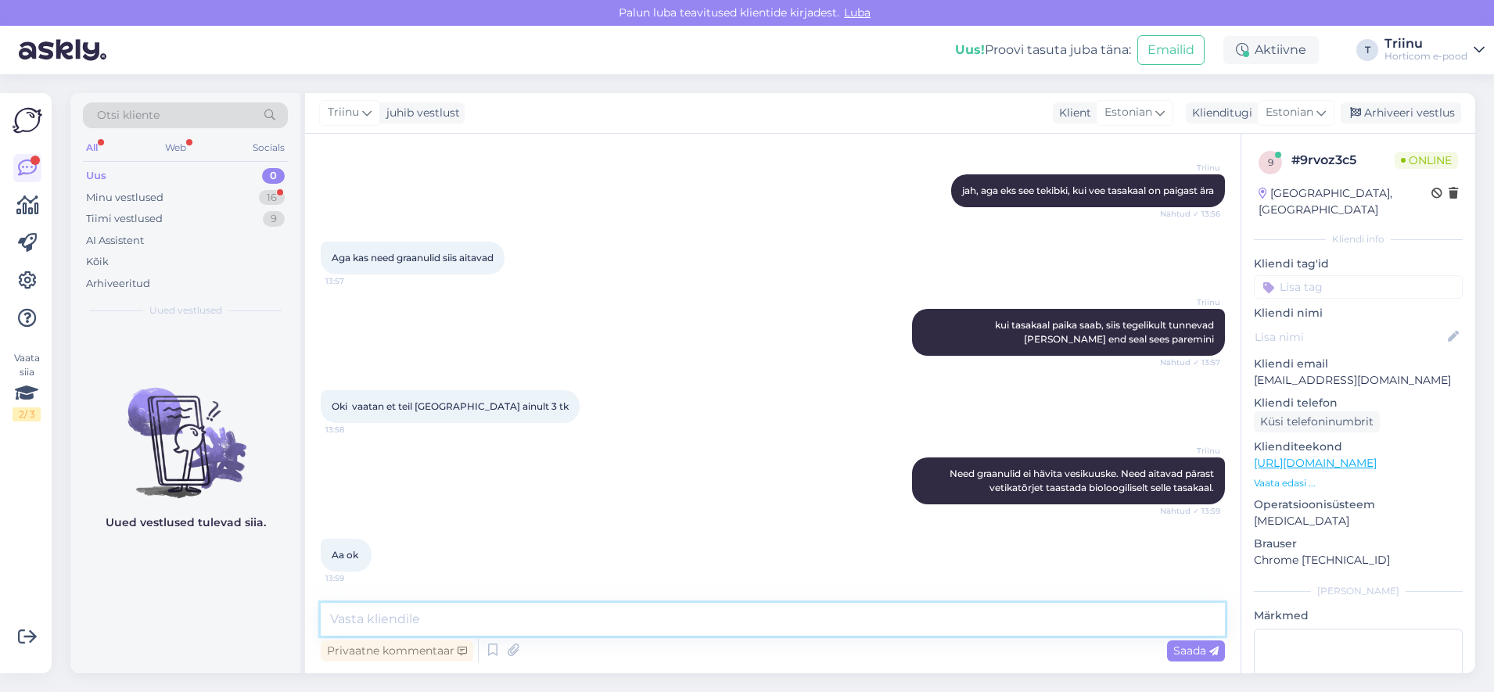
click at [382, 623] on textarea at bounding box center [773, 619] width 904 height 33
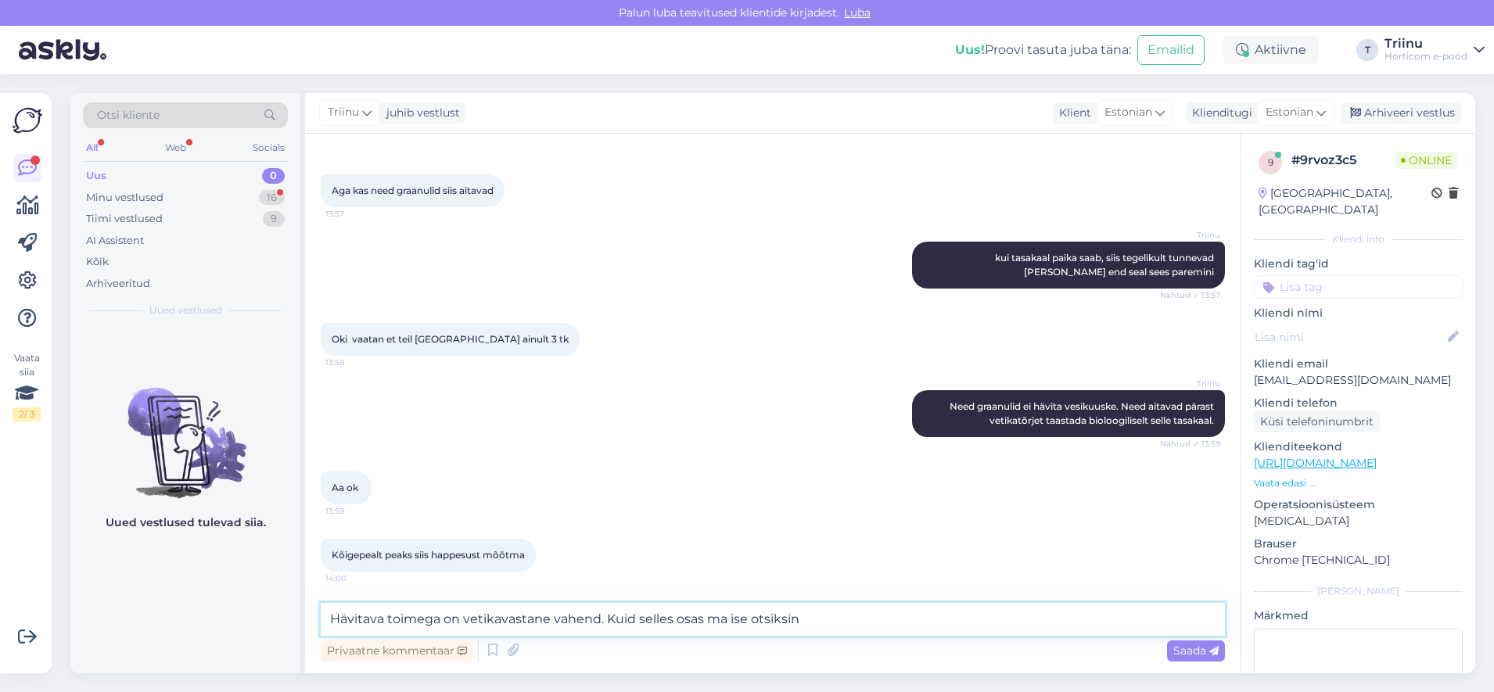
scroll to position [2464, 0]
type textarea "H"
type textarea "Jah, alustada võiks tiigivee testimisest"
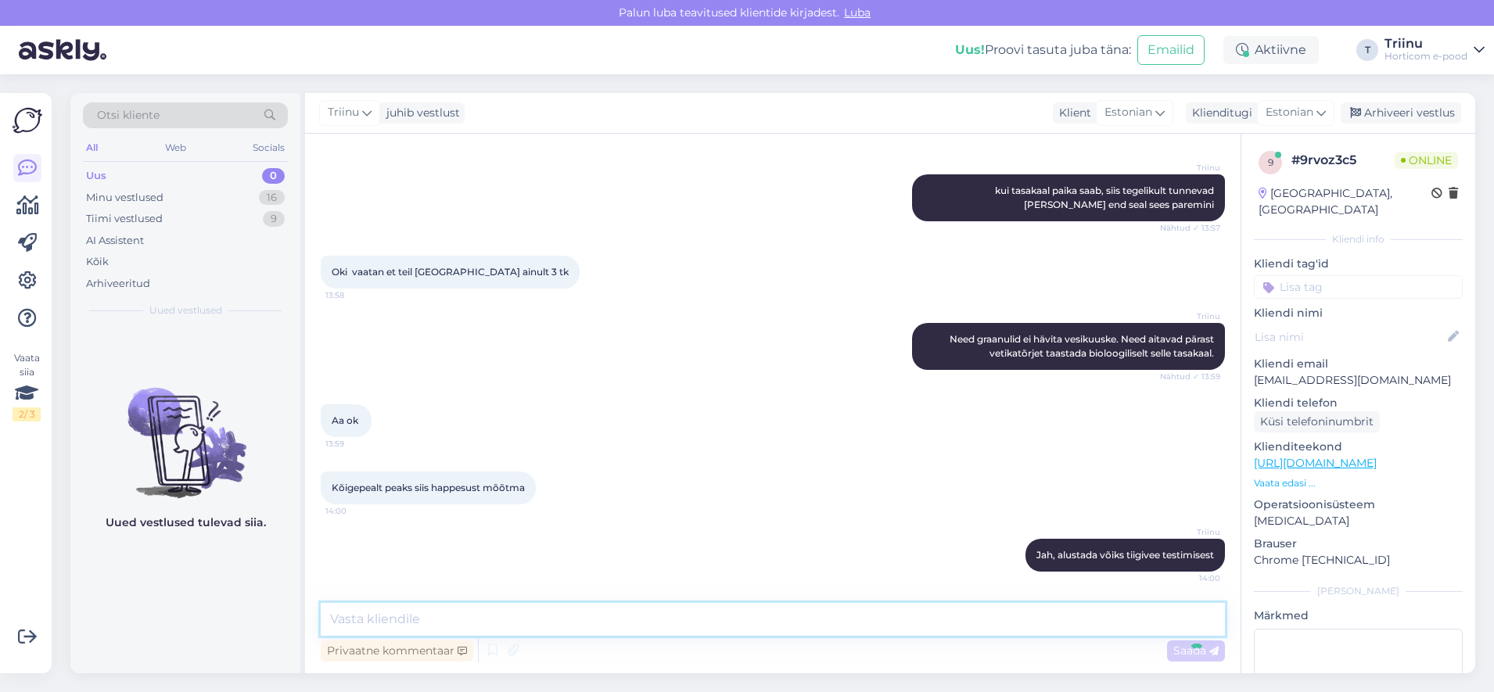
scroll to position [2531, 0]
type textarea "Vetikavastased vahendid on hävitava mõjuga."
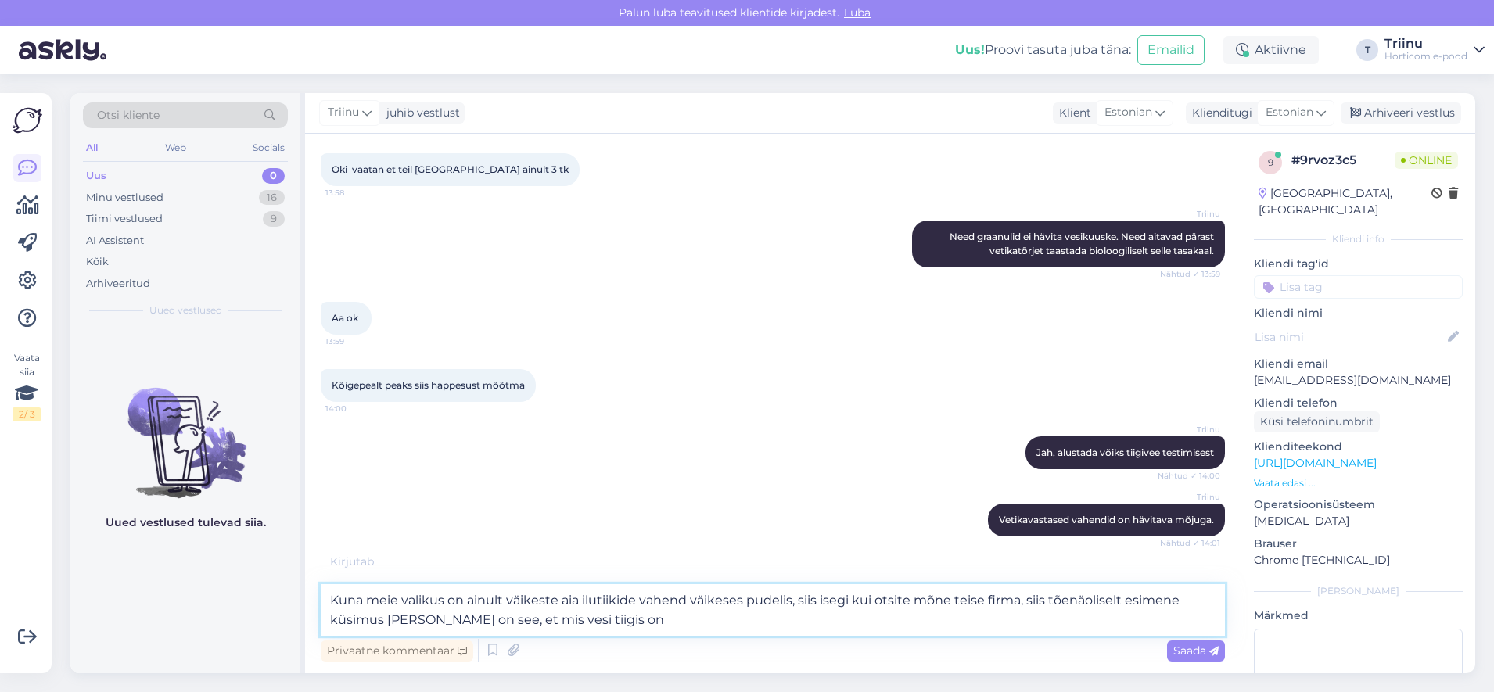
type textarea "Kuna meie valikus on ainult väikeste aia ilutiikide vahend väikeses pudelis, si…"
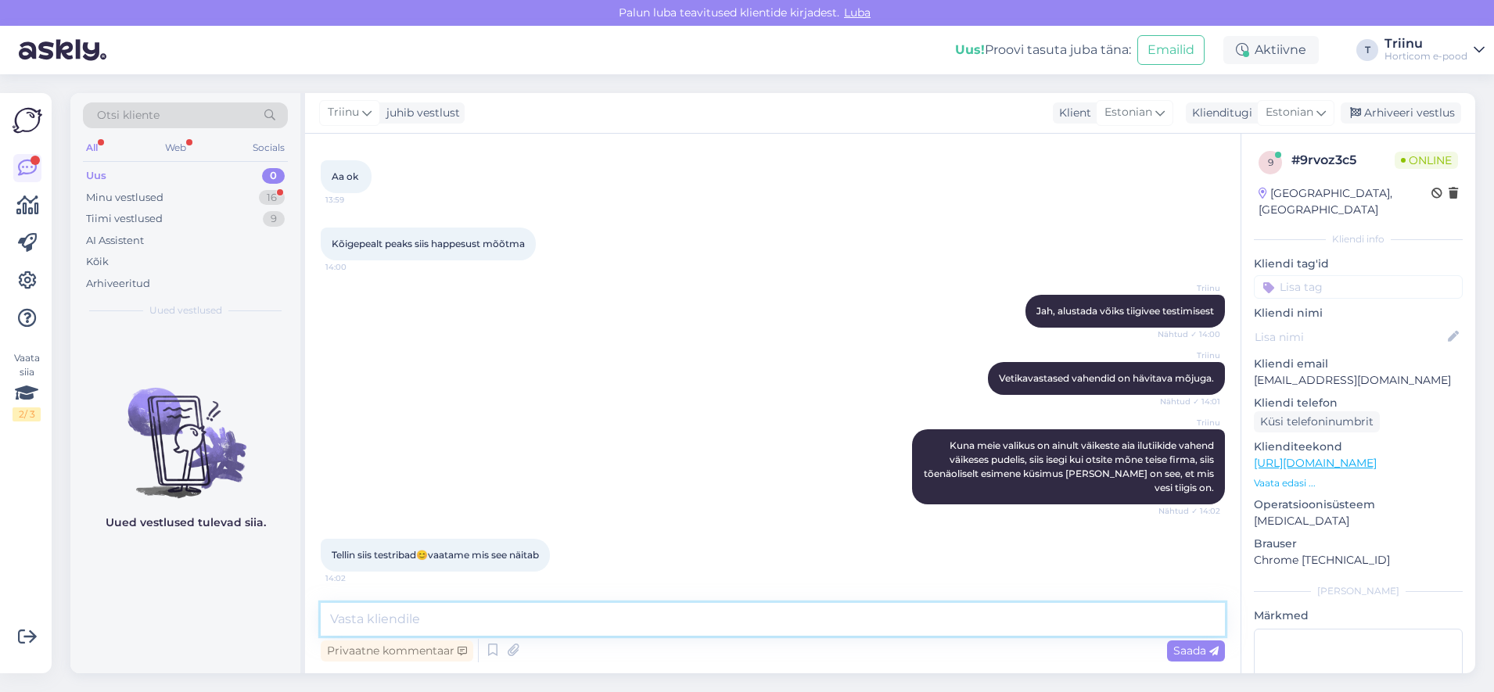
scroll to position [2775, 0]
type textarea "Jah, mõistlik oleks alustada testimisest. Nii saate edasi juba konkreetselt õig…"
click at [1189, 650] on span "Saada" at bounding box center [1195, 651] width 45 height 14
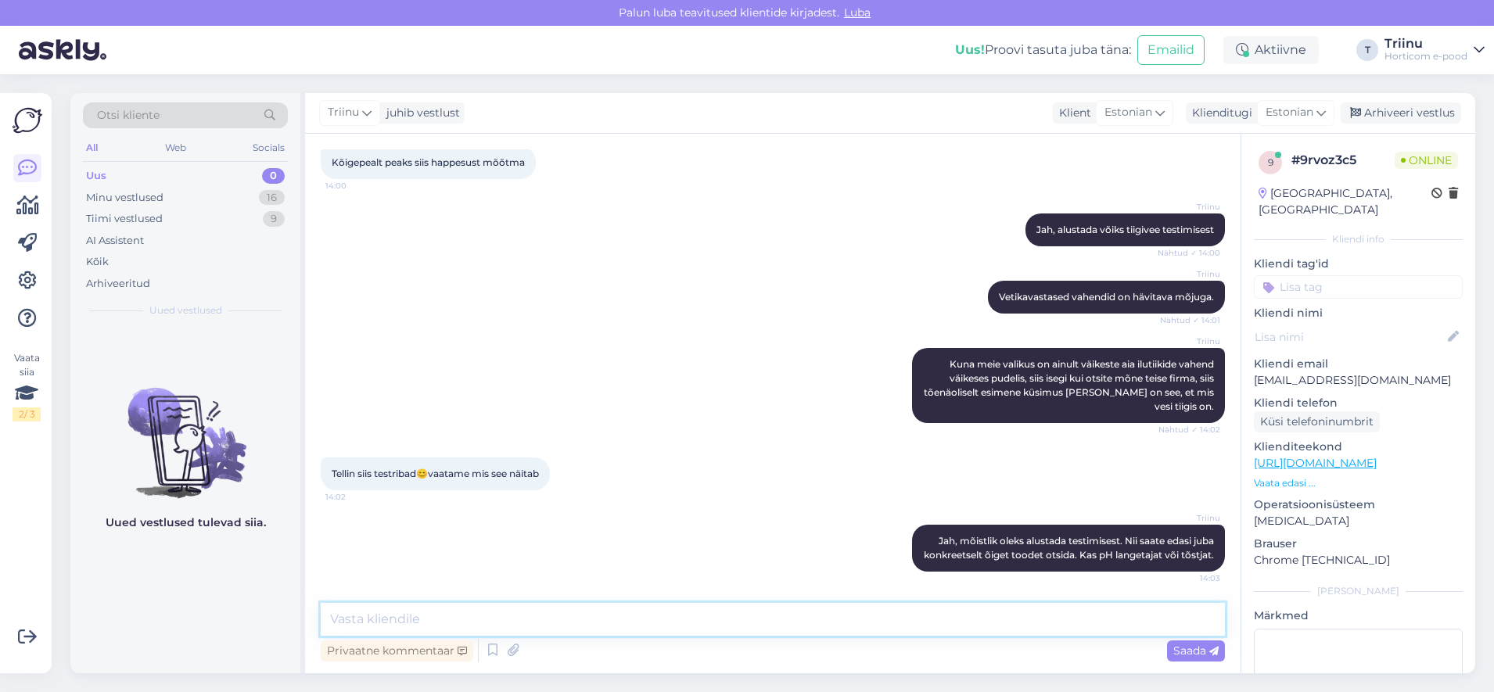
click at [668, 618] on textarea at bounding box center [773, 619] width 904 height 33
click at [363, 613] on textarea at bounding box center [773, 619] width 904 height 33
type textarea "Tiigivee pH-tase peaks olema vahemikus 6,5 kuni 8,5."
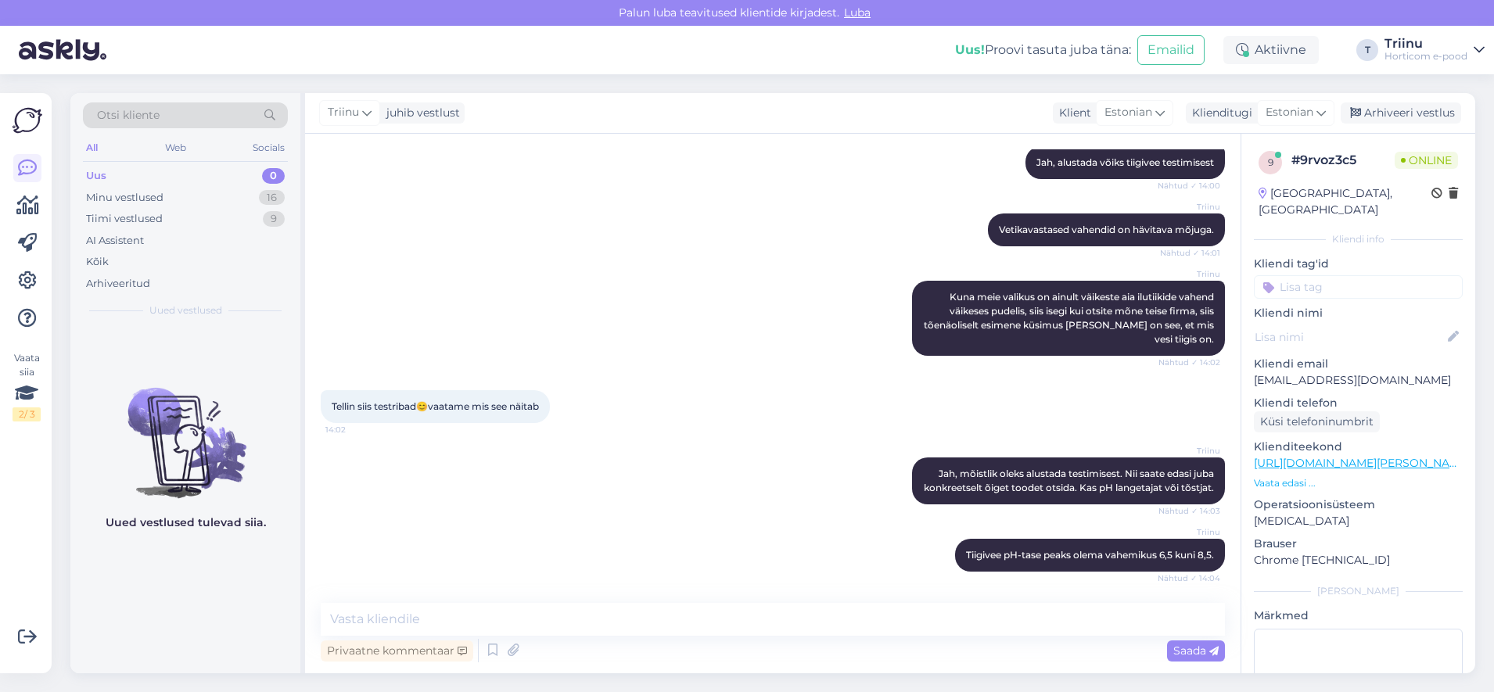
scroll to position [3019, 0]
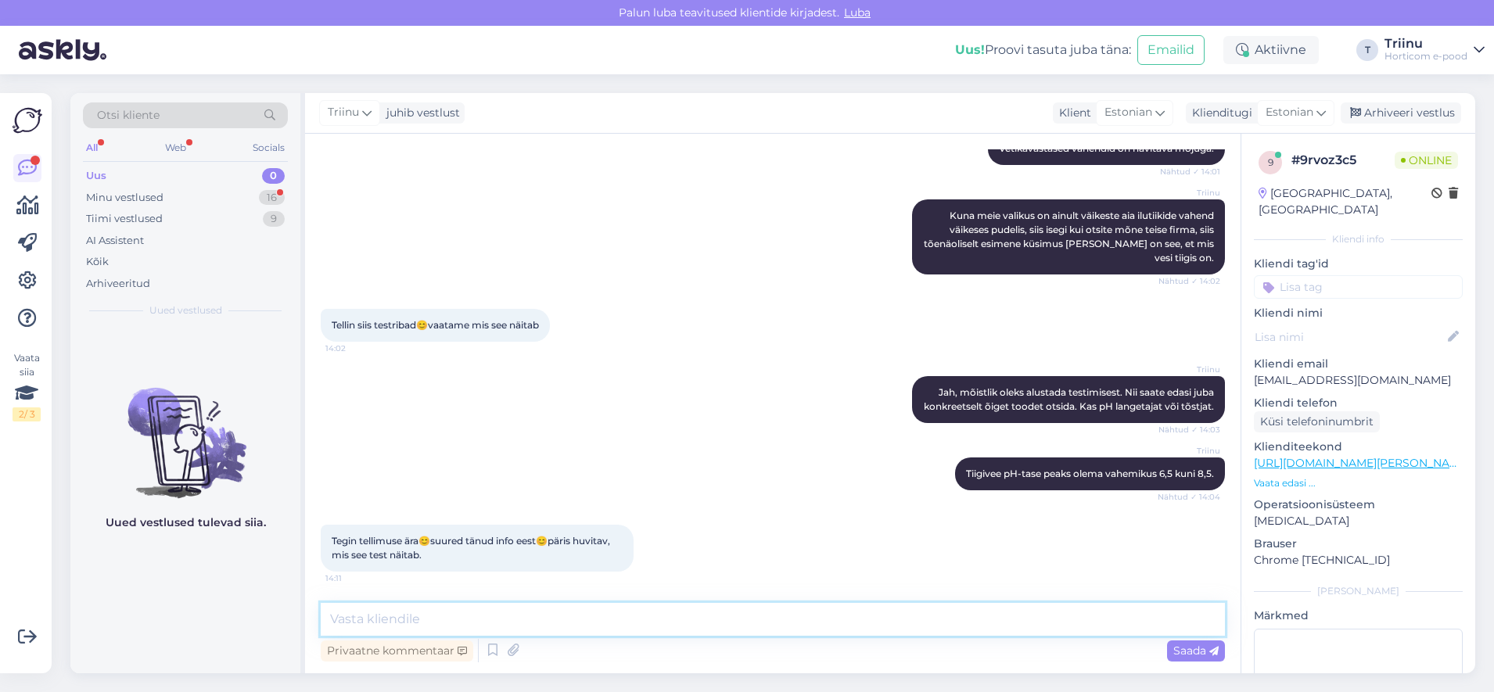
click at [383, 620] on textarea at bounding box center [773, 619] width 904 height 33
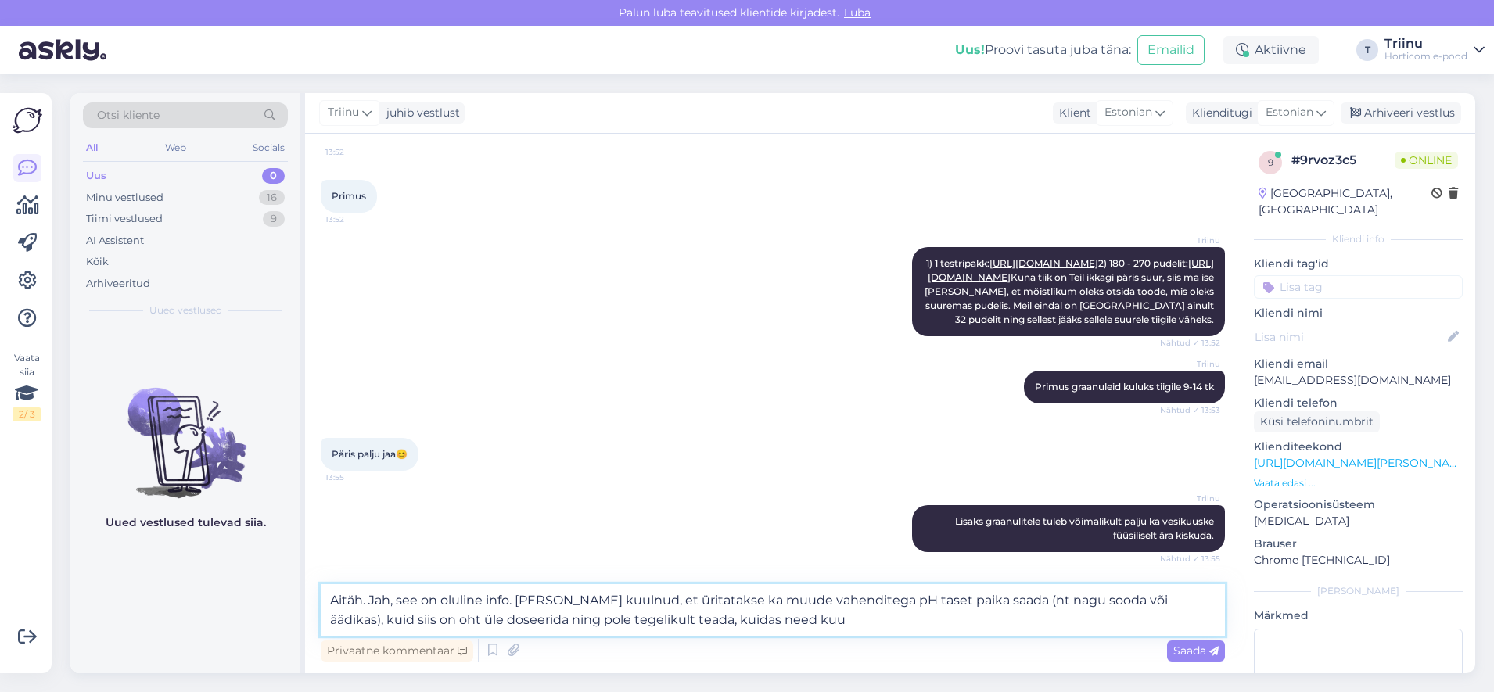
scroll to position [2335, 0]
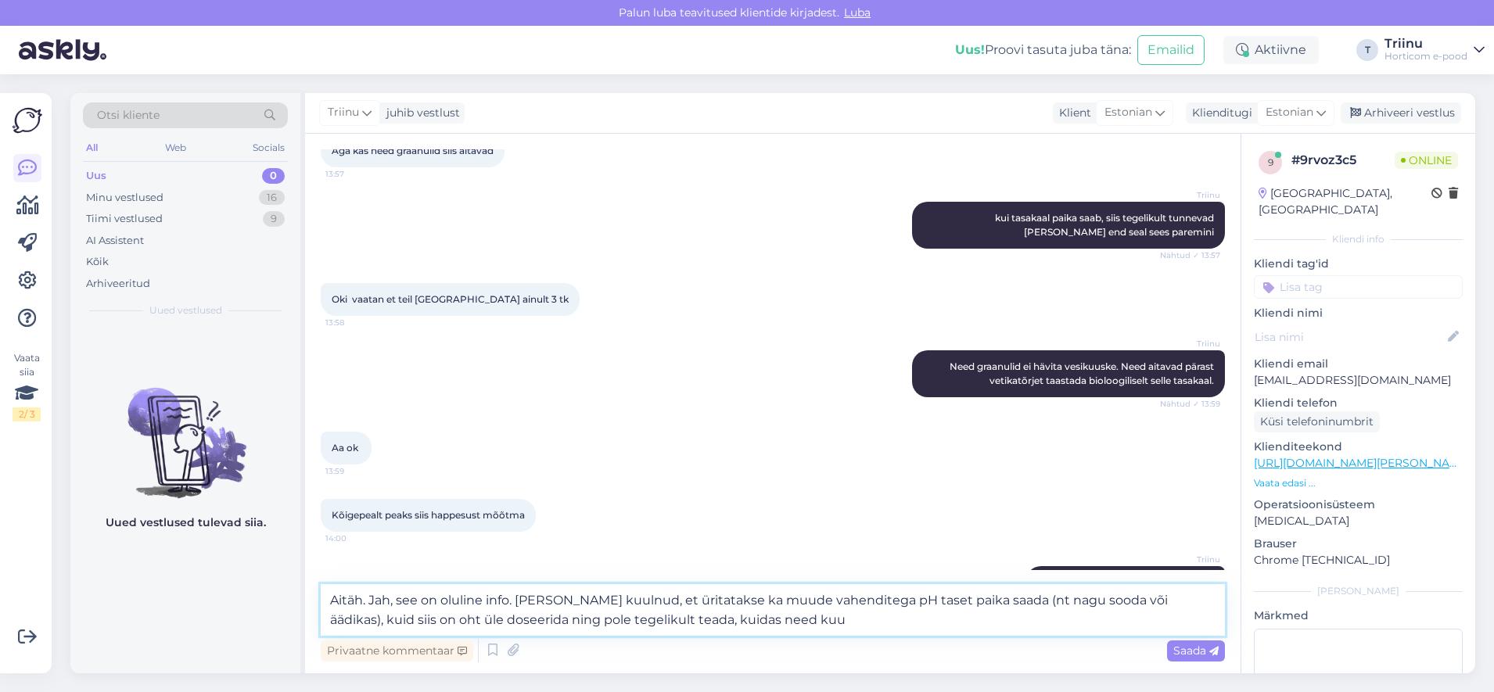
click at [717, 624] on textarea "Aitäh. Jah, see on oluline info. [PERSON_NAME] kuulnud, et üritatakse ka muude …" at bounding box center [773, 610] width 904 height 52
type textarea "Aitäh. Jah, see on oluline info. [PERSON_NAME] kuulnud, et üritatakse ka muude …"
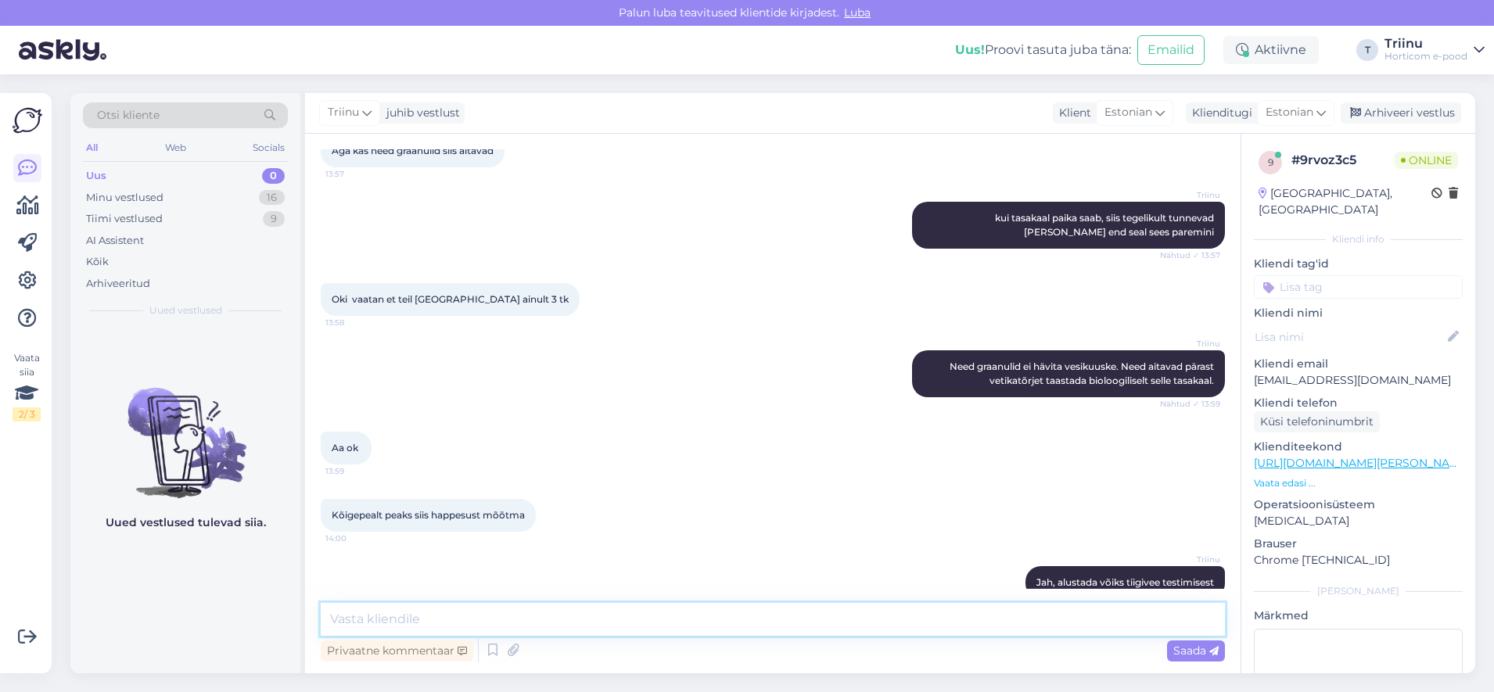
scroll to position [3129, 0]
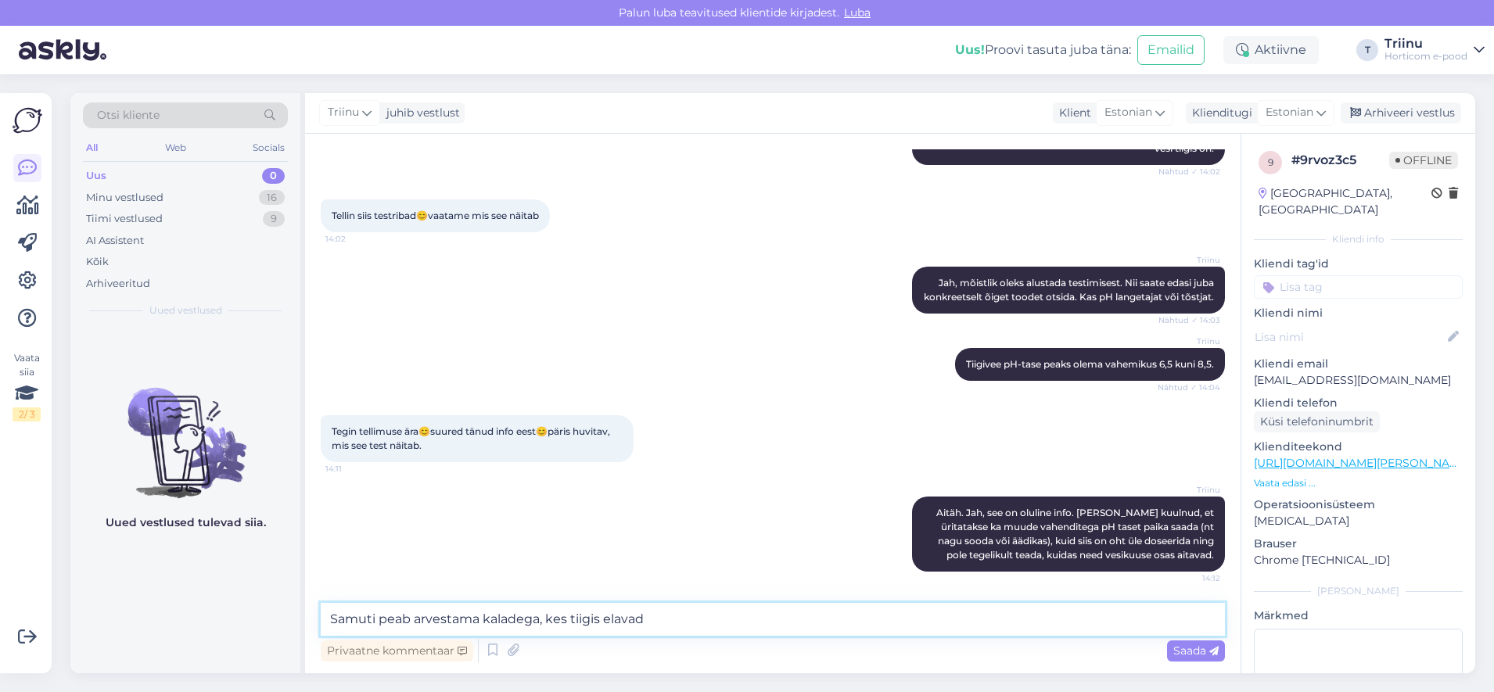
type textarea "Samuti peab arvestama kaladega, kes tiigis elavad."
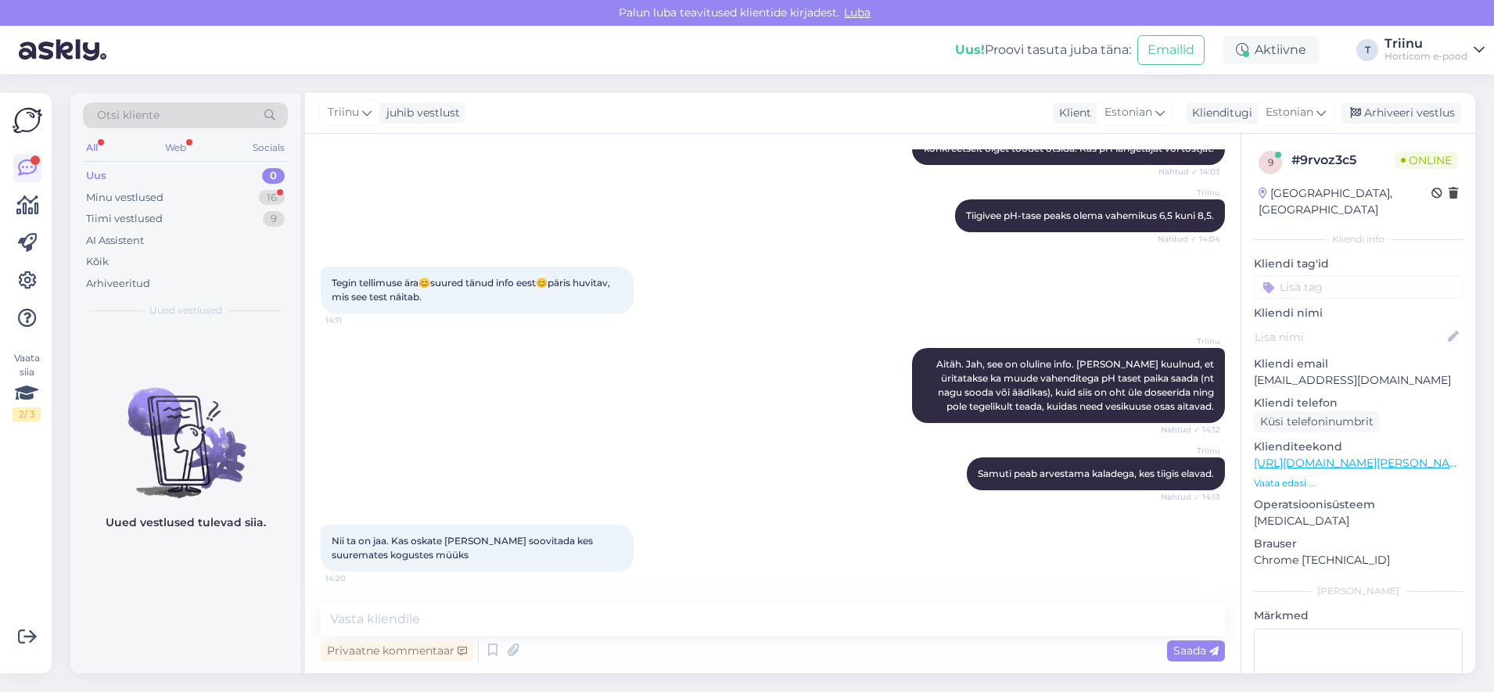
scroll to position [3278, 0]
click at [477, 612] on textarea at bounding box center [773, 619] width 904 height 33
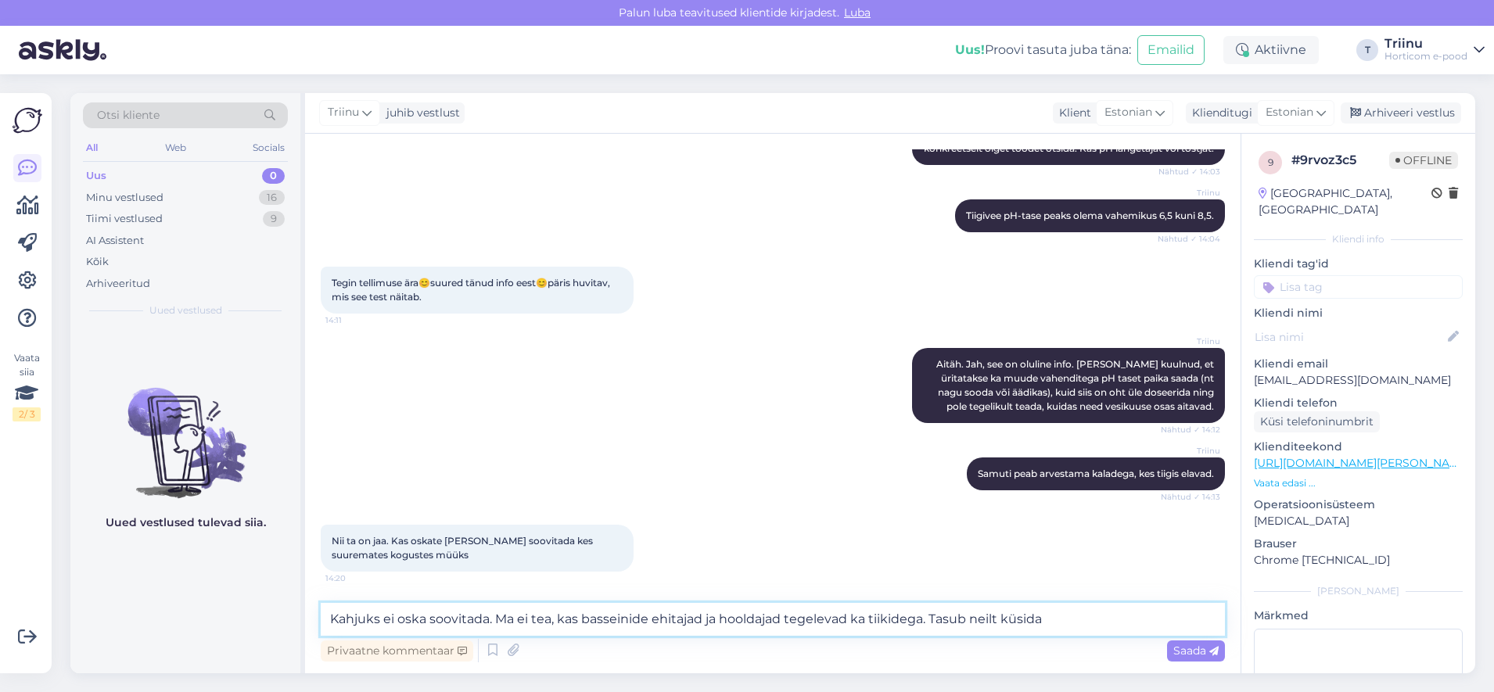
type textarea "Kahjuks ei oska soovitada. Ma ei tea, kas basseinide ehitajad ja hooldajad tege…"
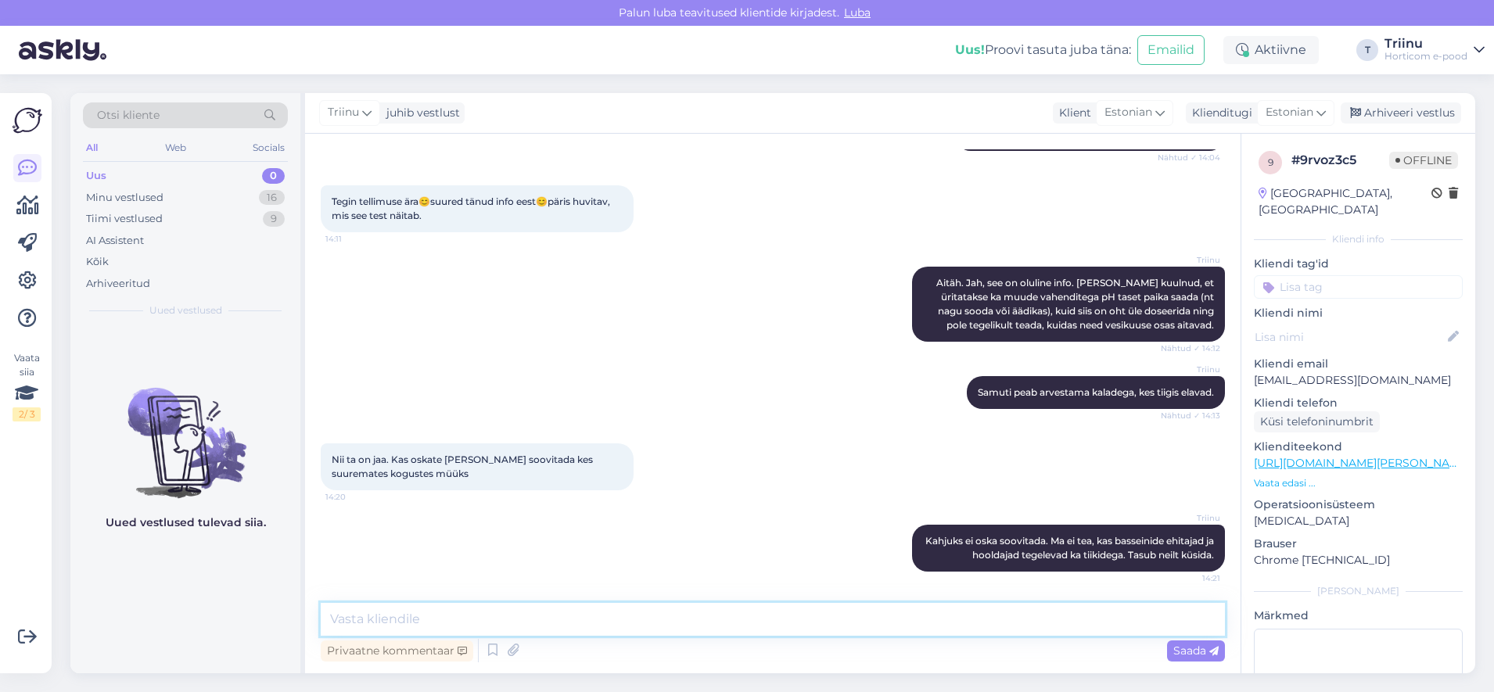
scroll to position [3359, 0]
